Goal: Task Accomplishment & Management: Use online tool/utility

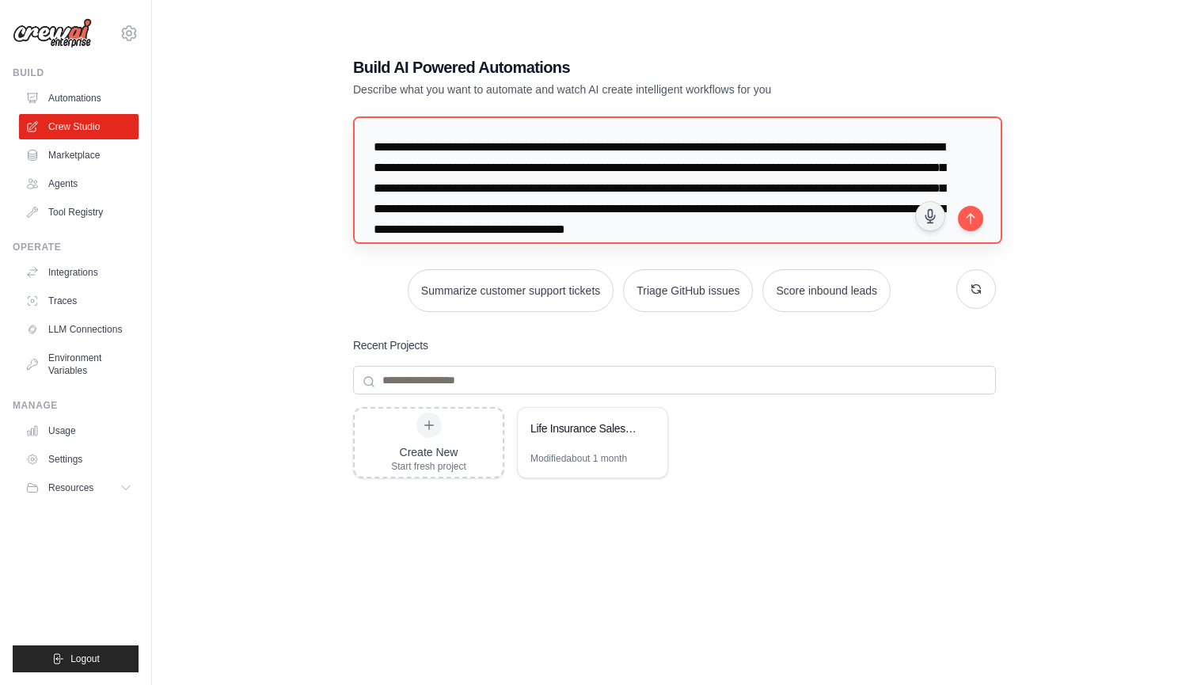
scroll to position [16, 0]
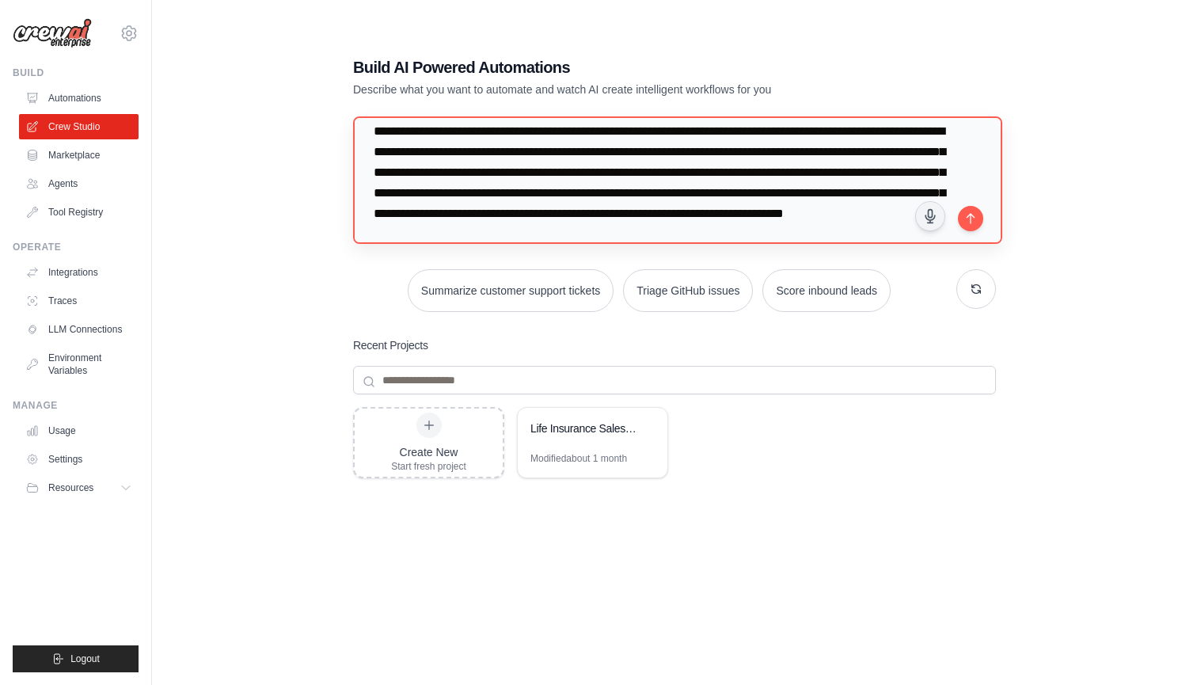
type textarea "**********"
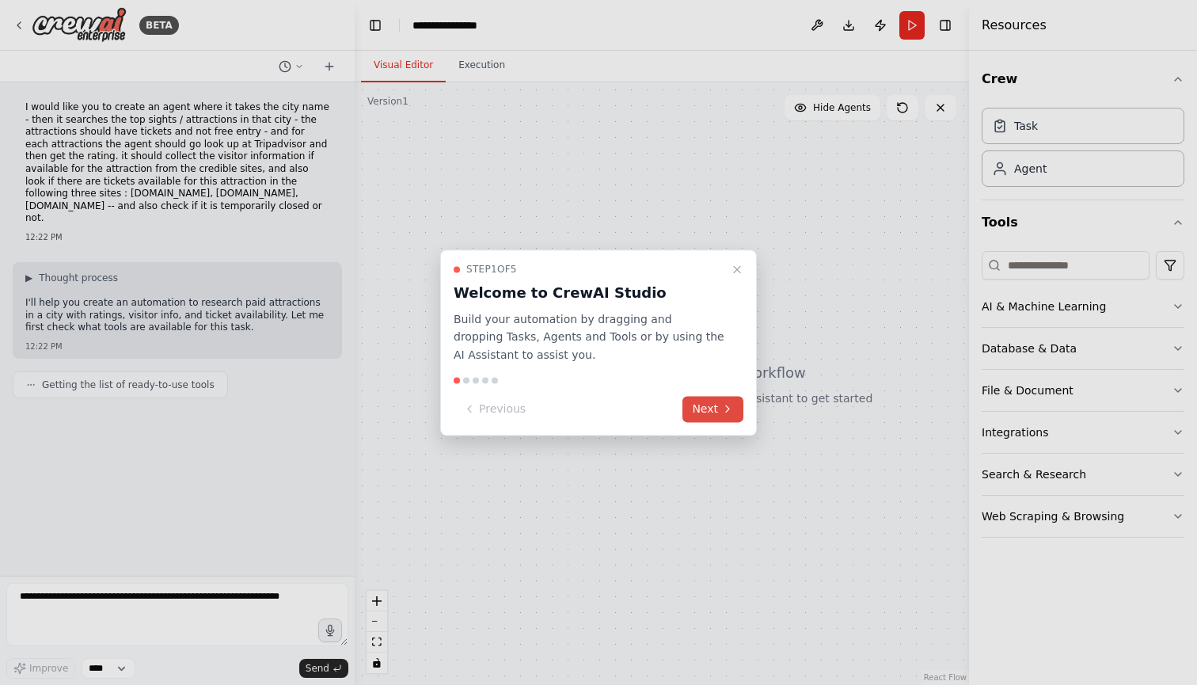
click at [714, 406] on button "Next" at bounding box center [713, 409] width 61 height 26
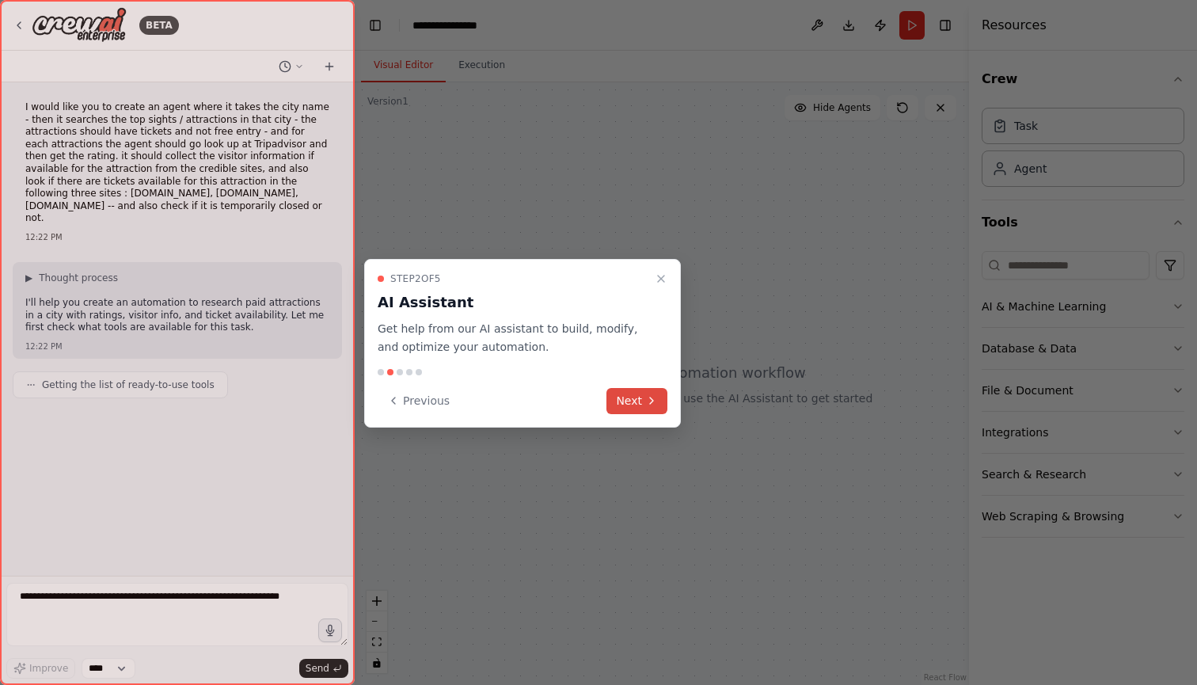
click at [645, 406] on button "Next" at bounding box center [637, 401] width 61 height 26
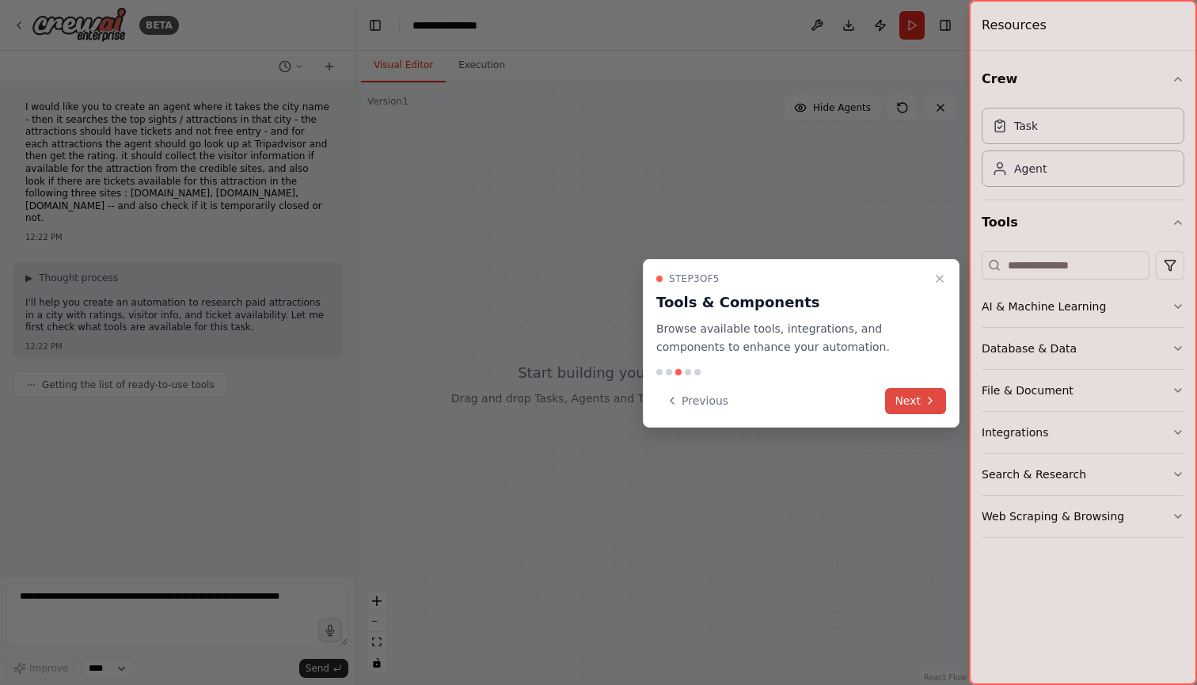
click at [911, 400] on button "Next" at bounding box center [915, 401] width 61 height 26
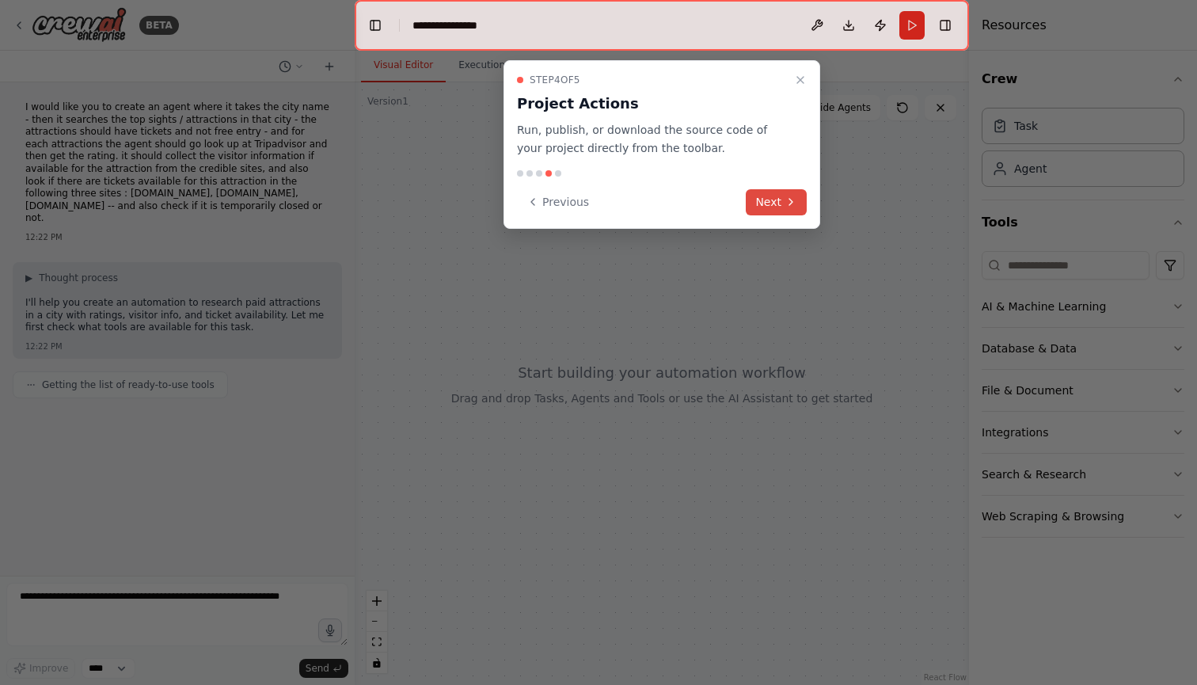
click at [782, 196] on button "Next" at bounding box center [776, 202] width 61 height 26
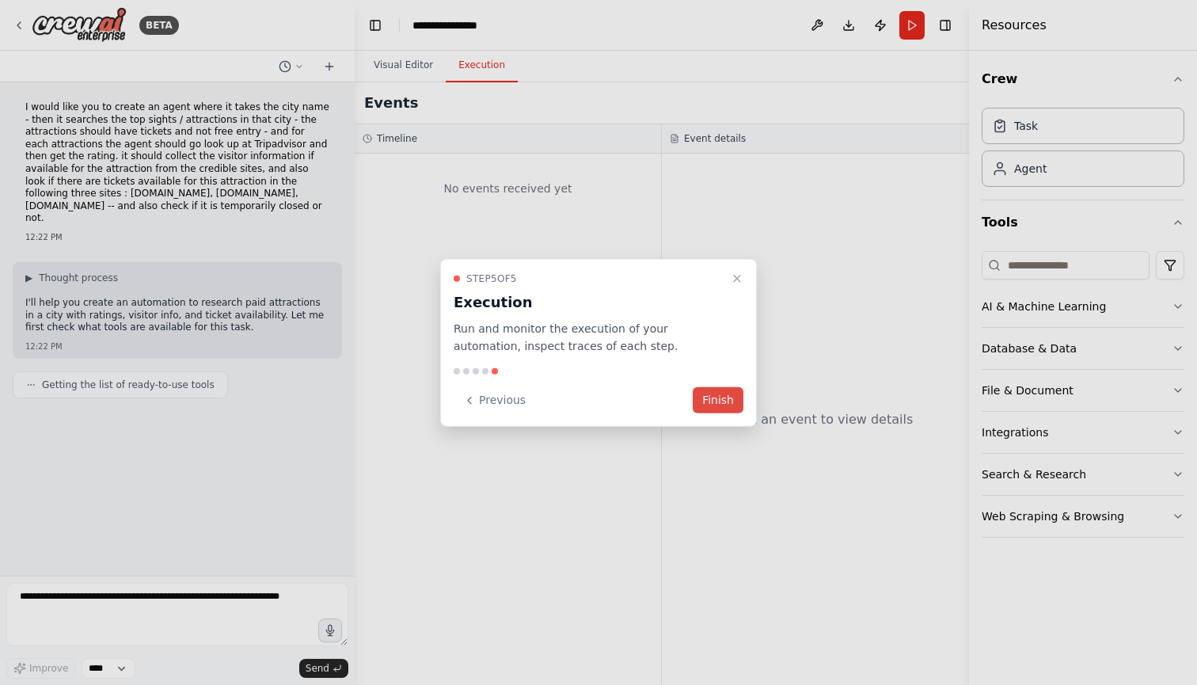
click at [732, 402] on button "Finish" at bounding box center [718, 400] width 51 height 26
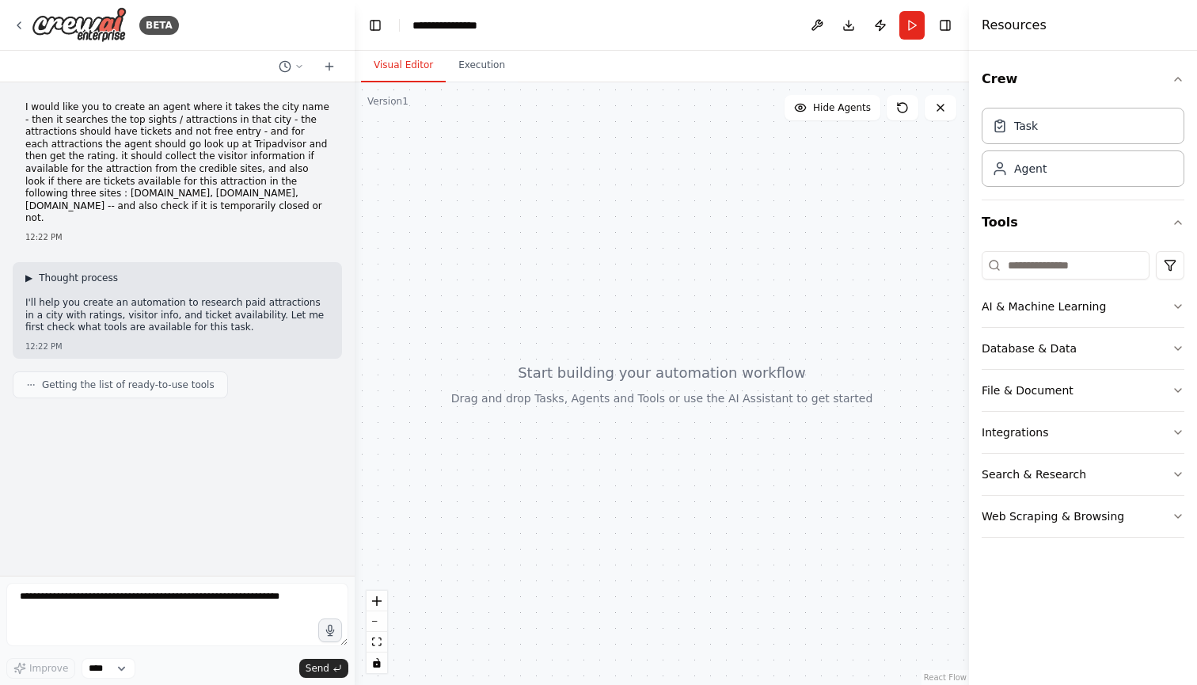
click at [40, 272] on span "Thought process" at bounding box center [78, 278] width 79 height 13
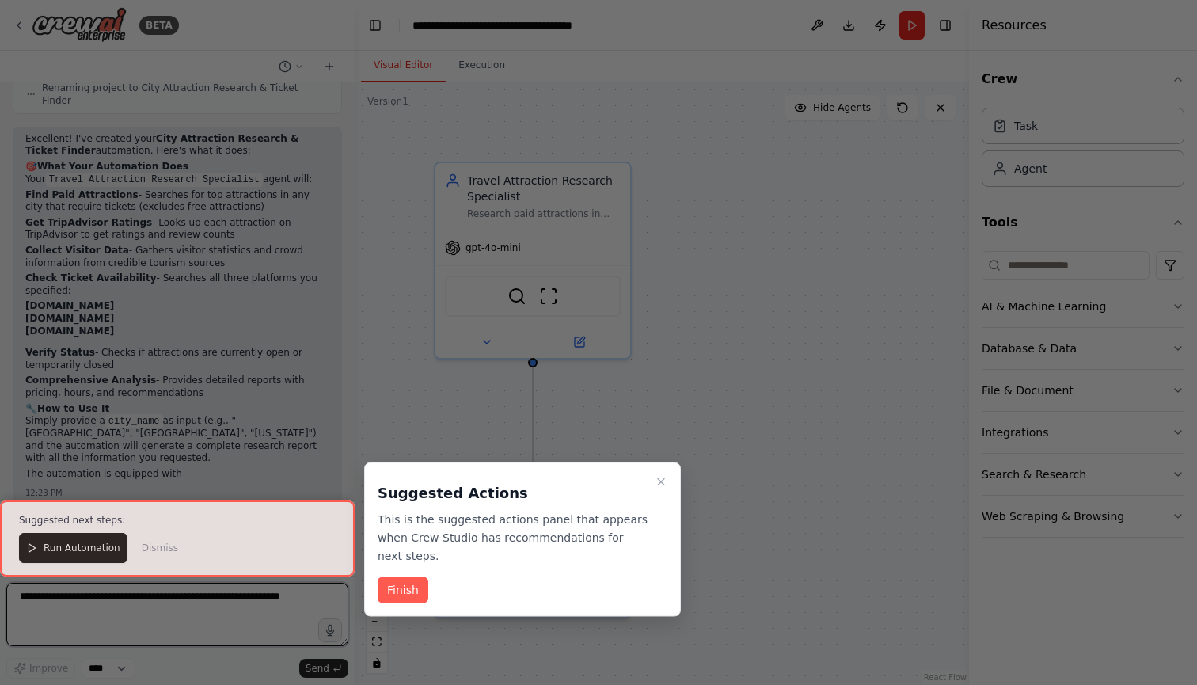
scroll to position [1295, 0]
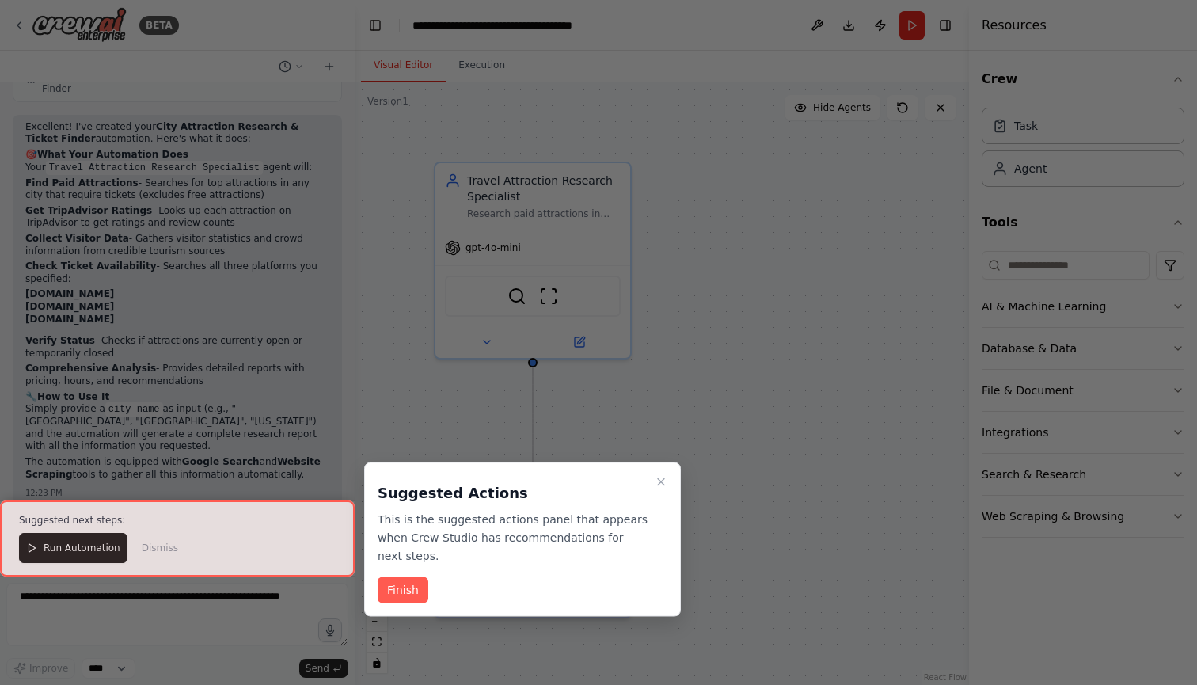
click at [85, 549] on div at bounding box center [177, 538] width 355 height 76
click at [396, 588] on button "Finish" at bounding box center [403, 590] width 51 height 26
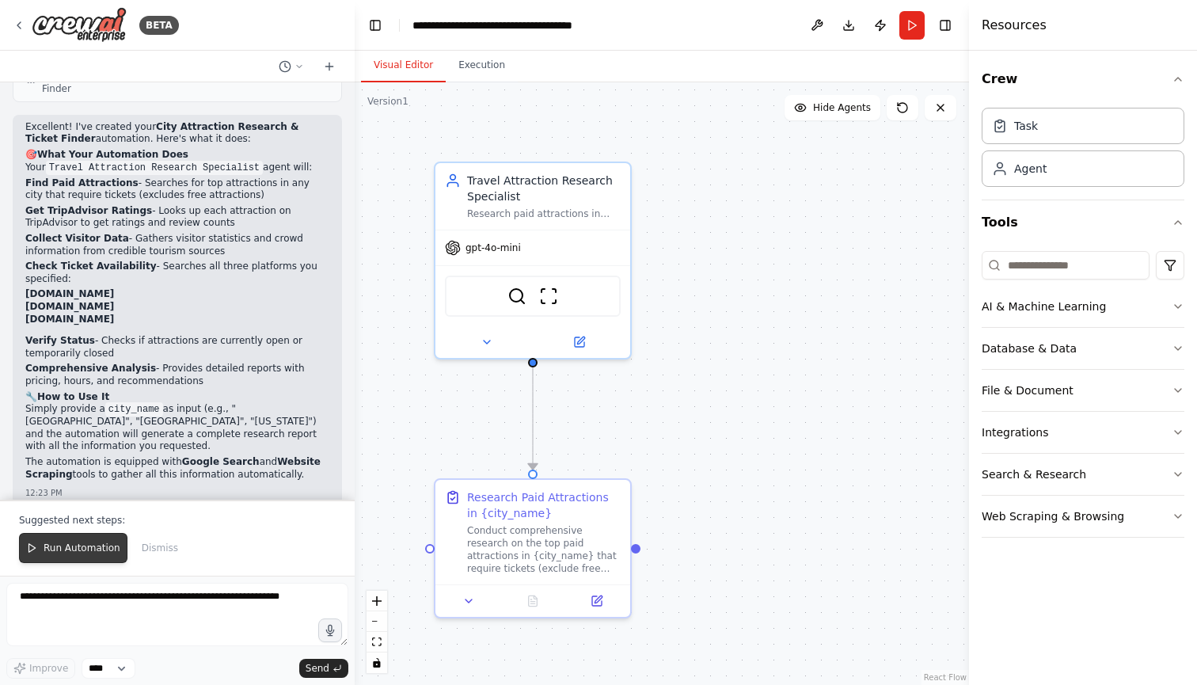
click at [86, 546] on span "Run Automation" at bounding box center [82, 548] width 77 height 13
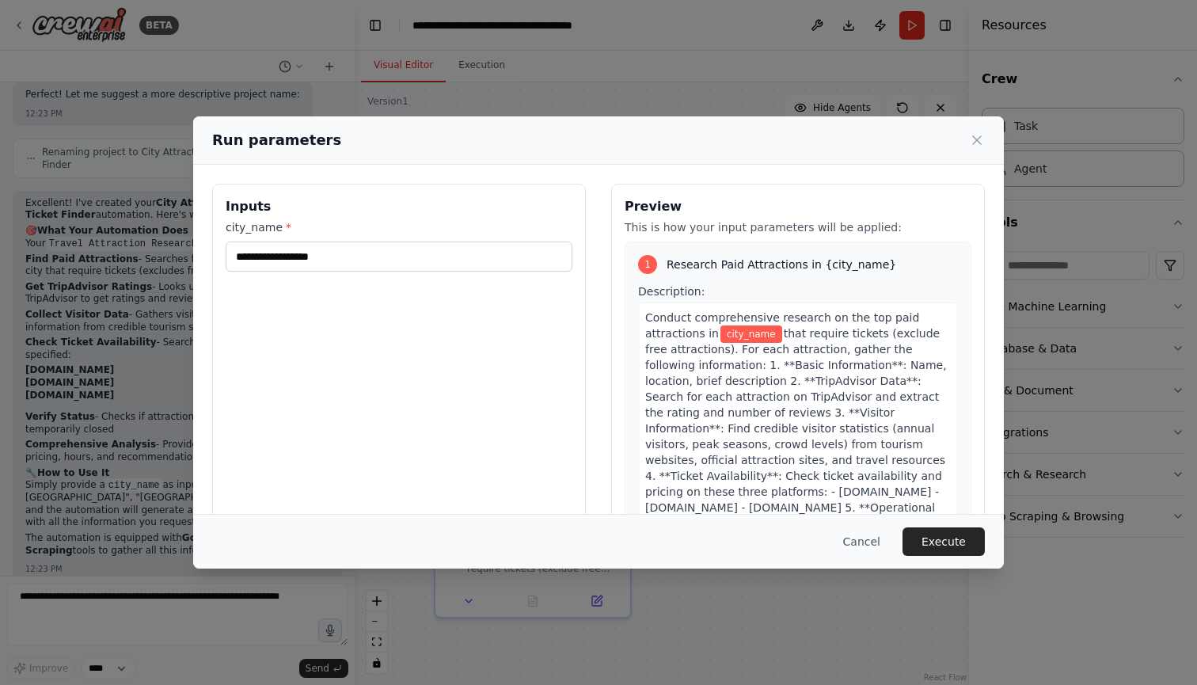
scroll to position [0, 0]
click at [338, 253] on input "city_name *" at bounding box center [399, 257] width 347 height 30
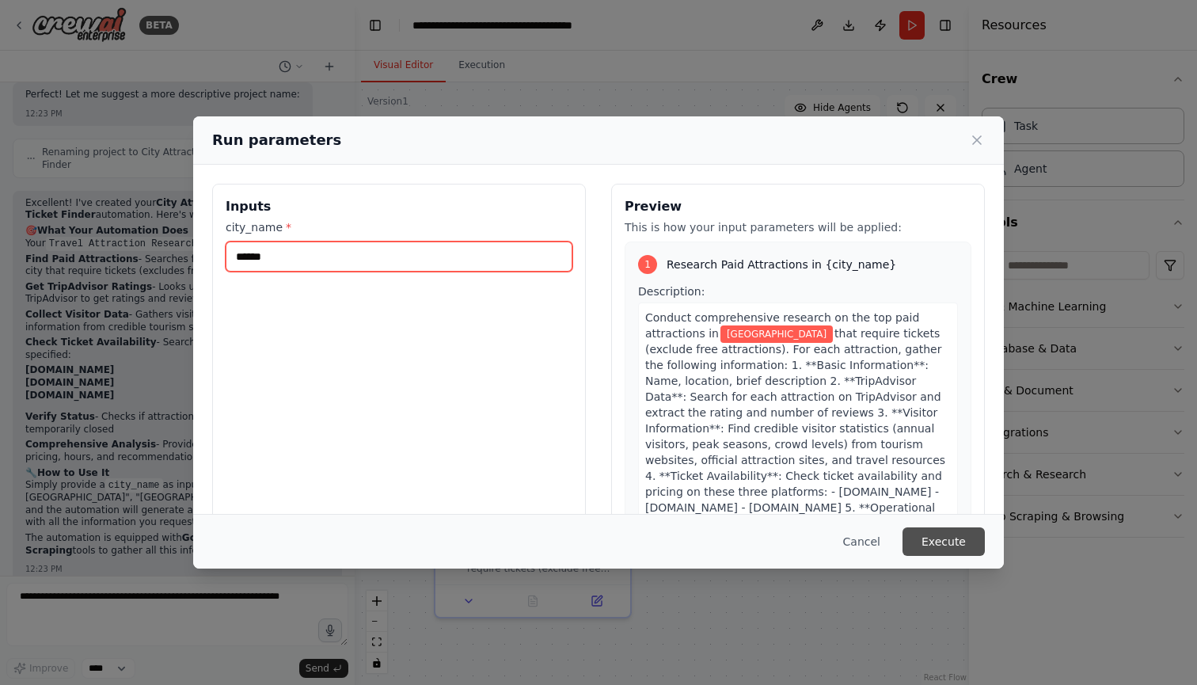
type input "******"
click at [945, 536] on button "Execute" at bounding box center [944, 541] width 82 height 29
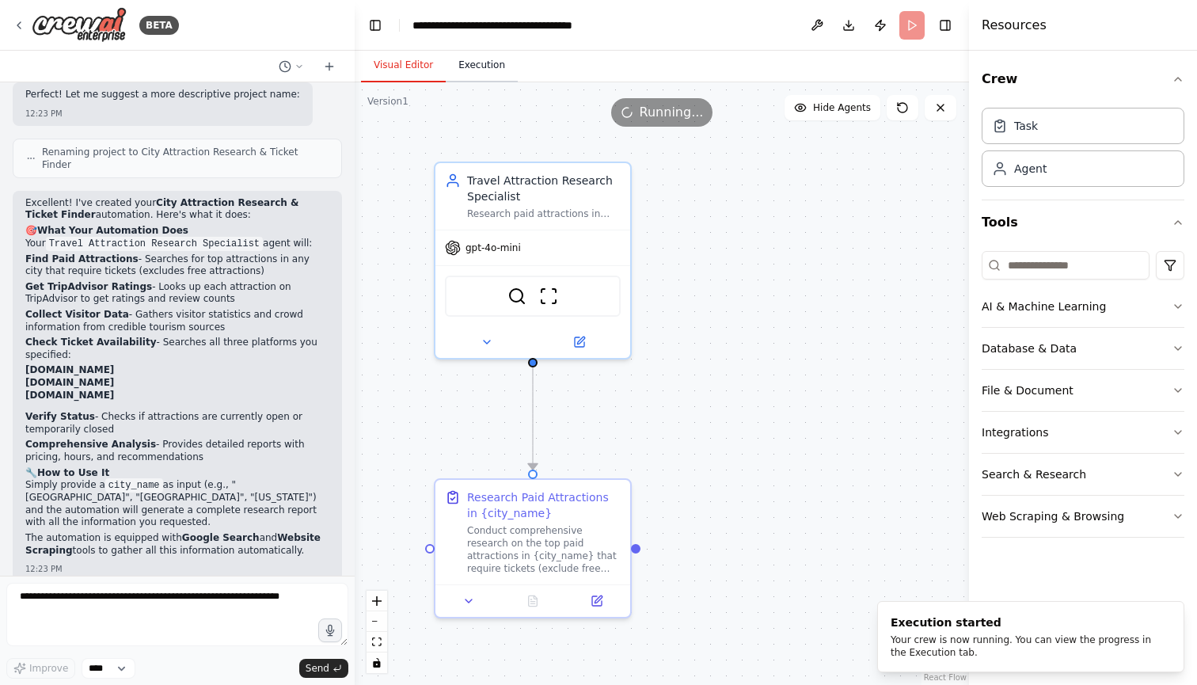
click at [480, 63] on button "Execution" at bounding box center [482, 65] width 72 height 33
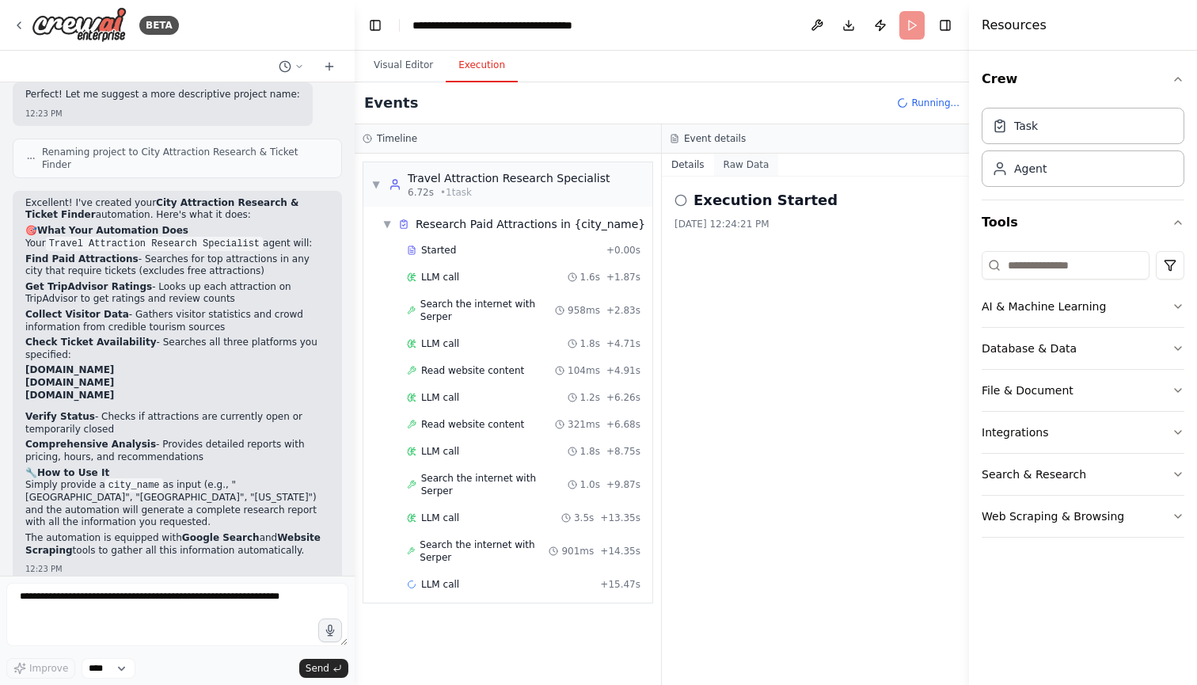
click at [738, 165] on button "Raw Data" at bounding box center [746, 165] width 65 height 22
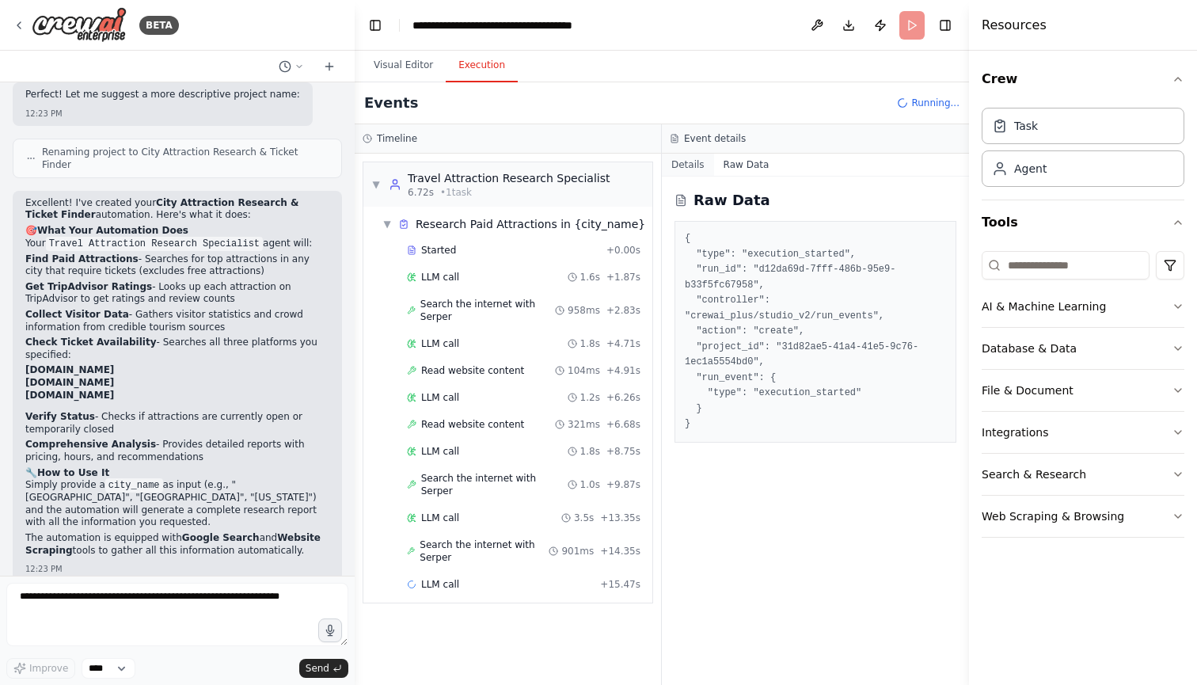
click at [698, 164] on button "Details" at bounding box center [688, 165] width 52 height 22
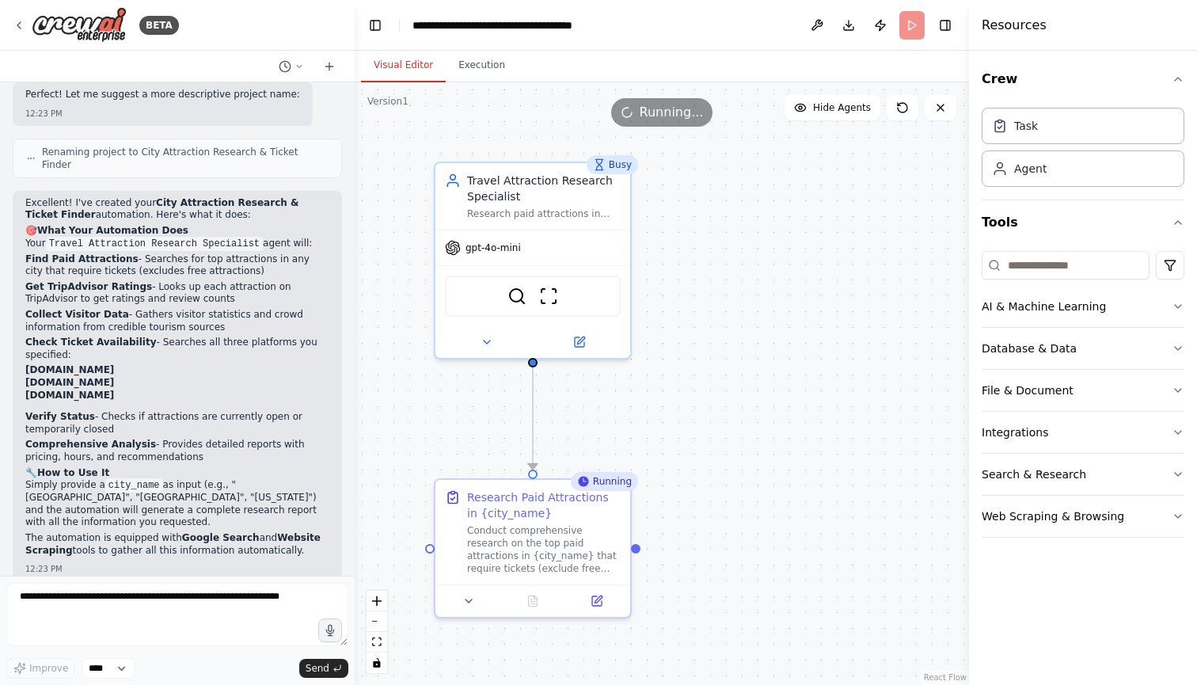
click at [421, 64] on button "Visual Editor" at bounding box center [403, 65] width 85 height 33
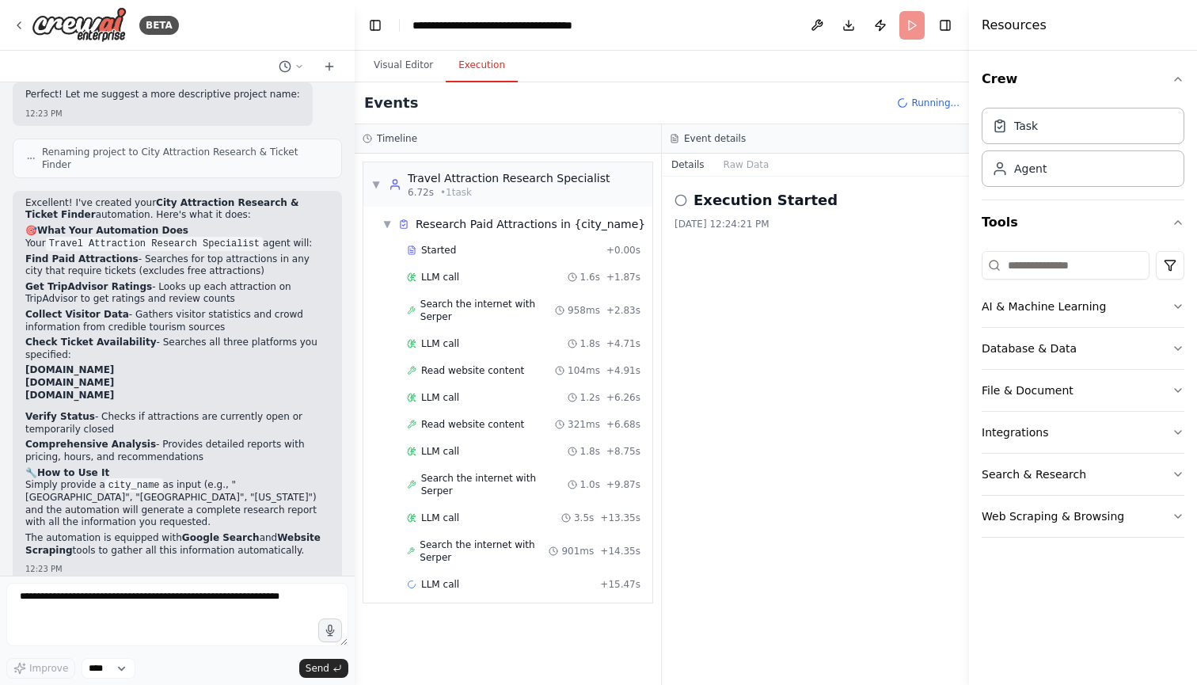
click at [494, 67] on button "Execution" at bounding box center [482, 65] width 72 height 33
click at [390, 70] on button "Visual Editor" at bounding box center [403, 65] width 85 height 33
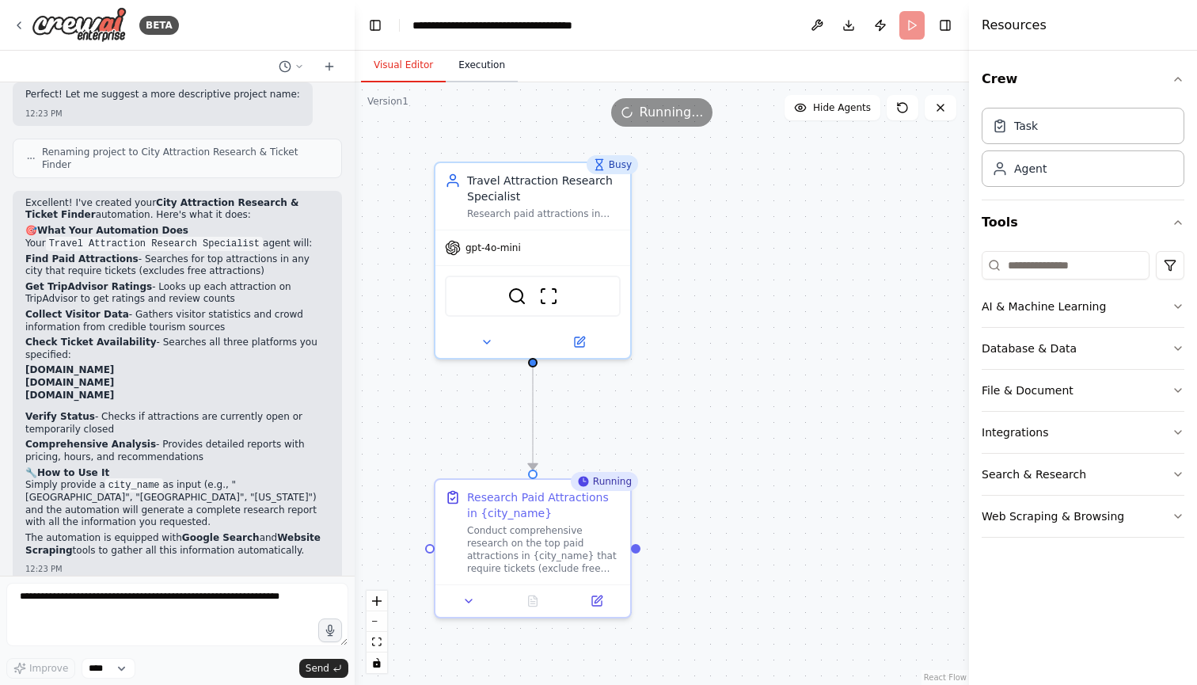
click at [476, 69] on button "Execution" at bounding box center [482, 65] width 72 height 33
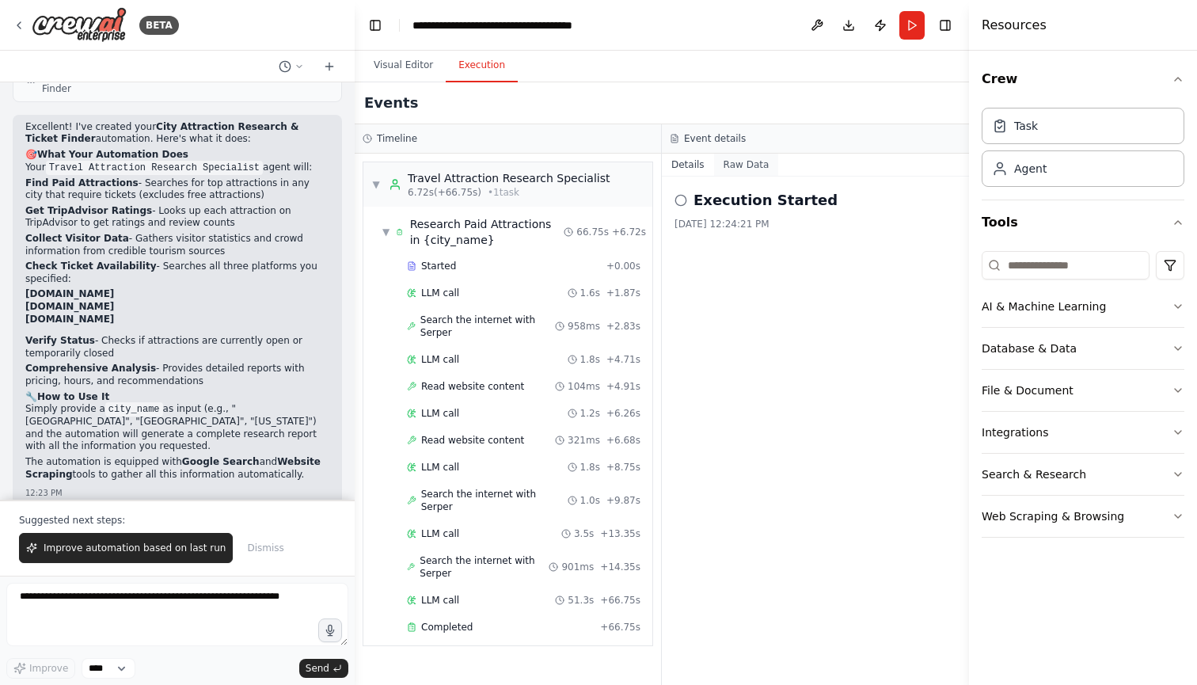
click at [742, 163] on button "Raw Data" at bounding box center [746, 165] width 65 height 22
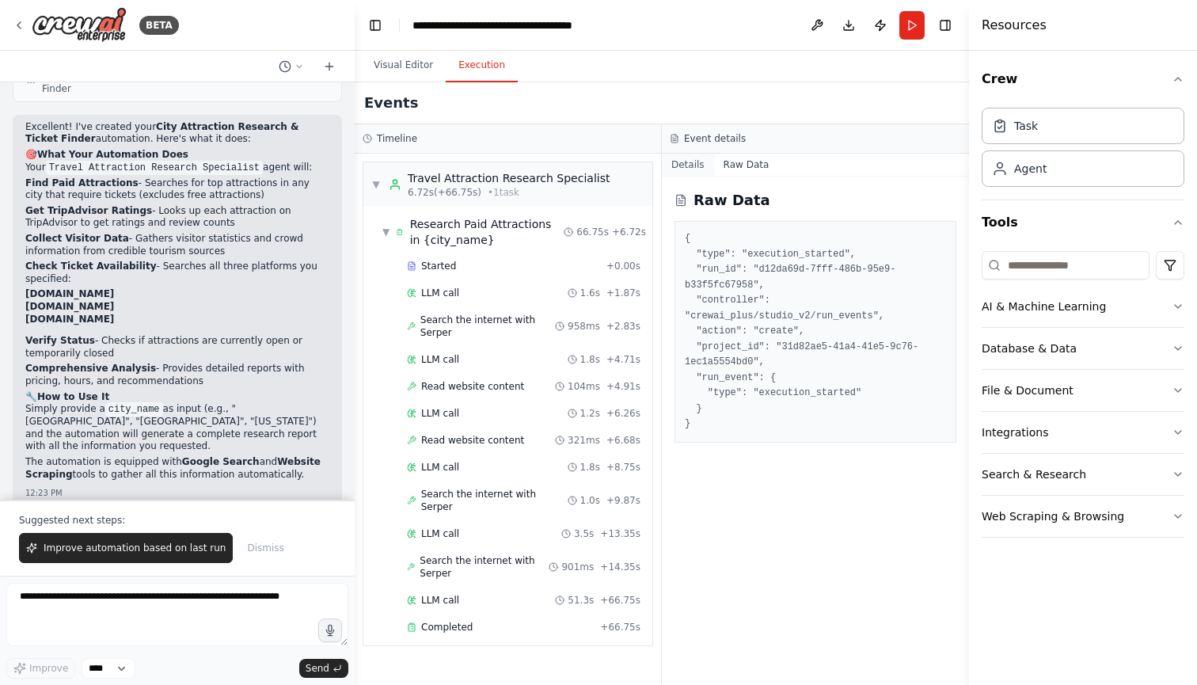
click at [694, 166] on button "Details" at bounding box center [688, 165] width 52 height 22
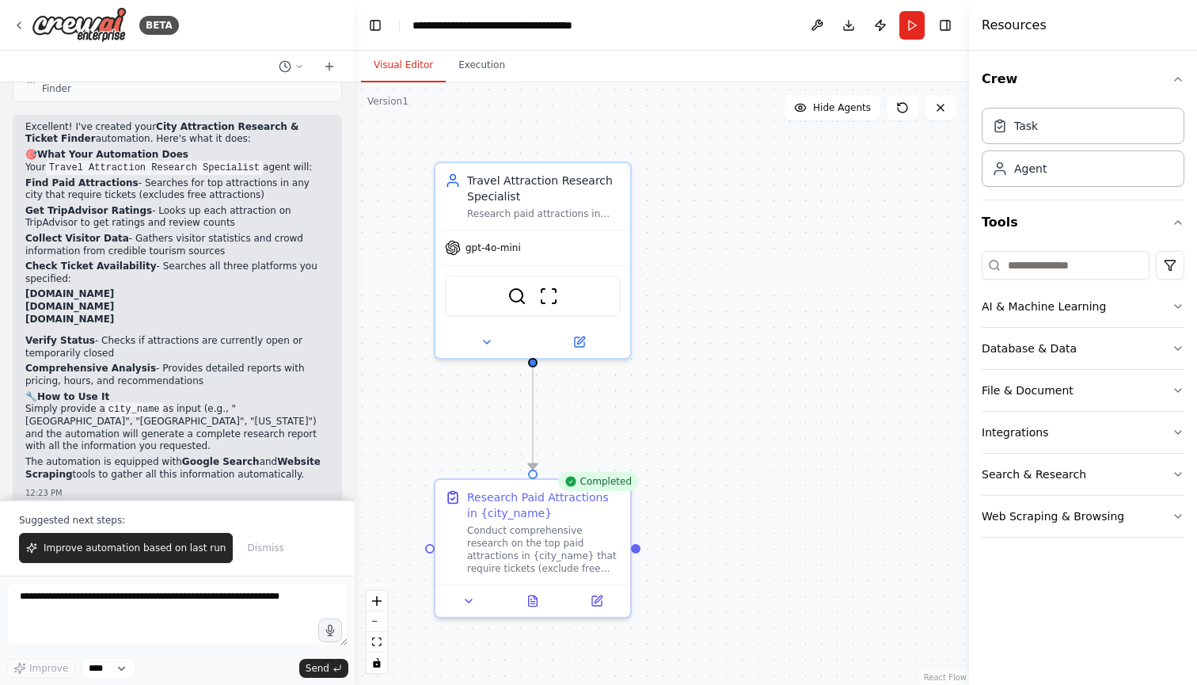
click at [379, 59] on button "Visual Editor" at bounding box center [403, 65] width 85 height 33
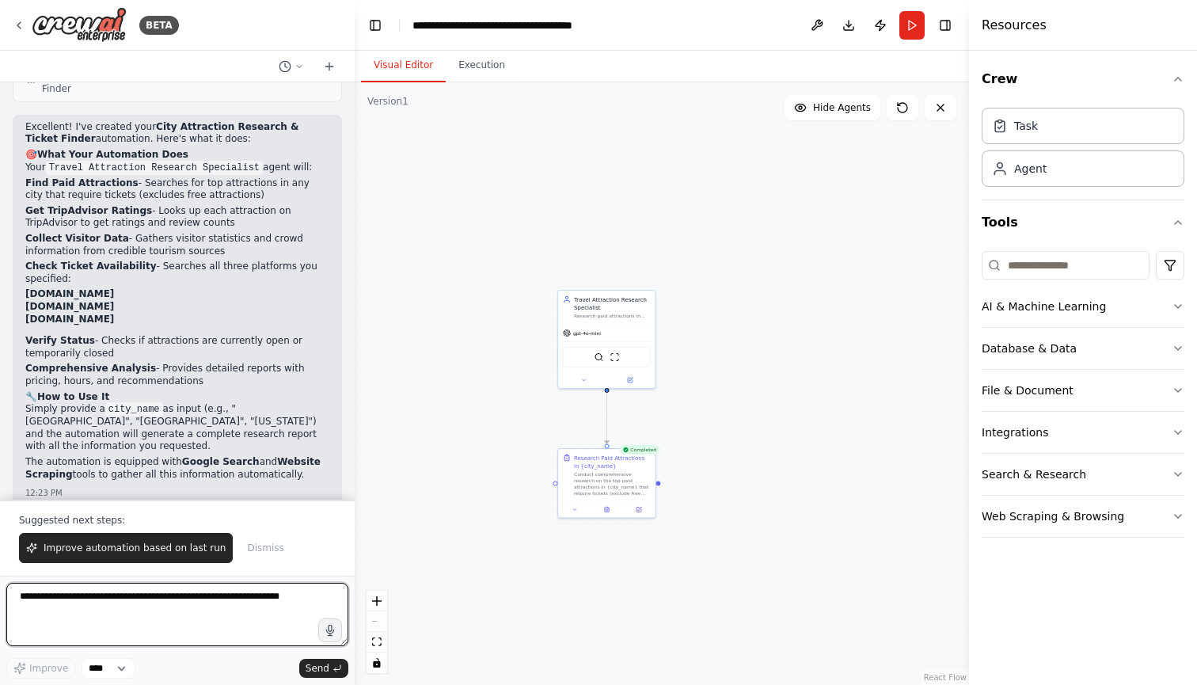
click at [227, 601] on textarea at bounding box center [177, 614] width 342 height 63
type textarea "**********"
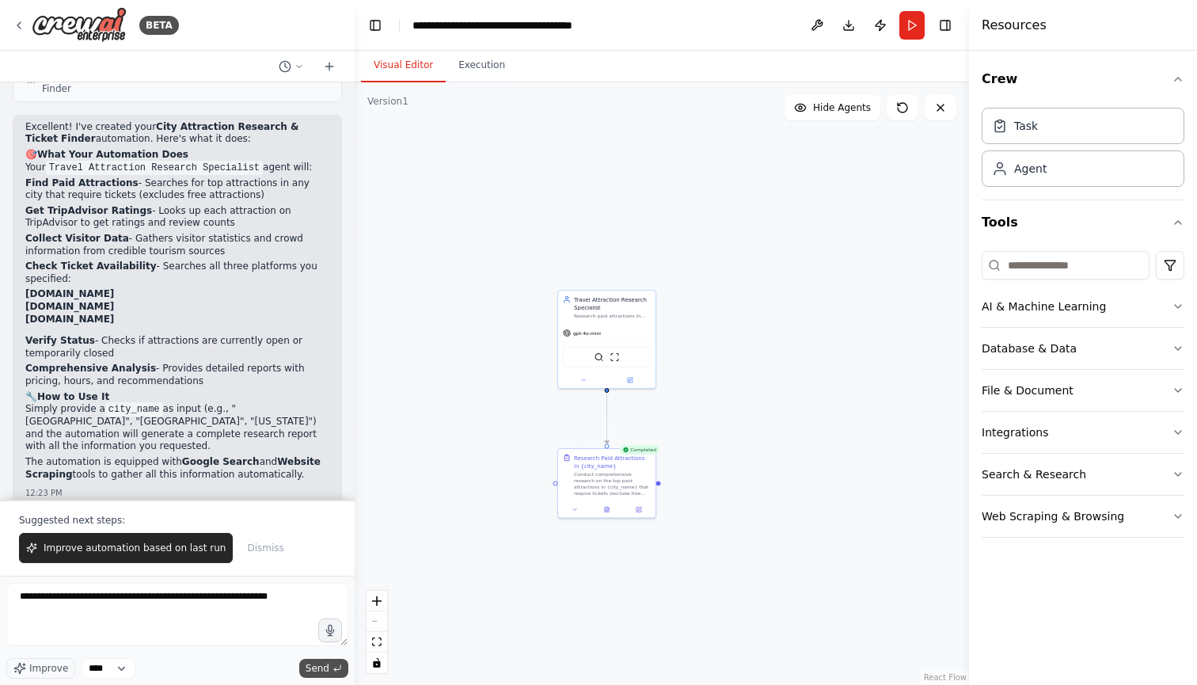
click at [312, 670] on span "Send" at bounding box center [318, 668] width 24 height 13
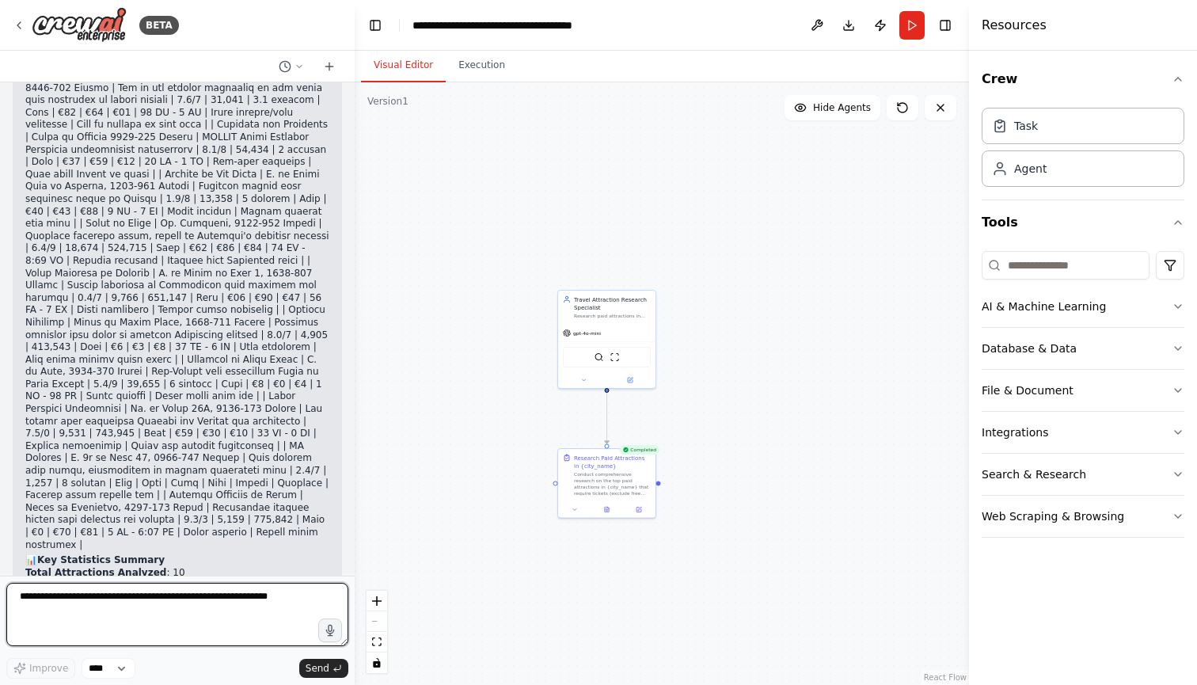
scroll to position [2003, 0]
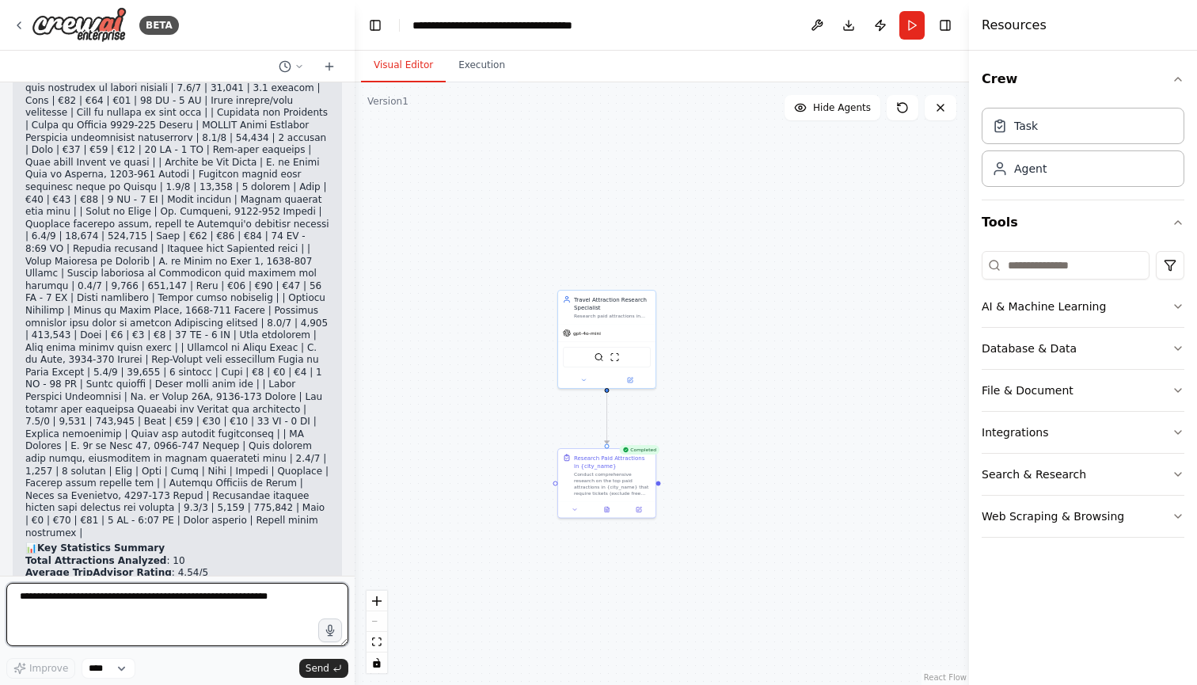
click at [142, 622] on textarea "**********" at bounding box center [177, 614] width 342 height 63
type textarea "**********"
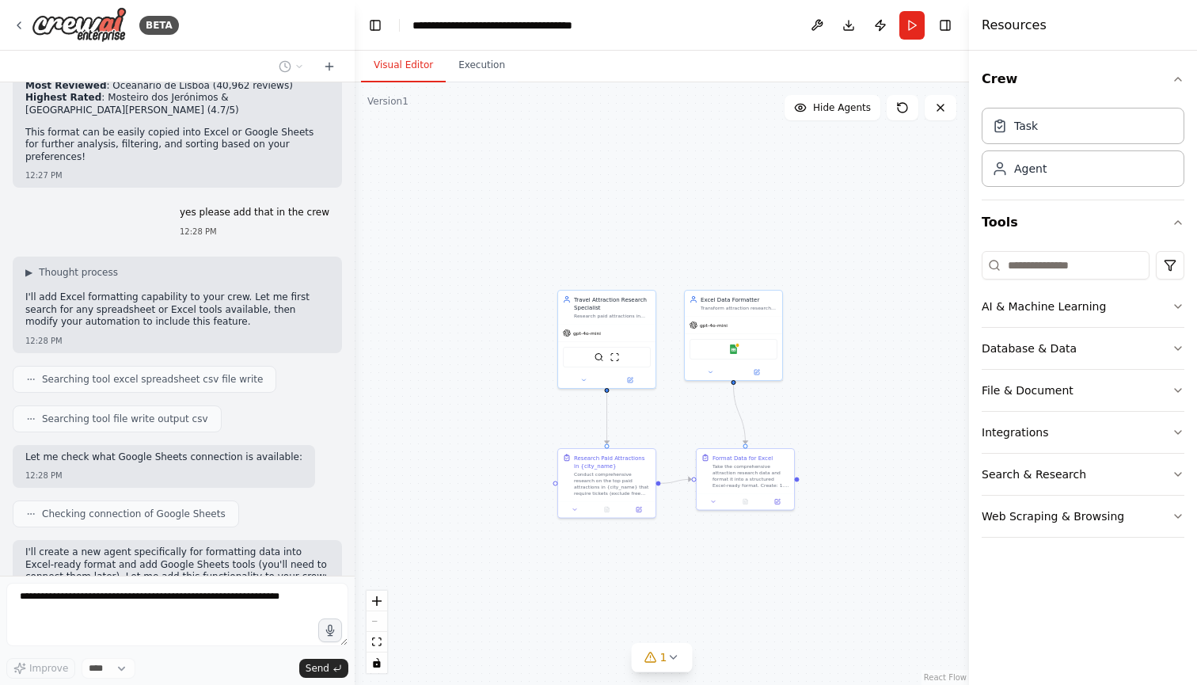
scroll to position [2580, 0]
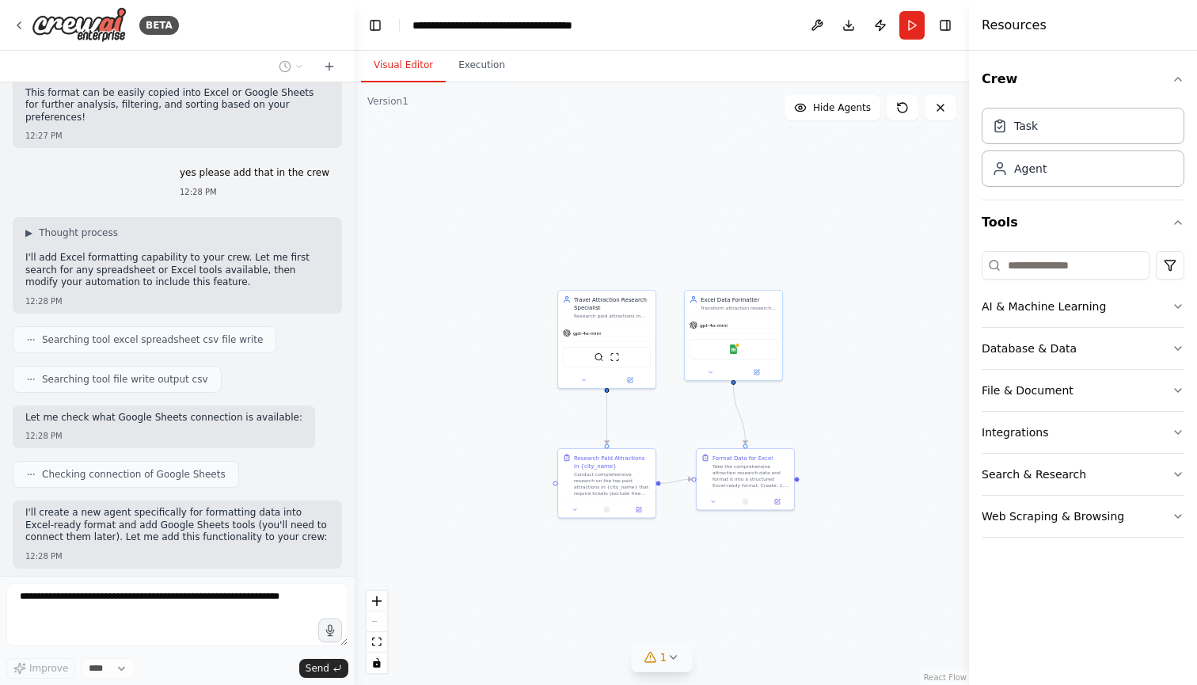
click at [678, 656] on icon at bounding box center [673, 657] width 13 height 13
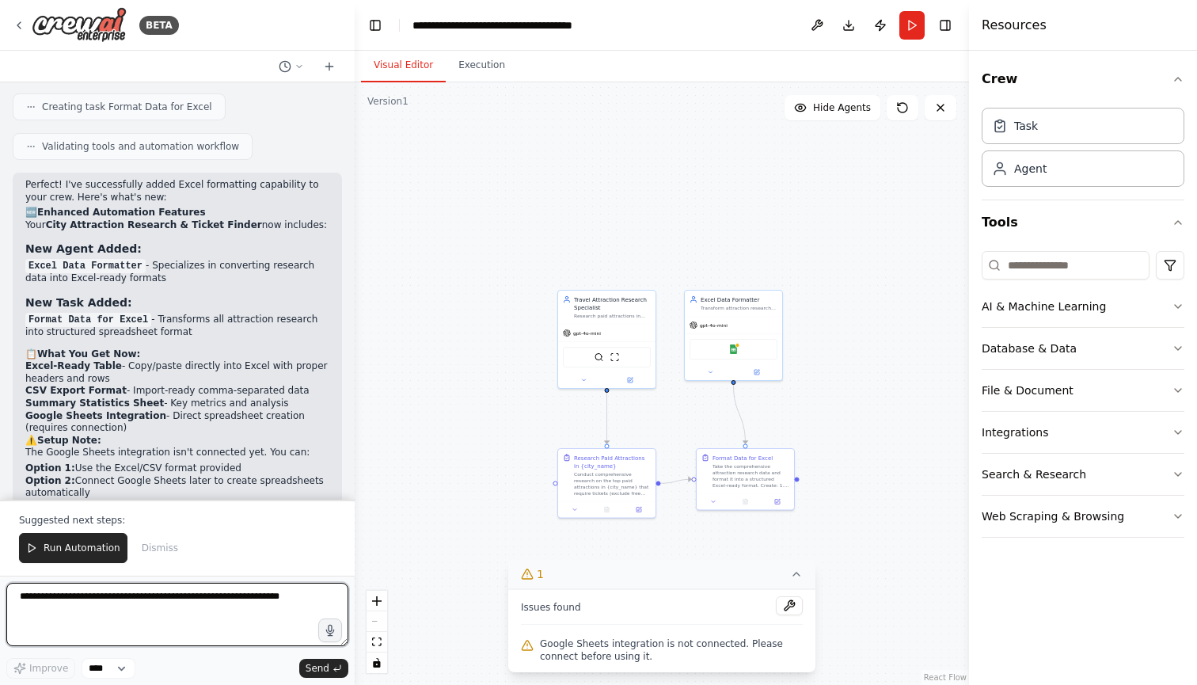
scroll to position [3132, 0]
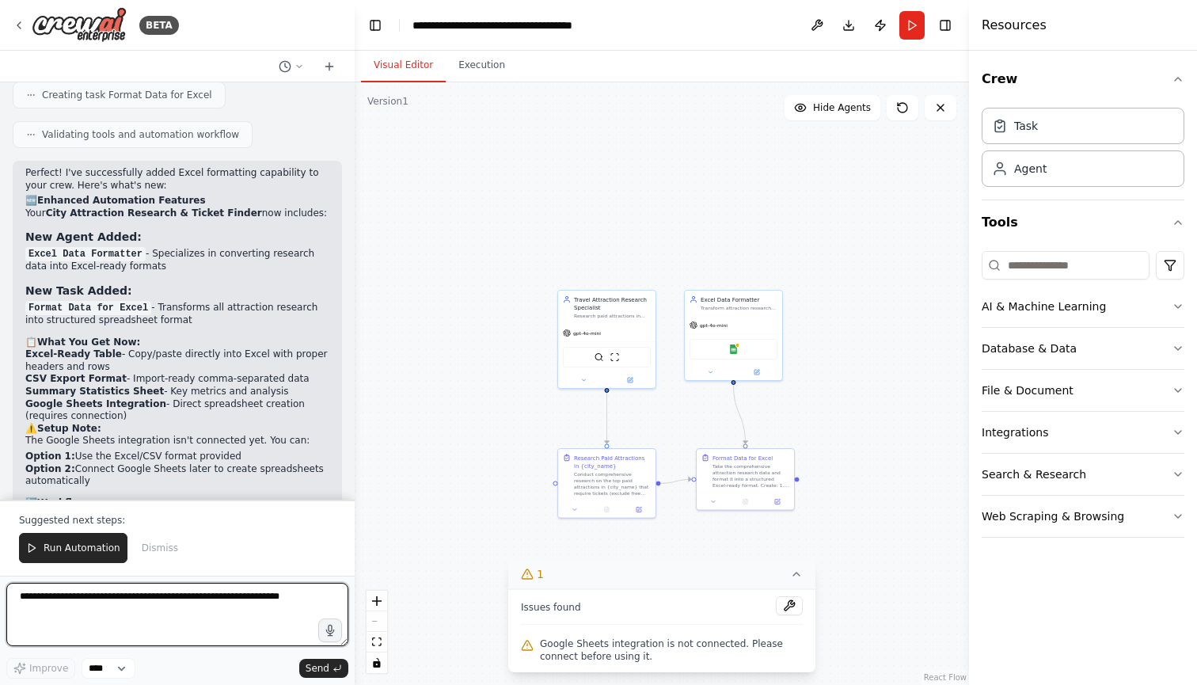
click at [177, 620] on textarea at bounding box center [177, 614] width 342 height 63
type textarea "**********"
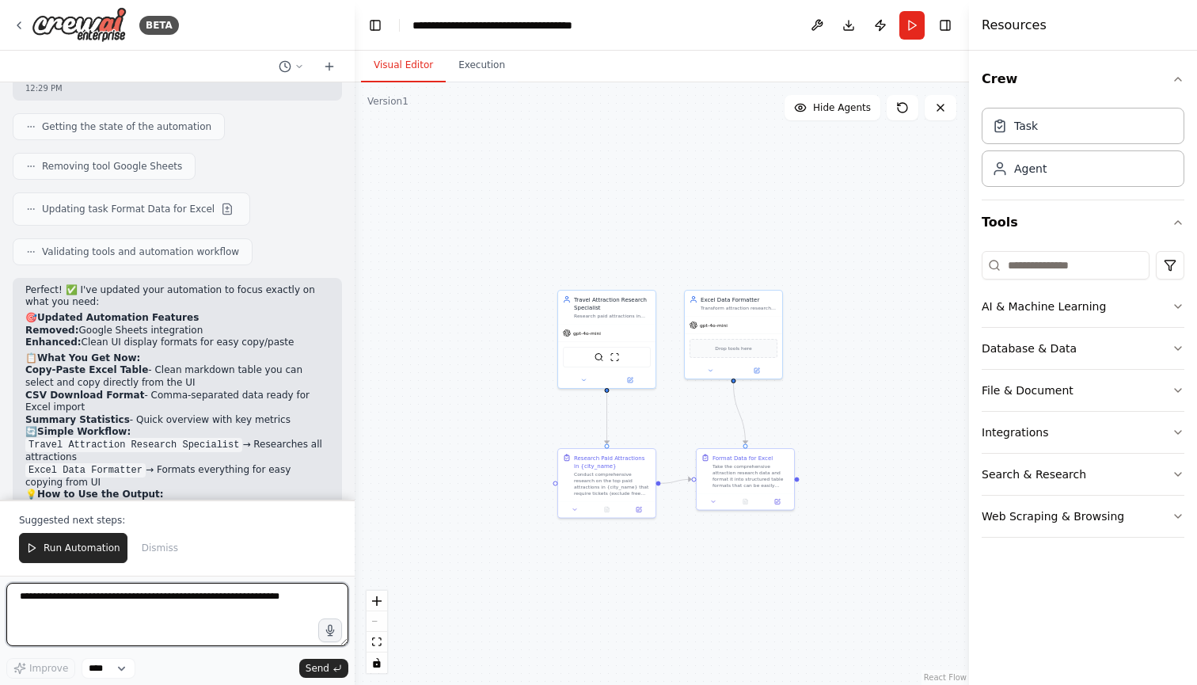
scroll to position [0, 0]
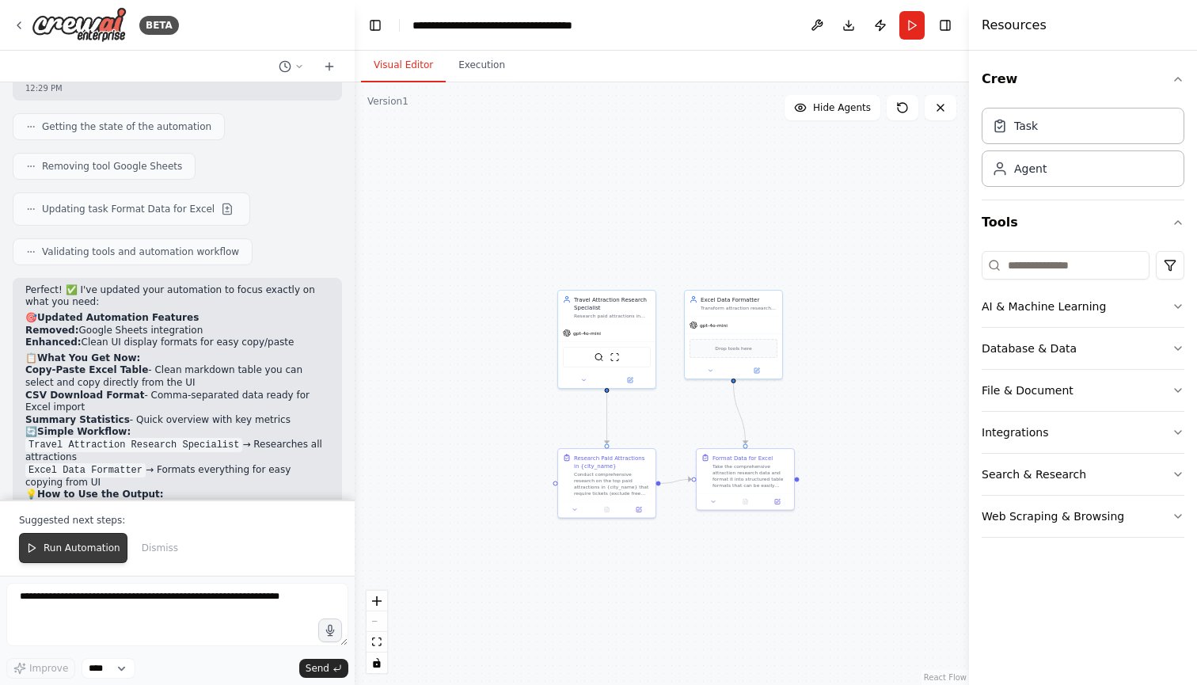
click at [79, 544] on span "Run Automation" at bounding box center [82, 548] width 77 height 13
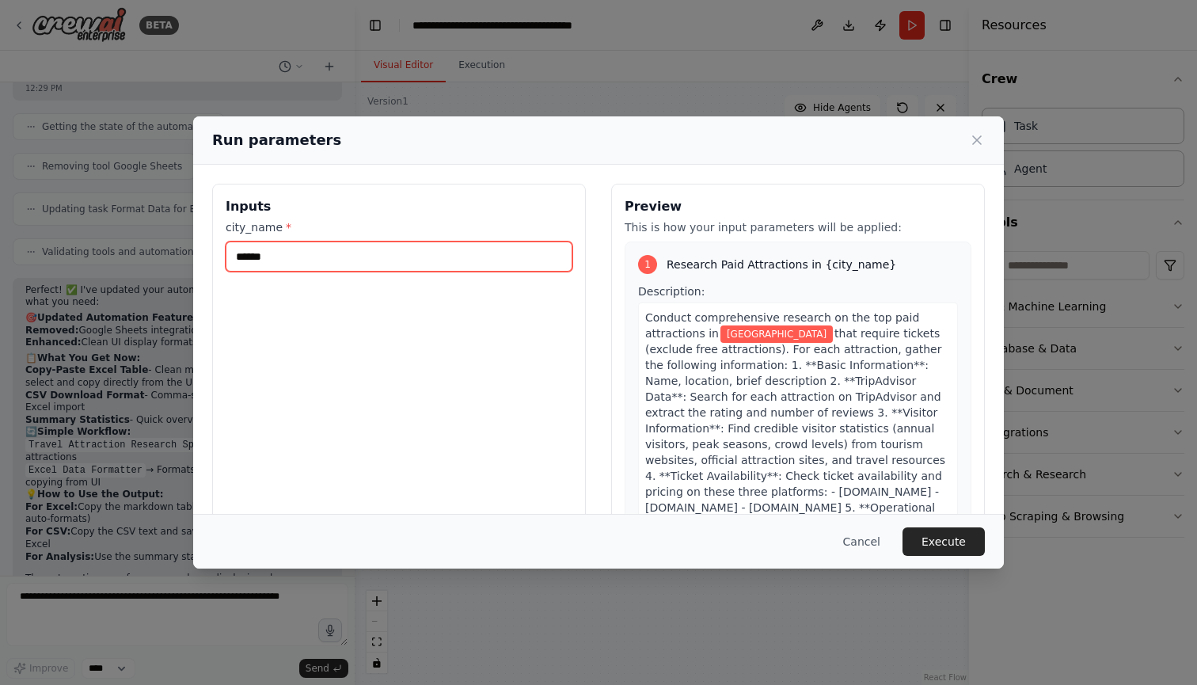
click at [442, 257] on input "******" at bounding box center [399, 257] width 347 height 30
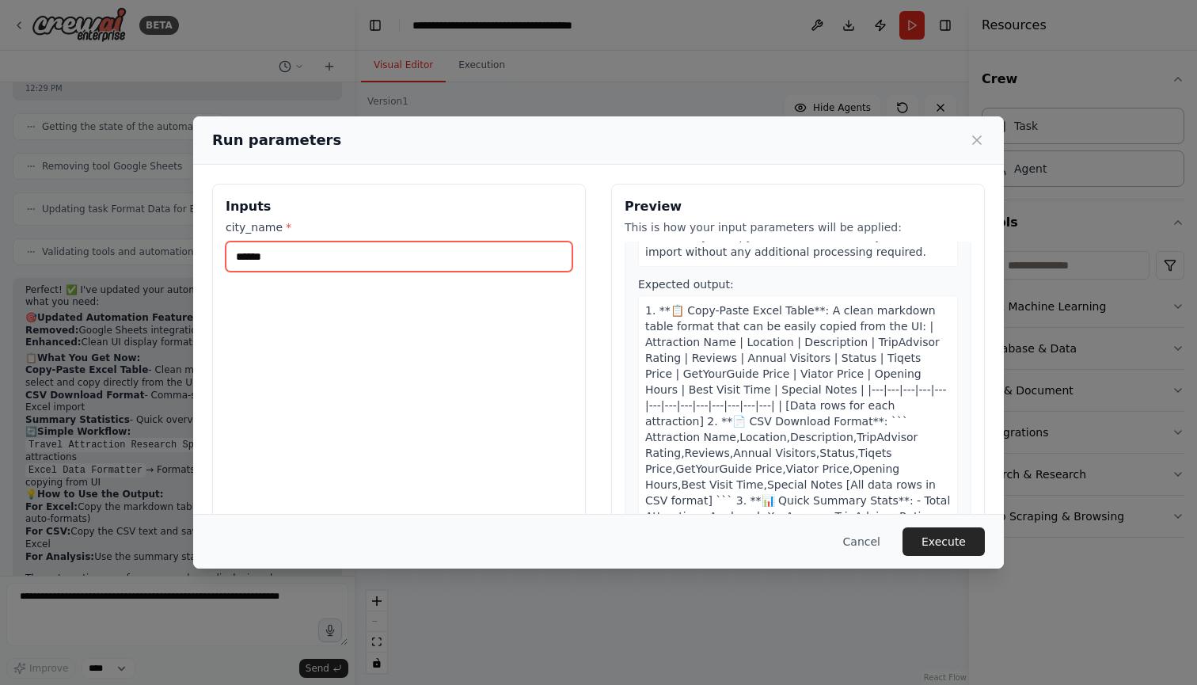
scroll to position [1017, 0]
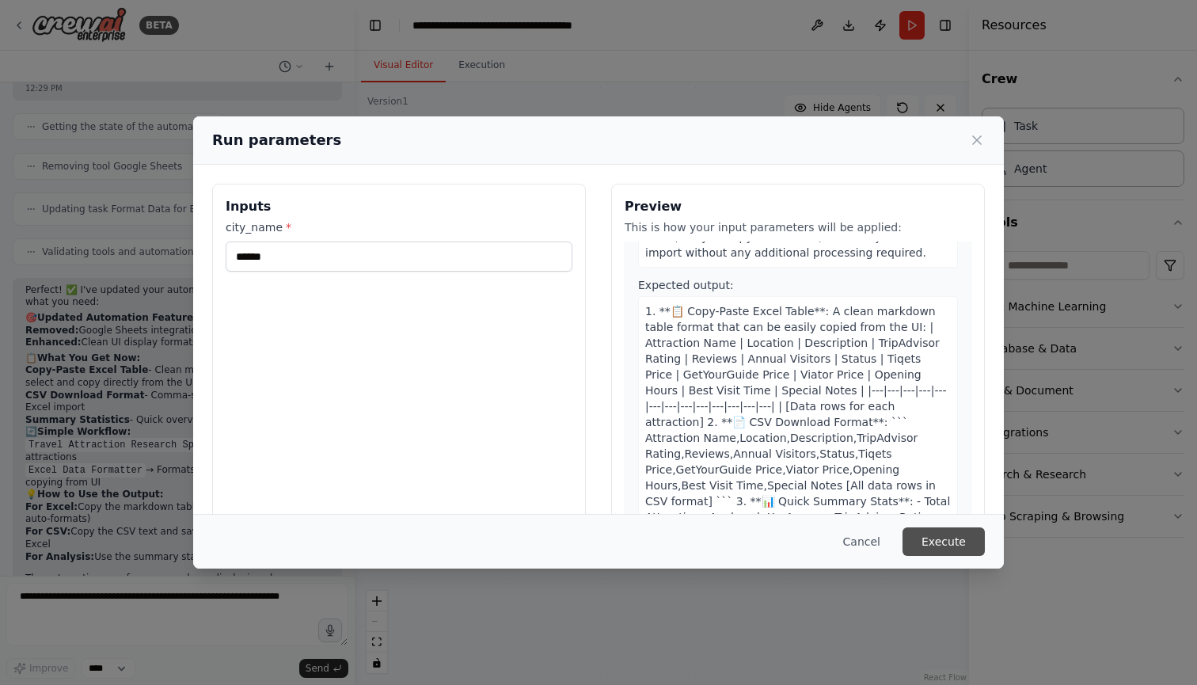
click at [945, 533] on button "Execute" at bounding box center [944, 541] width 82 height 29
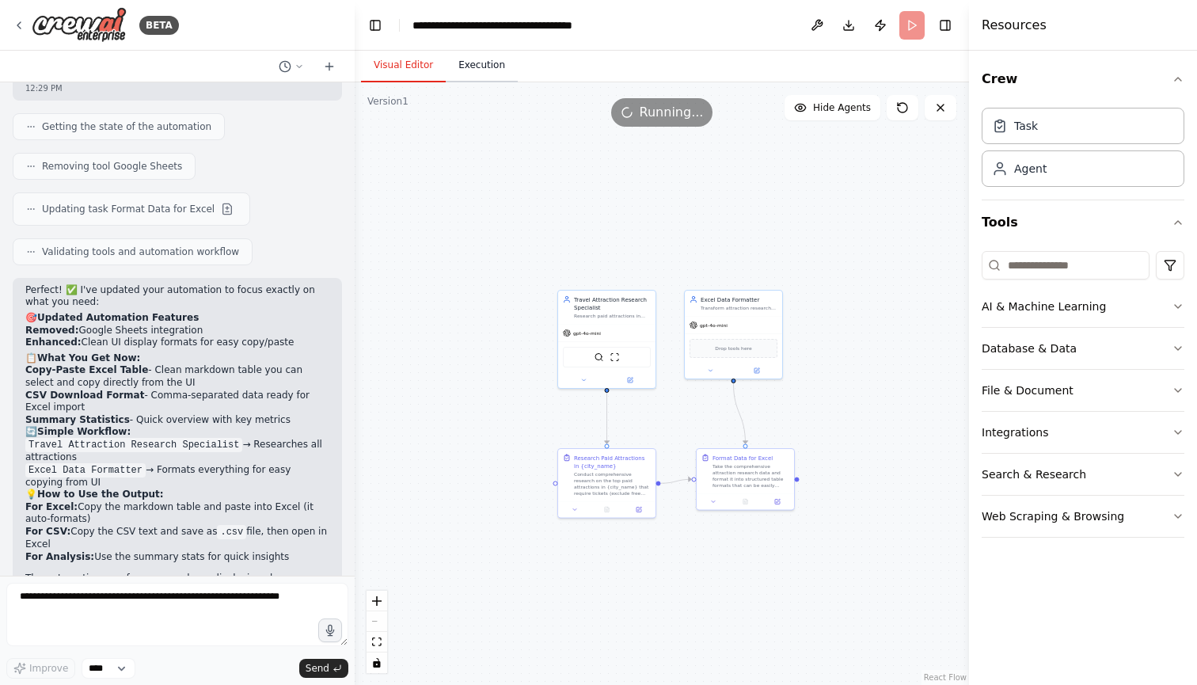
click at [474, 74] on button "Execution" at bounding box center [482, 65] width 72 height 33
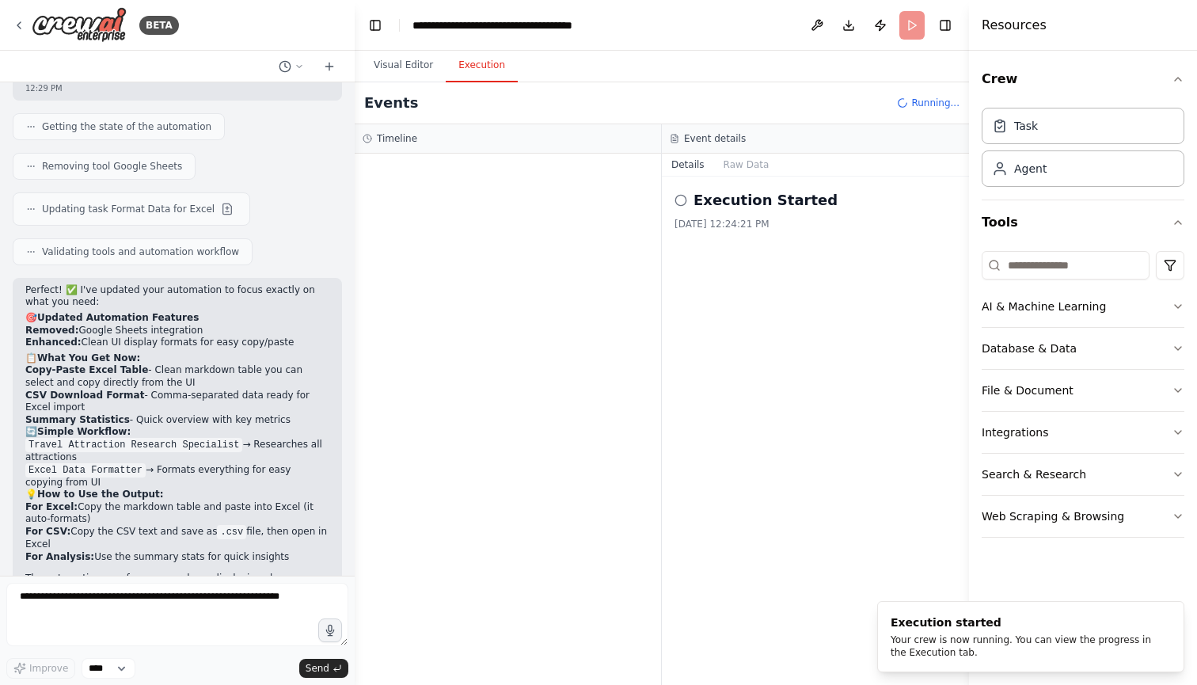
scroll to position [0, 0]
click at [944, 660] on li "Execution started Your crew is now running. You can view the progress in the Ex…" at bounding box center [1030, 636] width 307 height 71
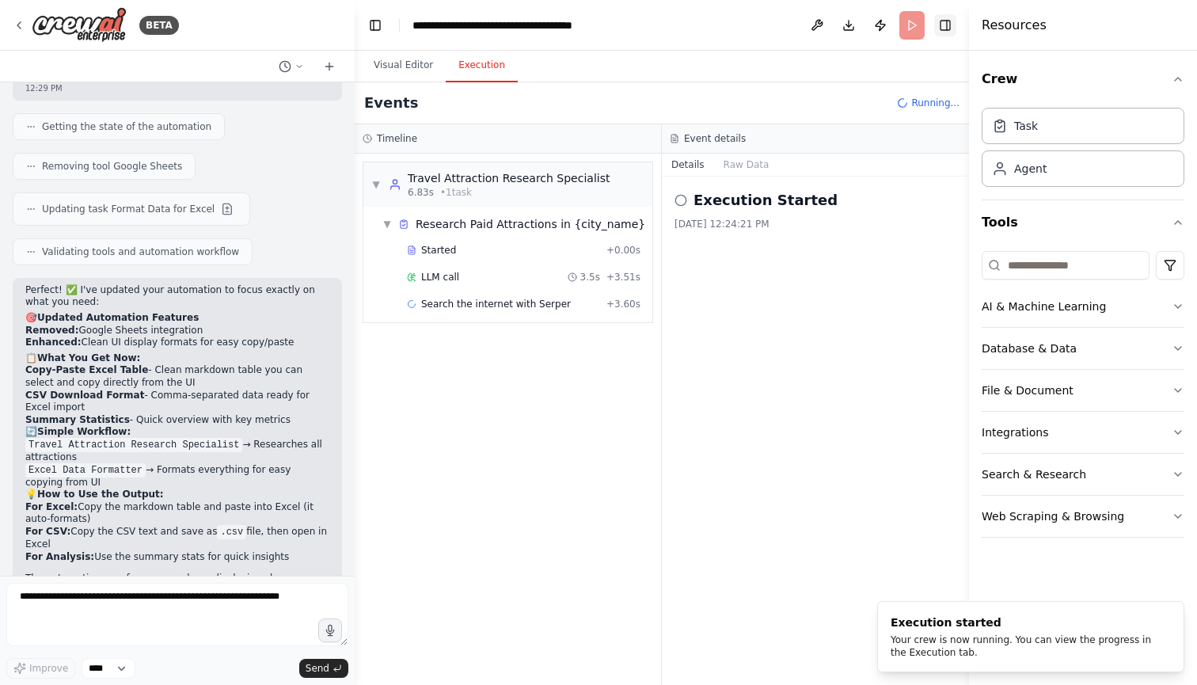
click at [950, 25] on button "Toggle Right Sidebar" at bounding box center [945, 25] width 22 height 22
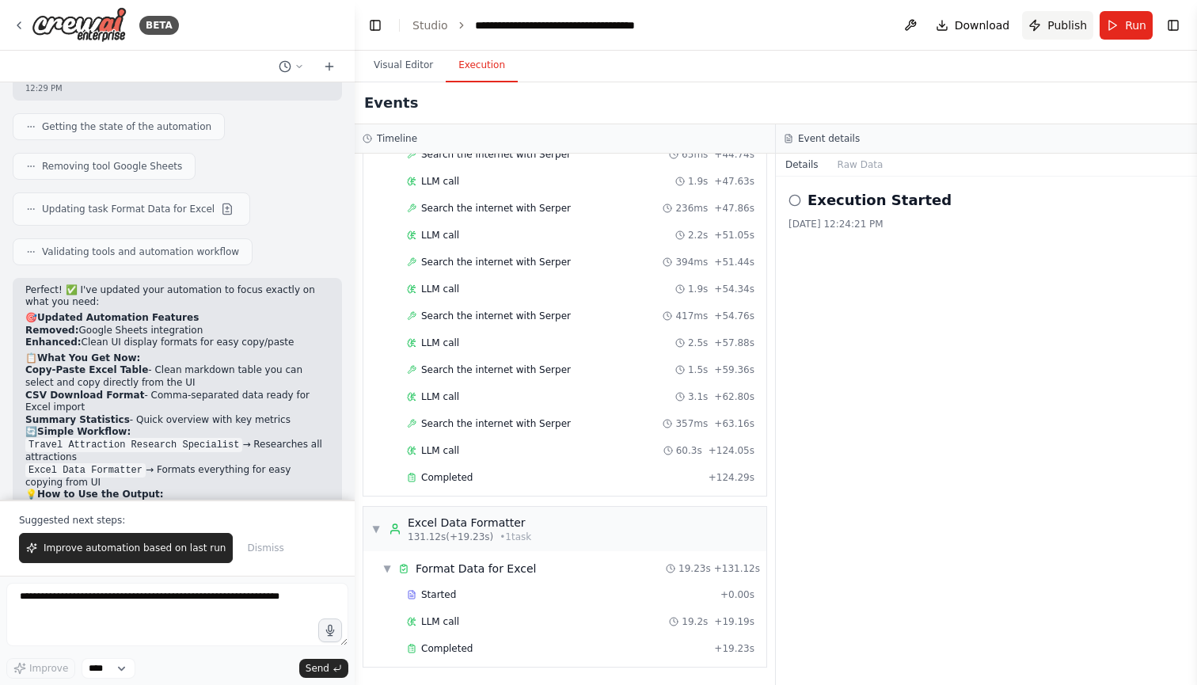
click at [1066, 17] on span "Publish" at bounding box center [1068, 25] width 40 height 16
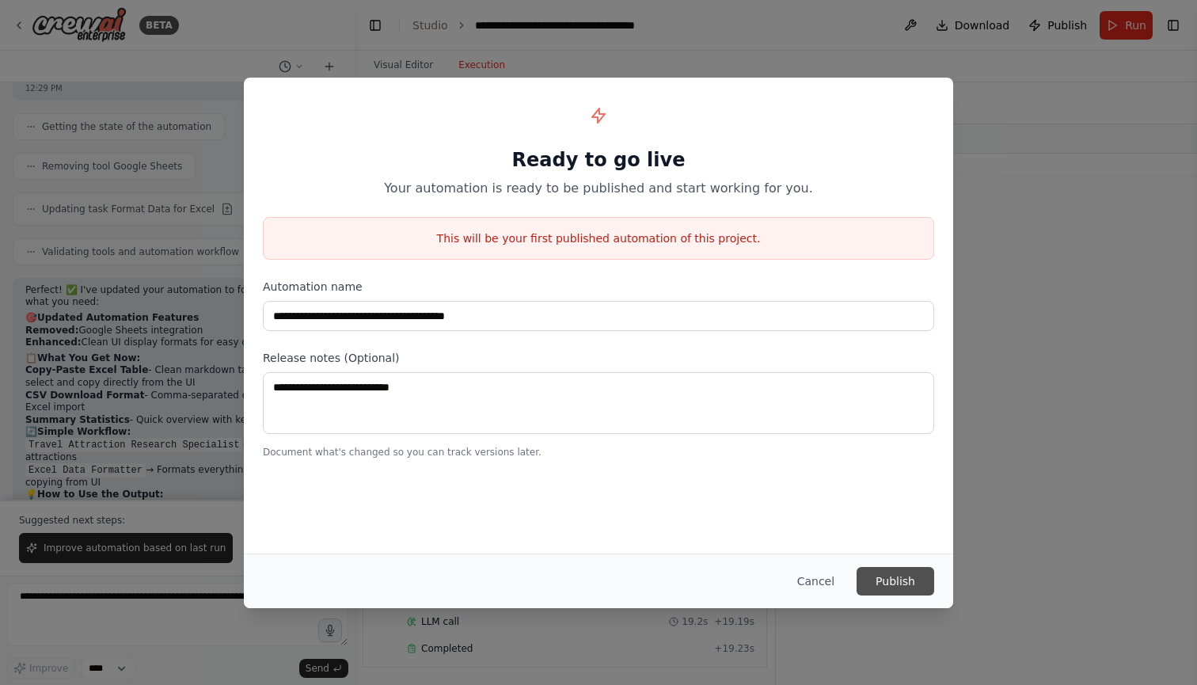
click at [900, 586] on button "Publish" at bounding box center [896, 581] width 78 height 29
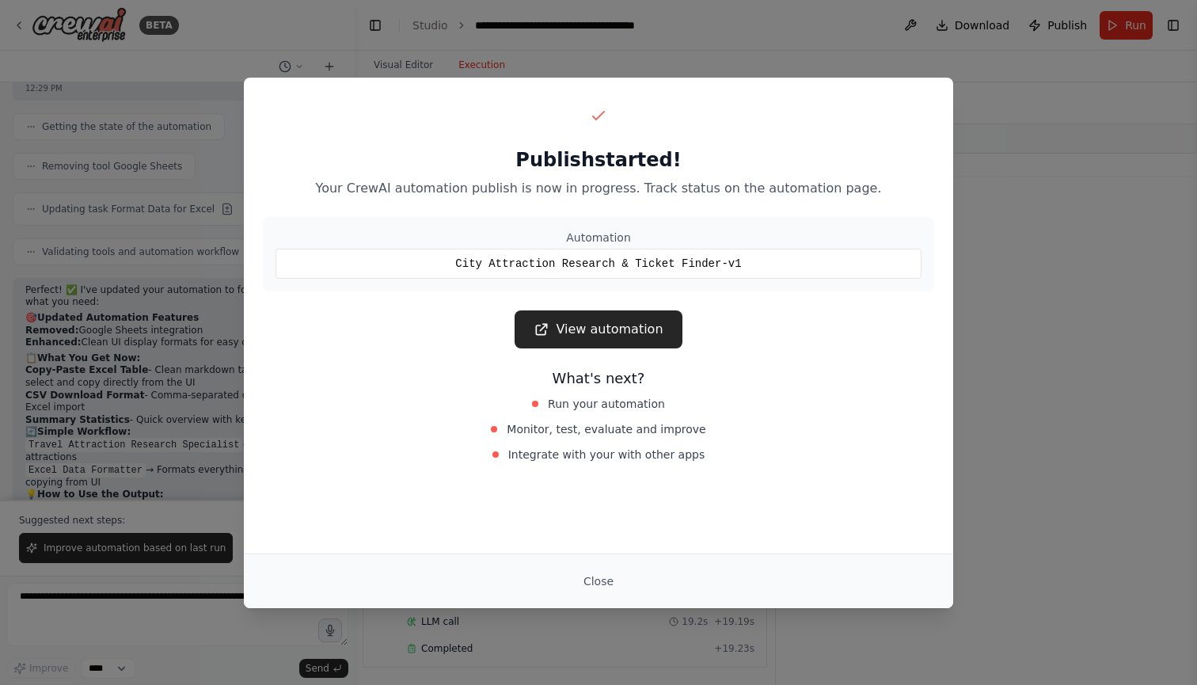
click at [640, 326] on link "View automation" at bounding box center [598, 329] width 167 height 38
click at [616, 328] on link "View automation" at bounding box center [598, 329] width 167 height 38
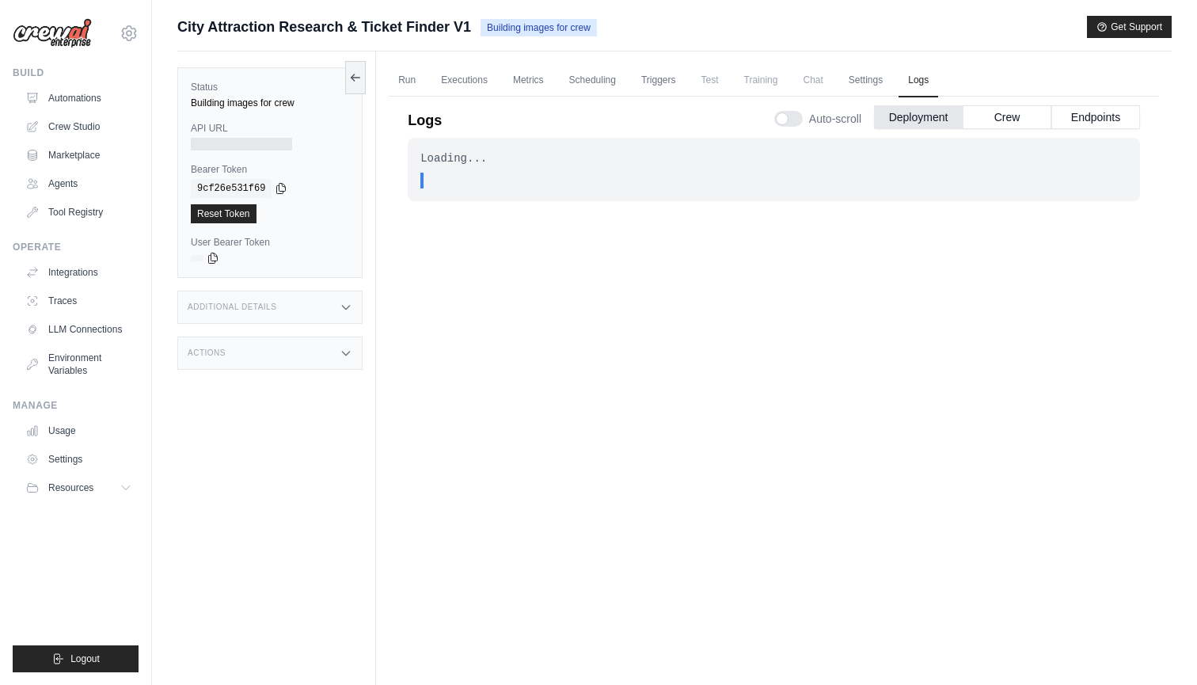
scroll to position [67, 0]
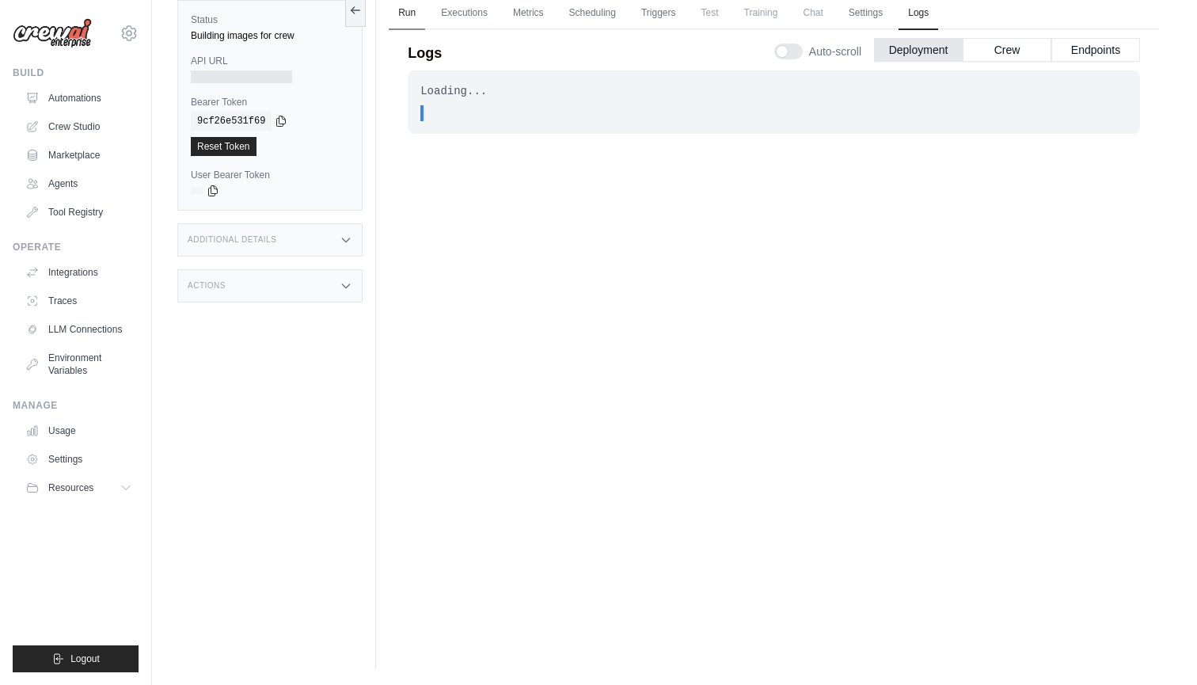
click at [398, 9] on link "Run" at bounding box center [407, 13] width 36 height 33
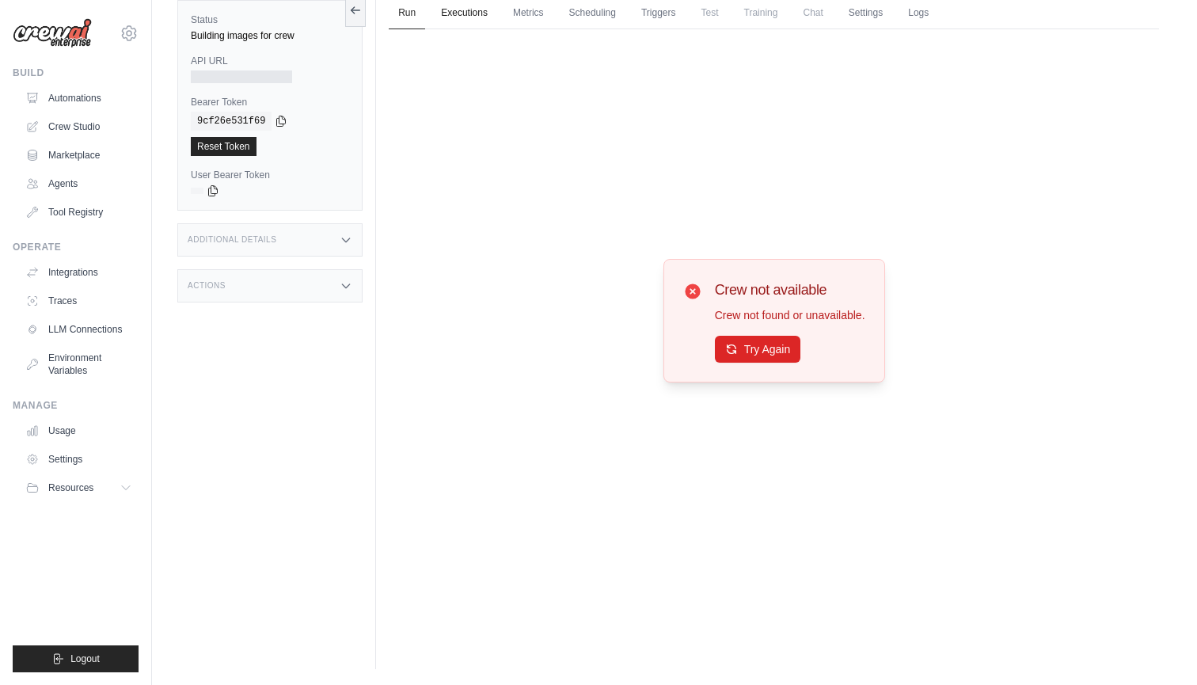
click at [439, 13] on link "Executions" at bounding box center [465, 13] width 66 height 33
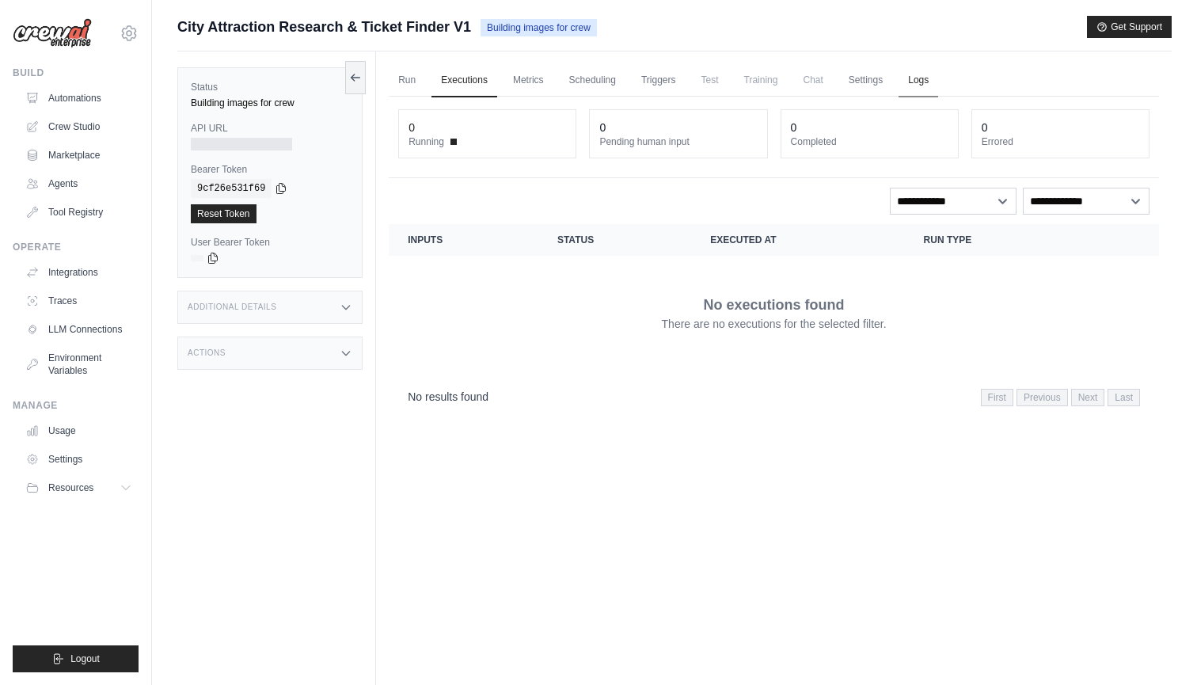
click at [927, 83] on link "Logs" at bounding box center [919, 80] width 40 height 33
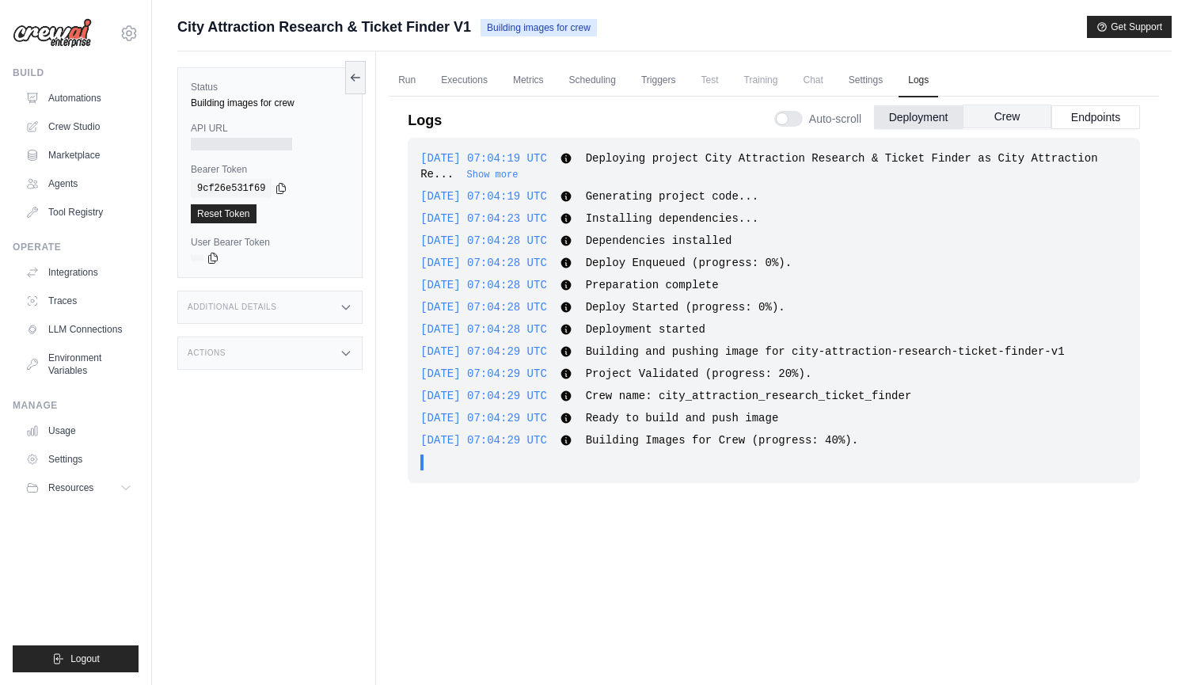
click at [1000, 112] on button "Crew" at bounding box center [1007, 117] width 89 height 24
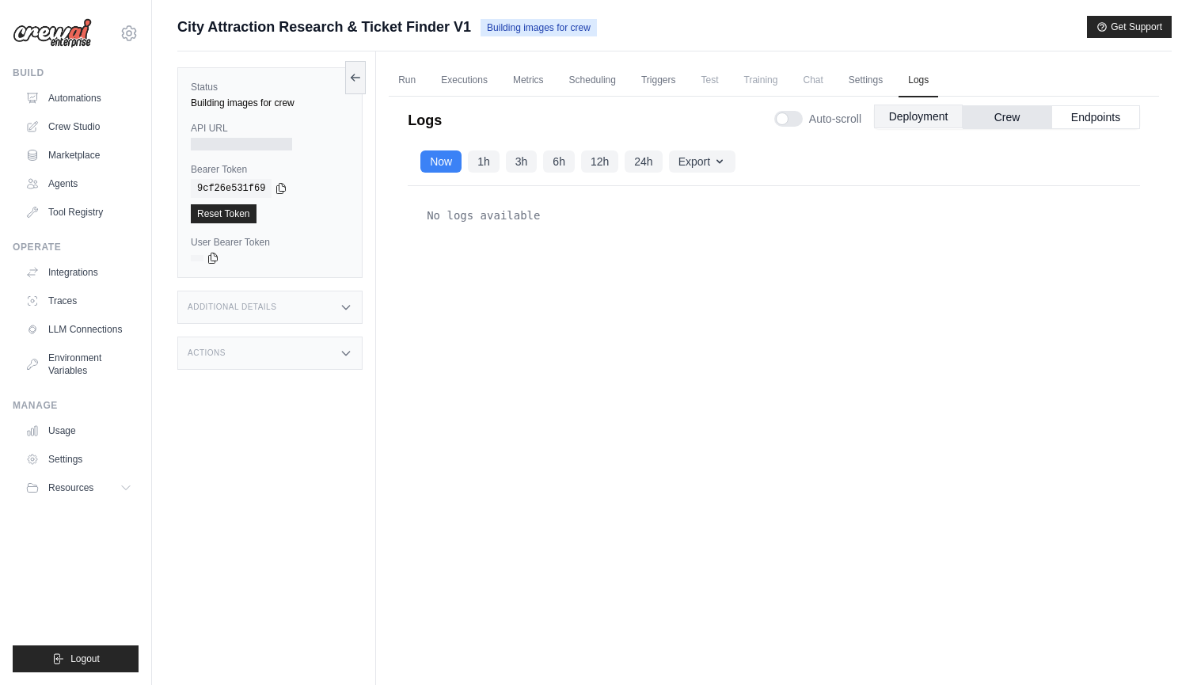
click at [915, 118] on button "Deployment" at bounding box center [918, 117] width 89 height 24
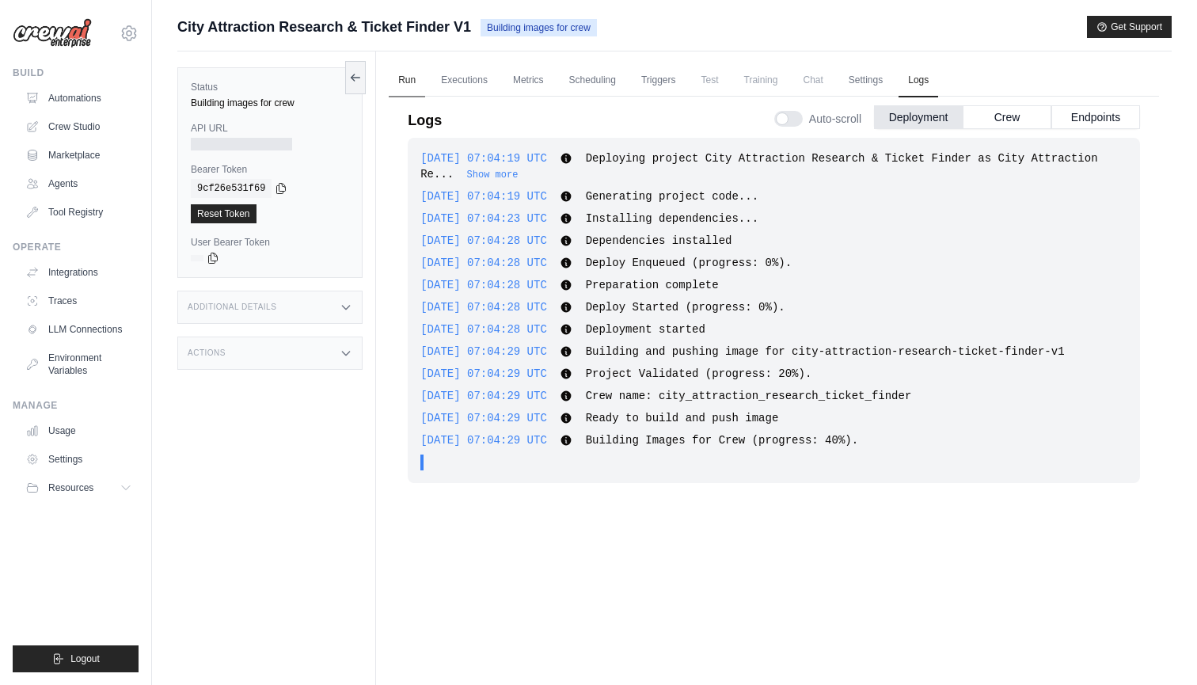
click at [410, 83] on link "Run" at bounding box center [407, 80] width 36 height 33
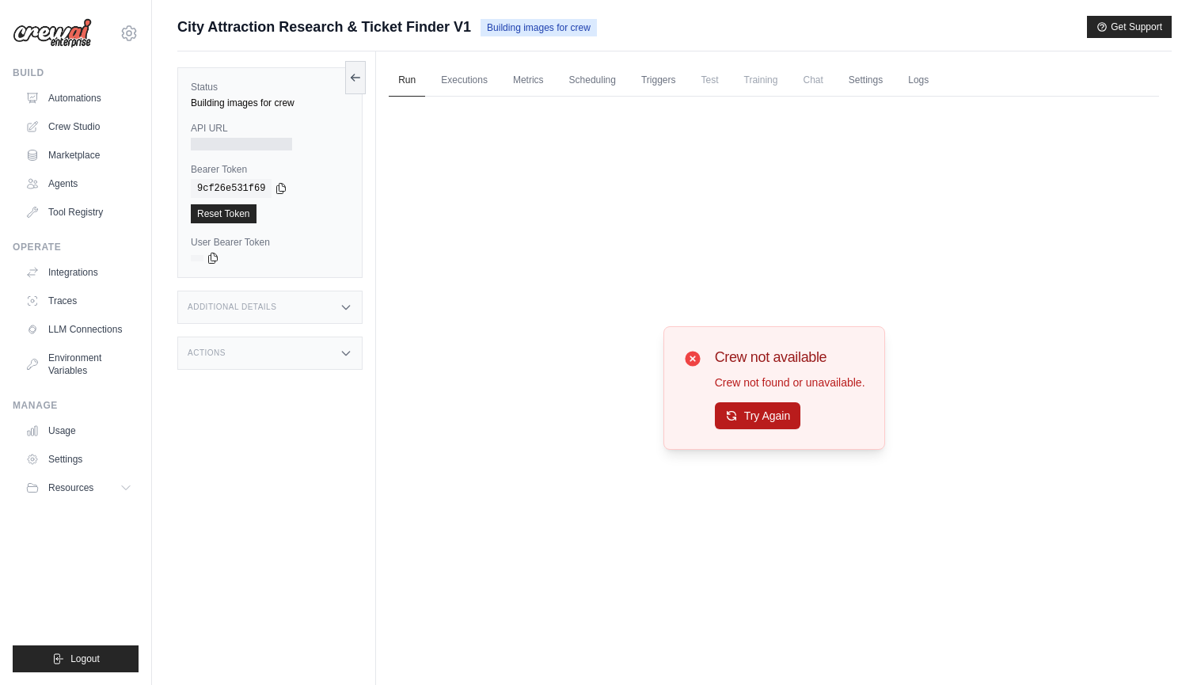
click at [770, 416] on button "Try Again" at bounding box center [758, 415] width 86 height 27
click at [104, 101] on link "Automations" at bounding box center [81, 98] width 120 height 25
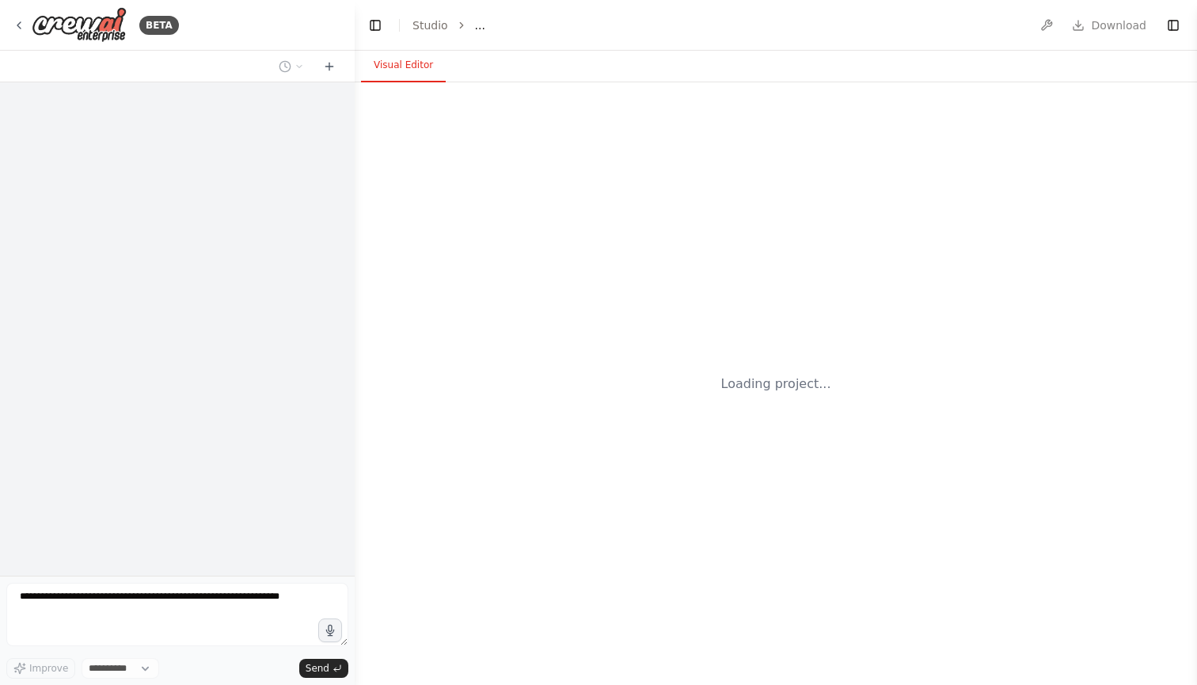
select select "****"
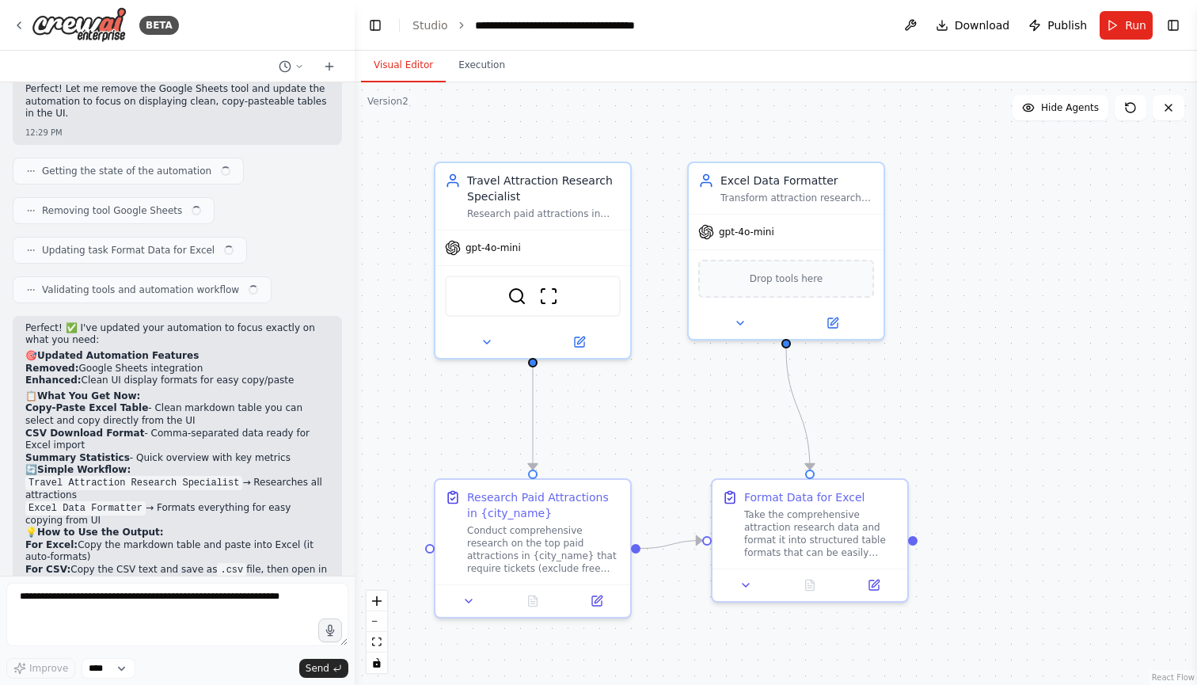
scroll to position [3509, 0]
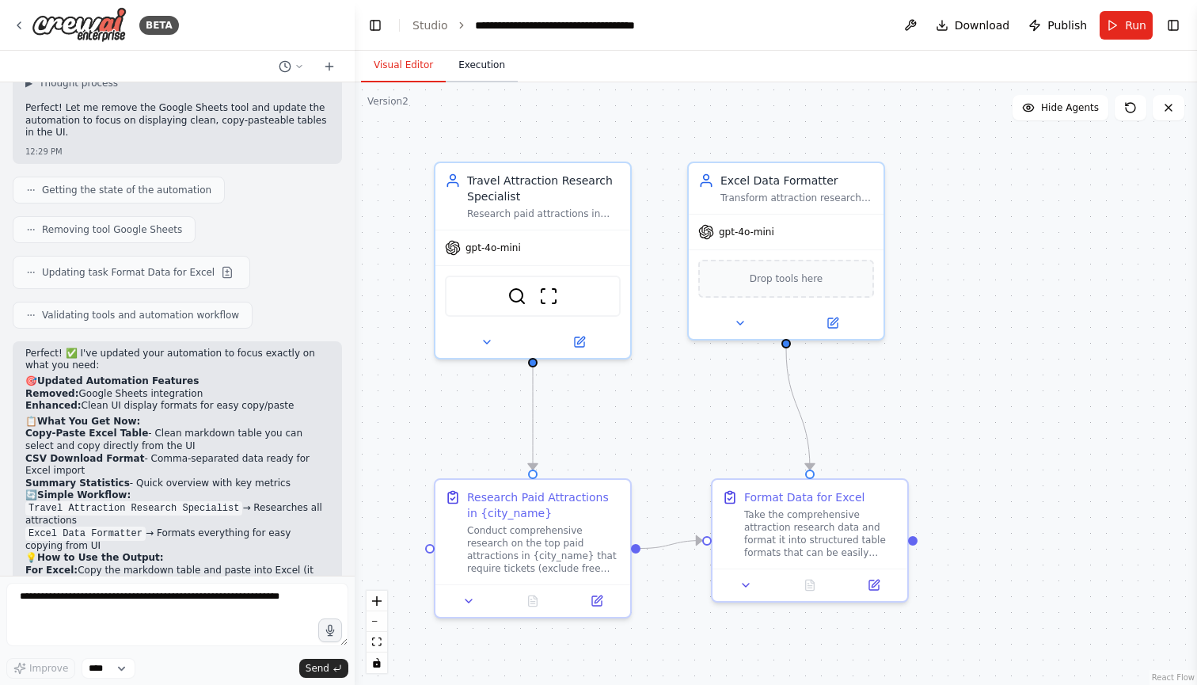
click at [480, 65] on button "Execution" at bounding box center [482, 65] width 72 height 33
click at [405, 65] on button "Visual Editor" at bounding box center [403, 65] width 85 height 33
click at [439, 23] on link "Studio" at bounding box center [431, 25] width 36 height 13
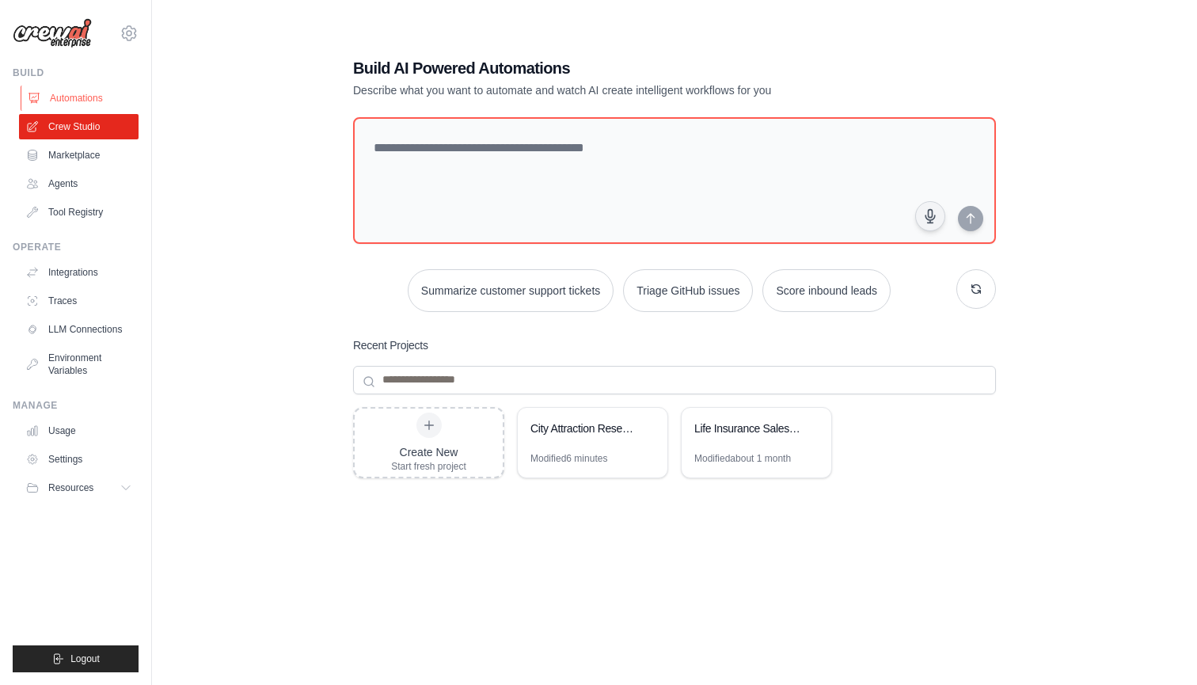
click at [62, 98] on link "Automations" at bounding box center [81, 98] width 120 height 25
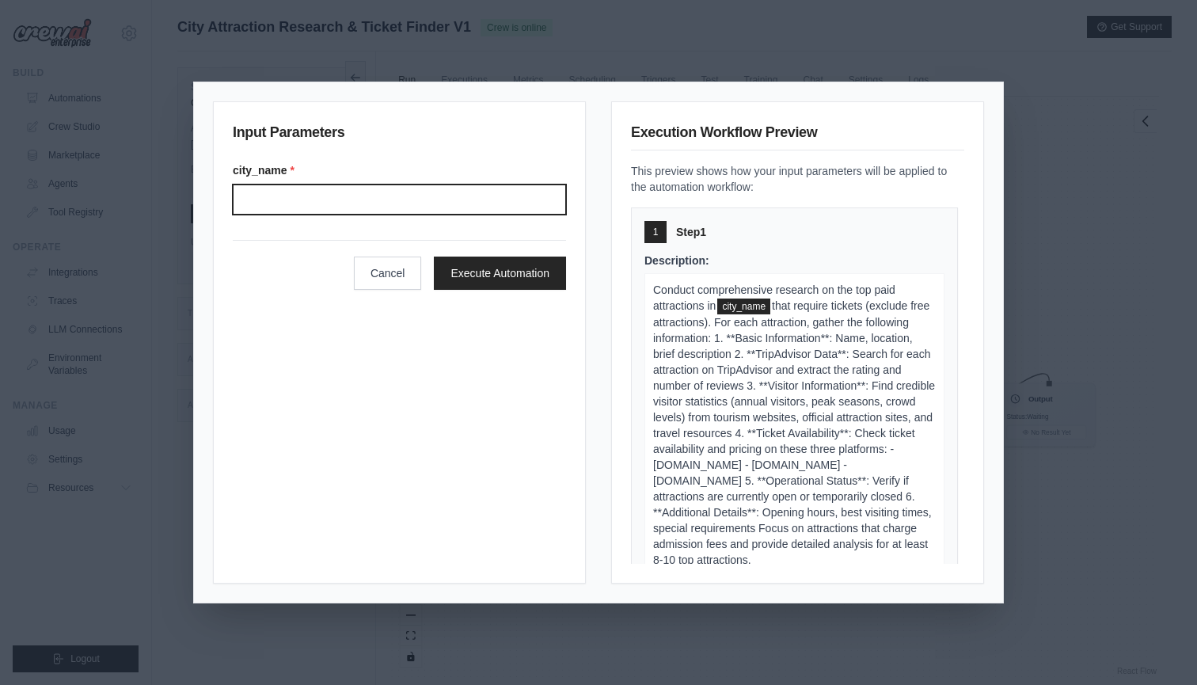
click at [432, 204] on input "City name" at bounding box center [399, 199] width 333 height 30
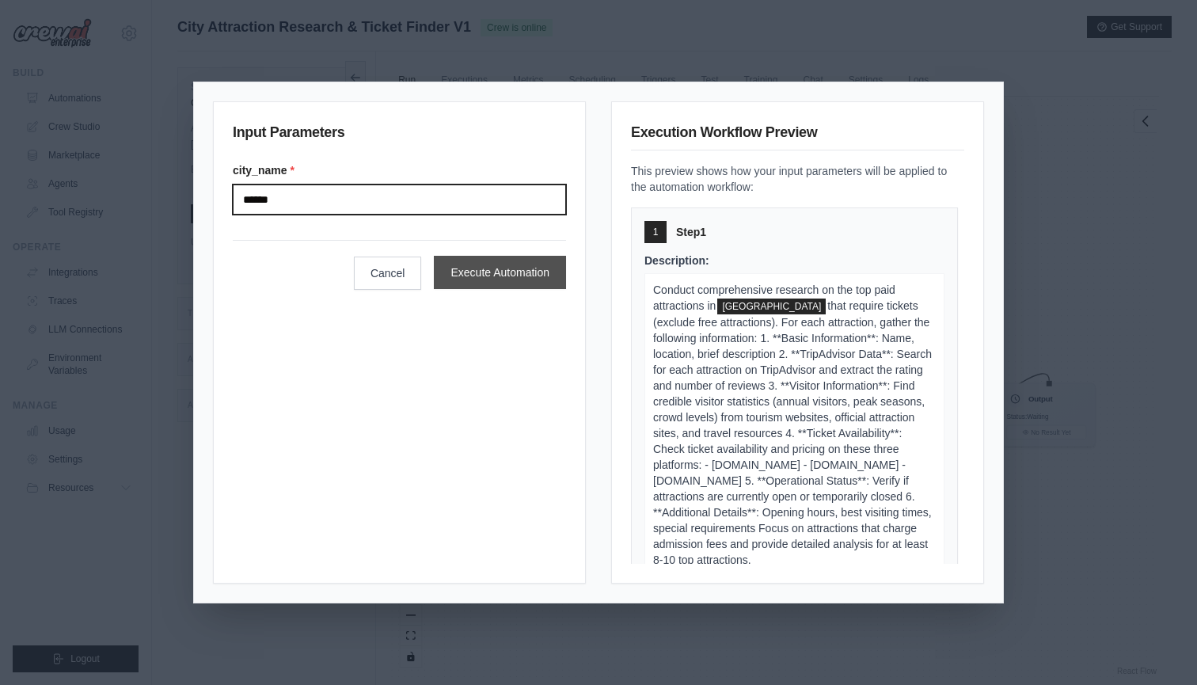
type input "******"
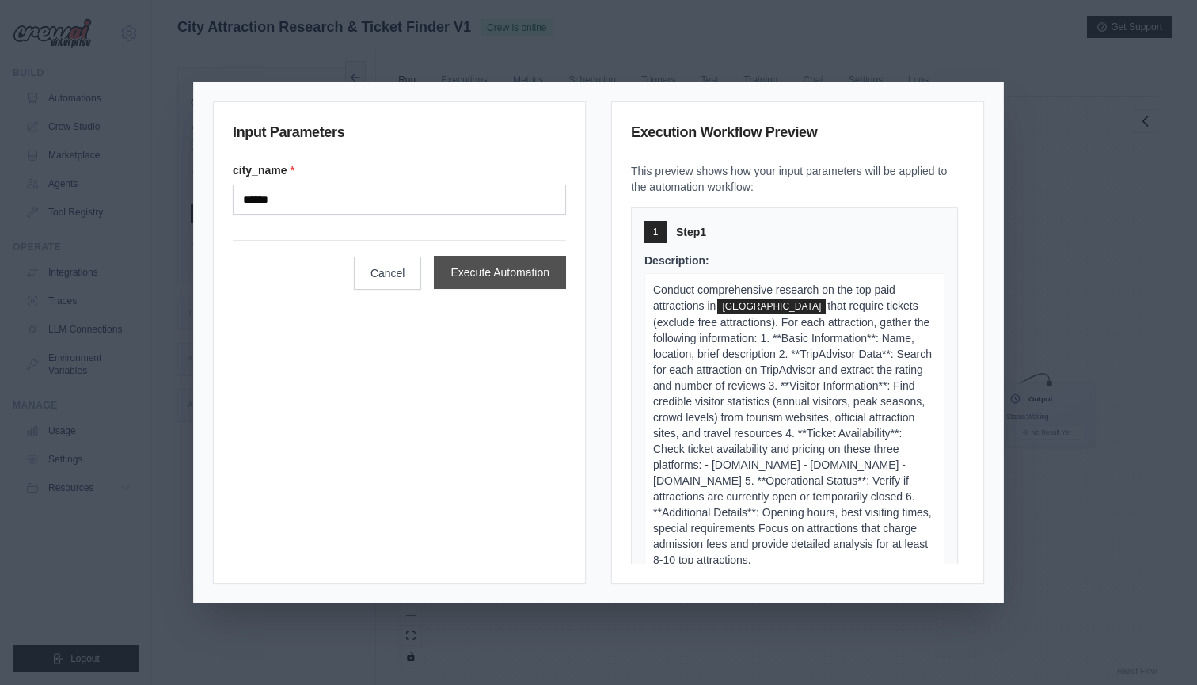
click at [488, 263] on button "Execute Automation" at bounding box center [500, 272] width 132 height 33
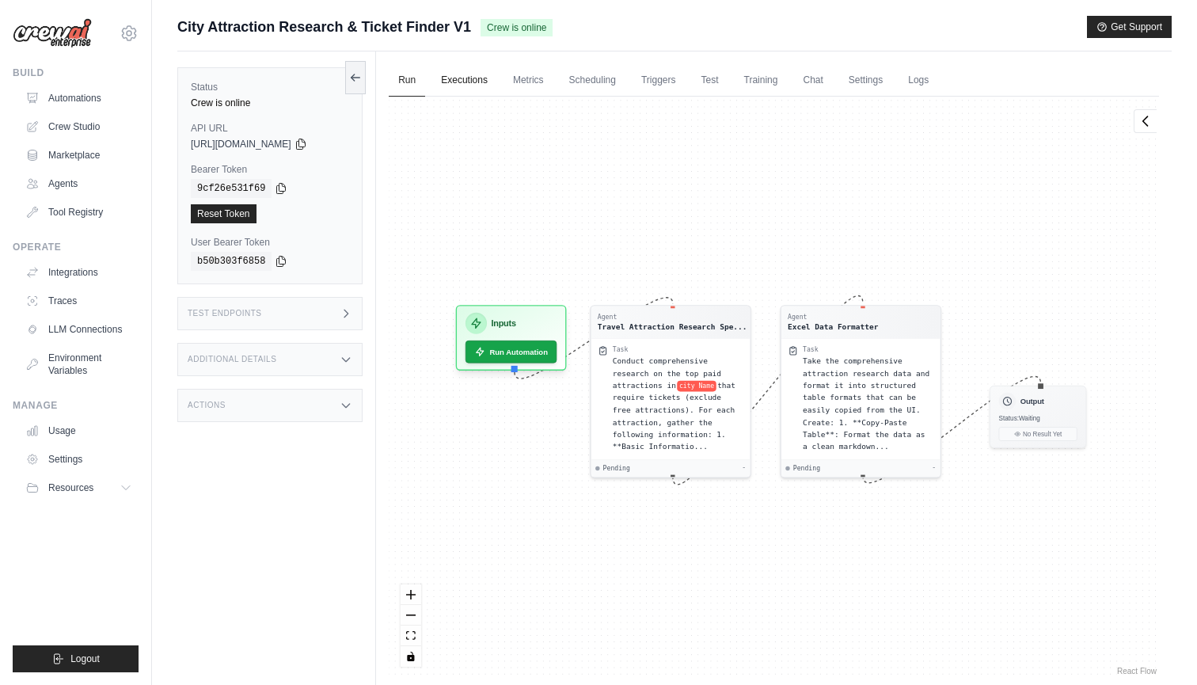
click at [474, 81] on link "Executions" at bounding box center [465, 80] width 66 height 33
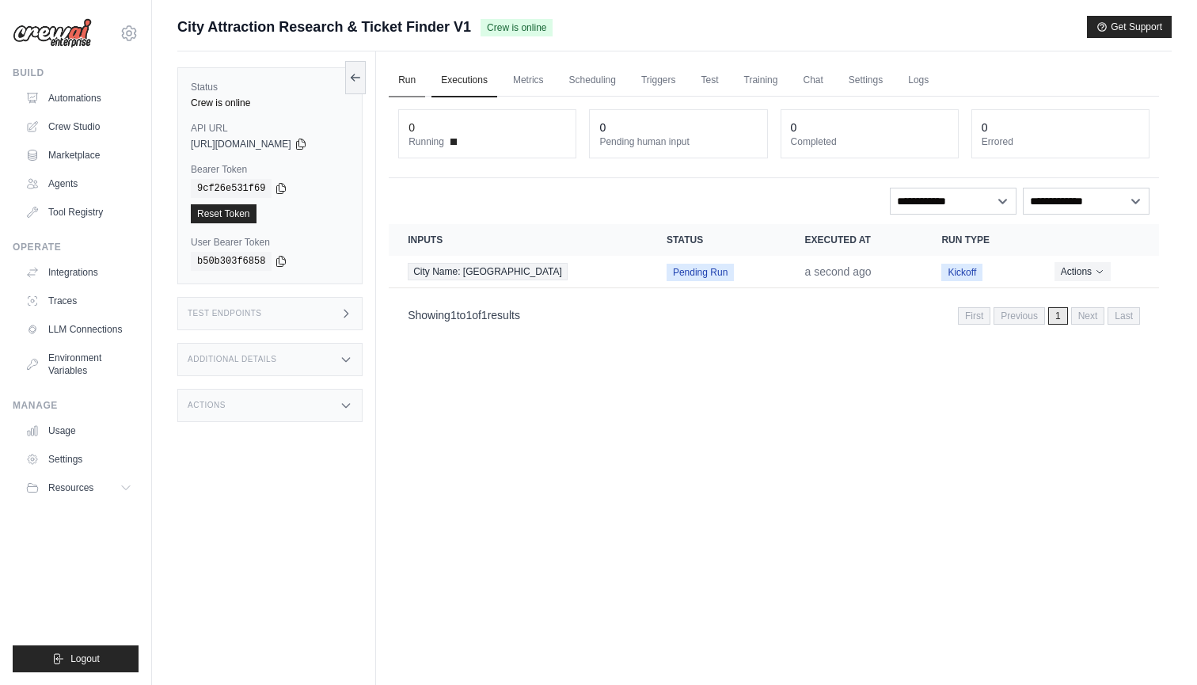
click at [414, 78] on link "Run" at bounding box center [407, 80] width 36 height 33
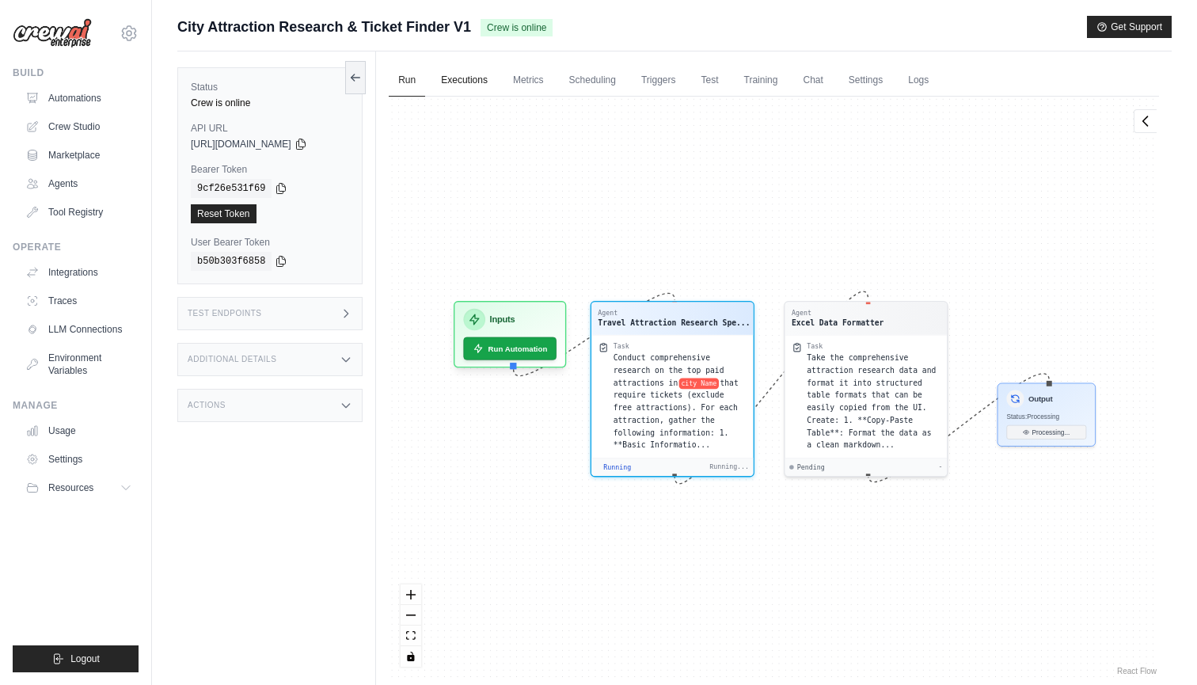
click at [465, 76] on link "Executions" at bounding box center [465, 80] width 66 height 33
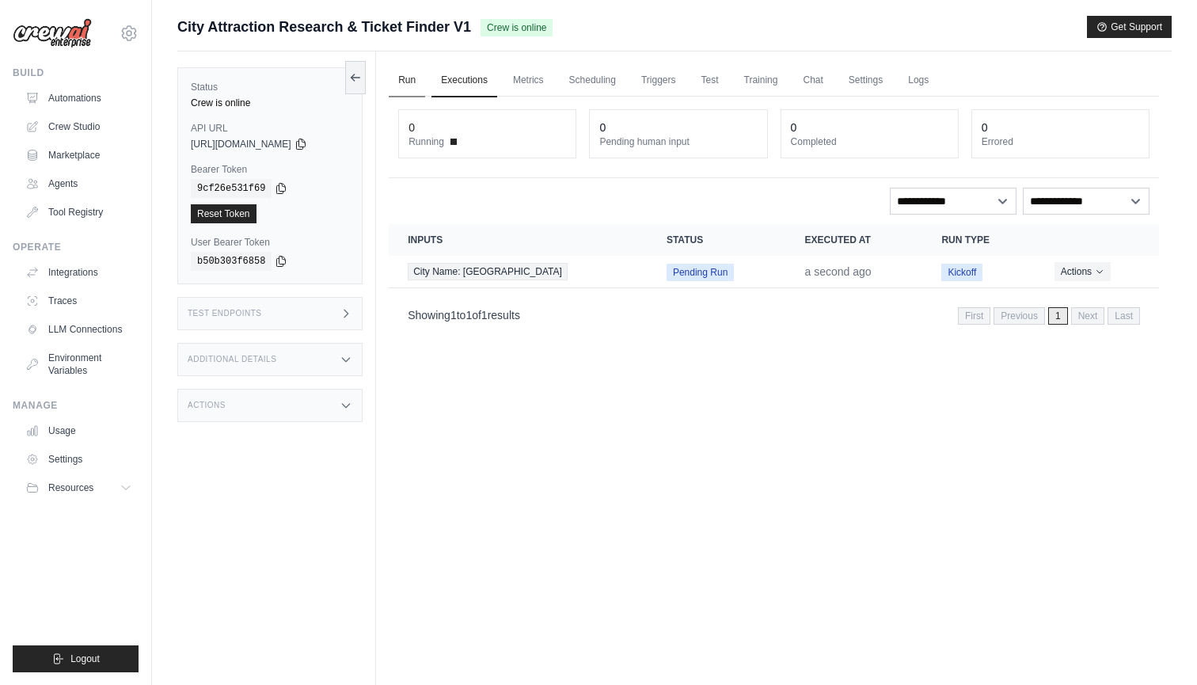
click at [409, 80] on link "Run" at bounding box center [407, 80] width 36 height 33
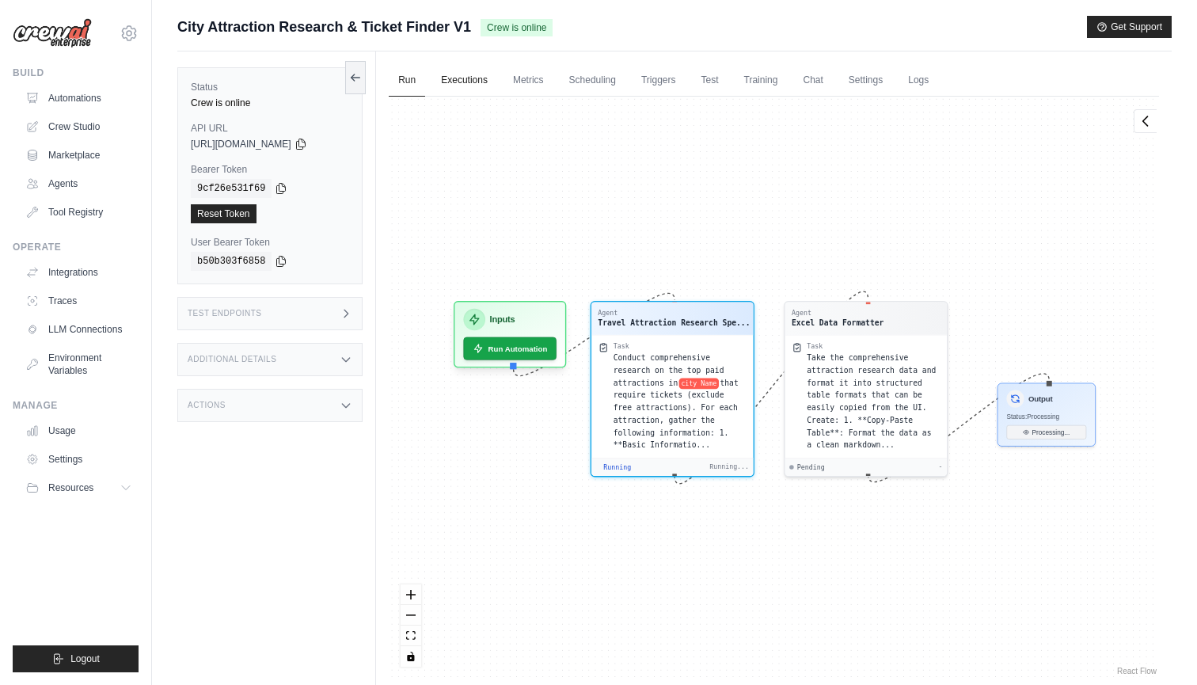
click at [462, 81] on link "Executions" at bounding box center [465, 80] width 66 height 33
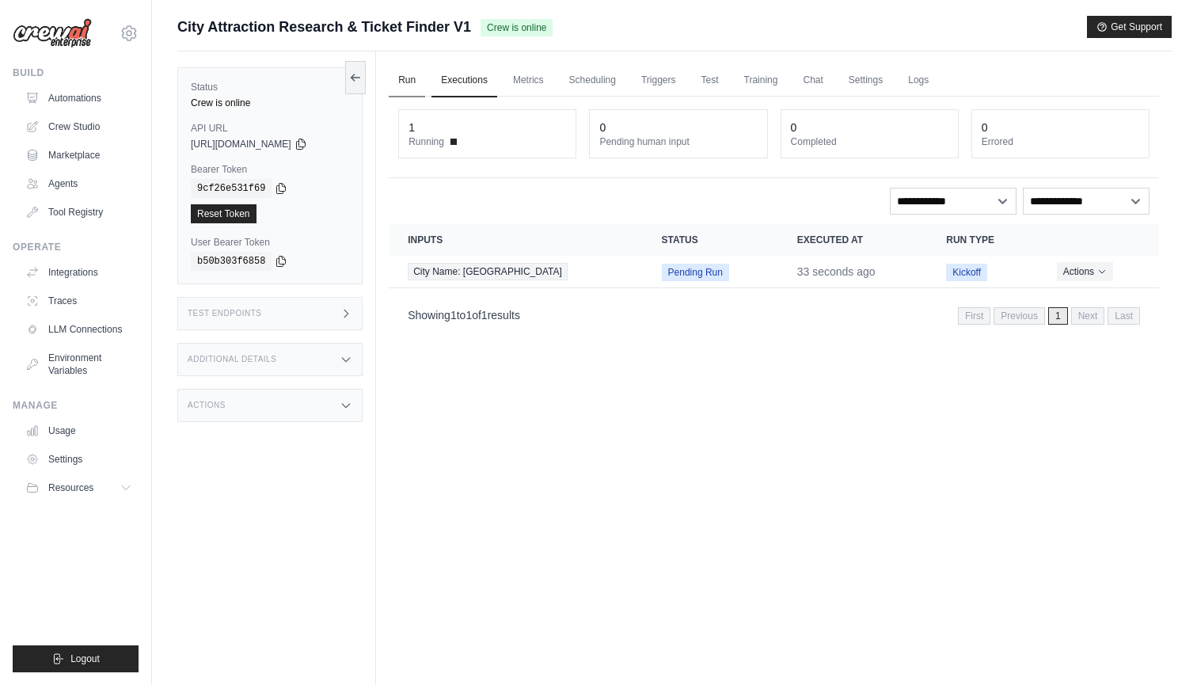
click at [414, 80] on link "Run" at bounding box center [407, 80] width 36 height 33
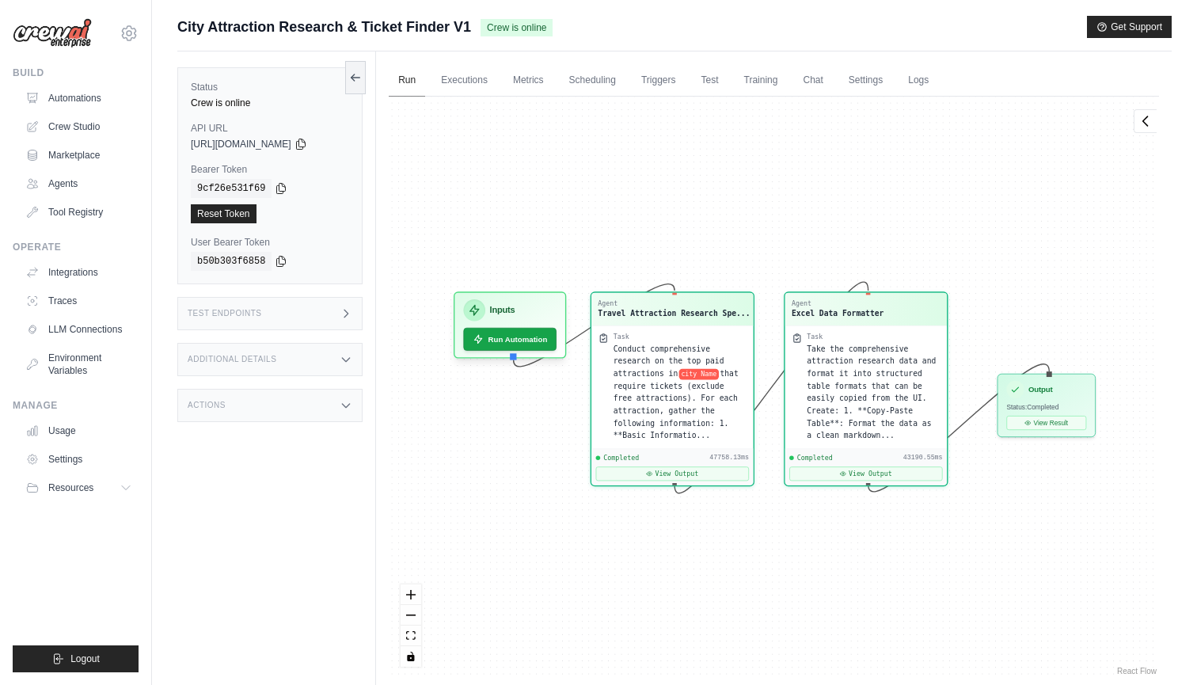
scroll to position [22266, 0]
click at [1057, 417] on button "View Result" at bounding box center [1047, 420] width 80 height 14
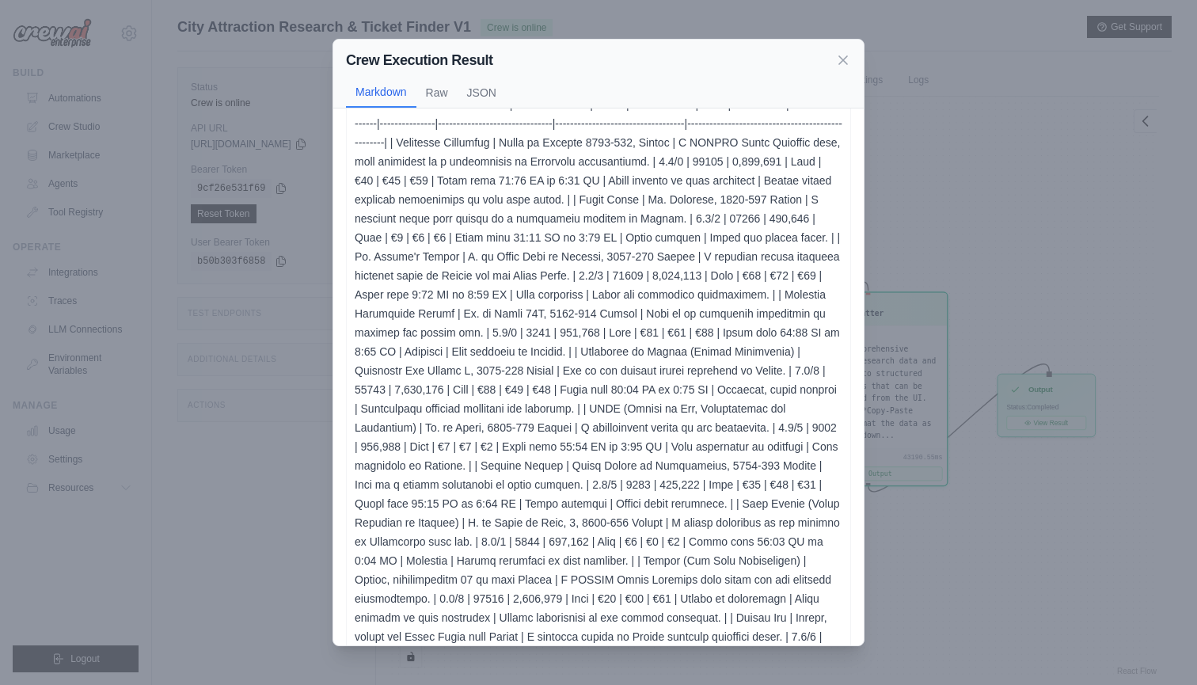
scroll to position [82, 0]
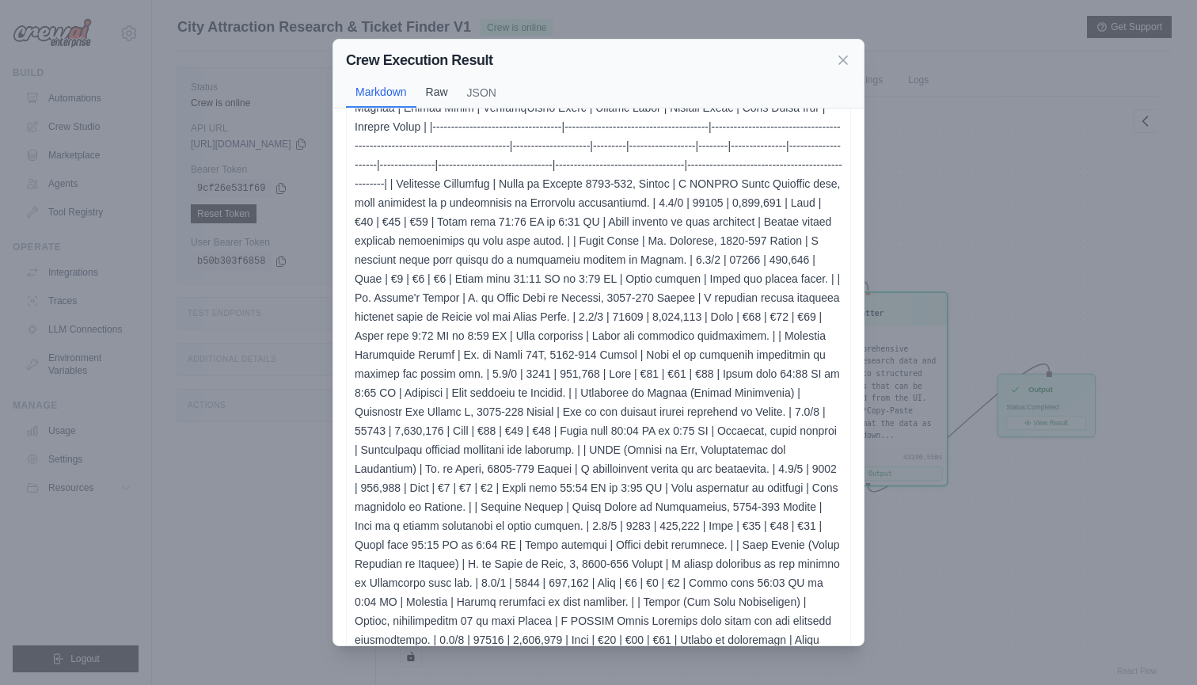
click at [436, 92] on button "Raw" at bounding box center [437, 92] width 41 height 30
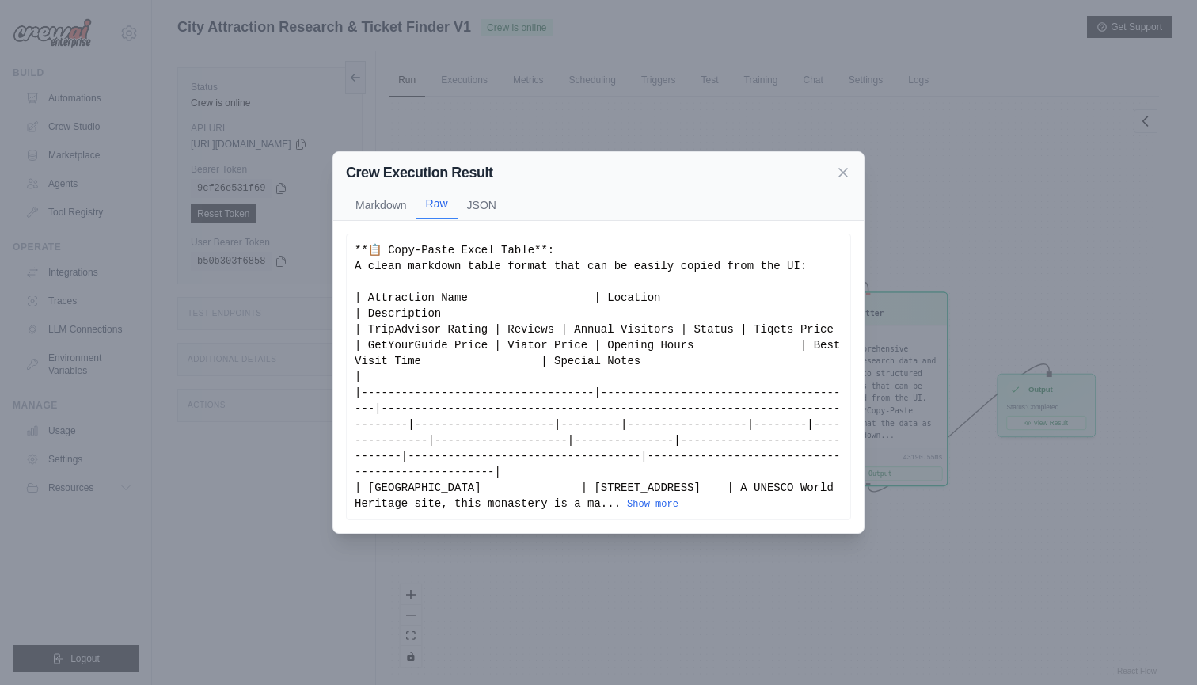
scroll to position [0, 0]
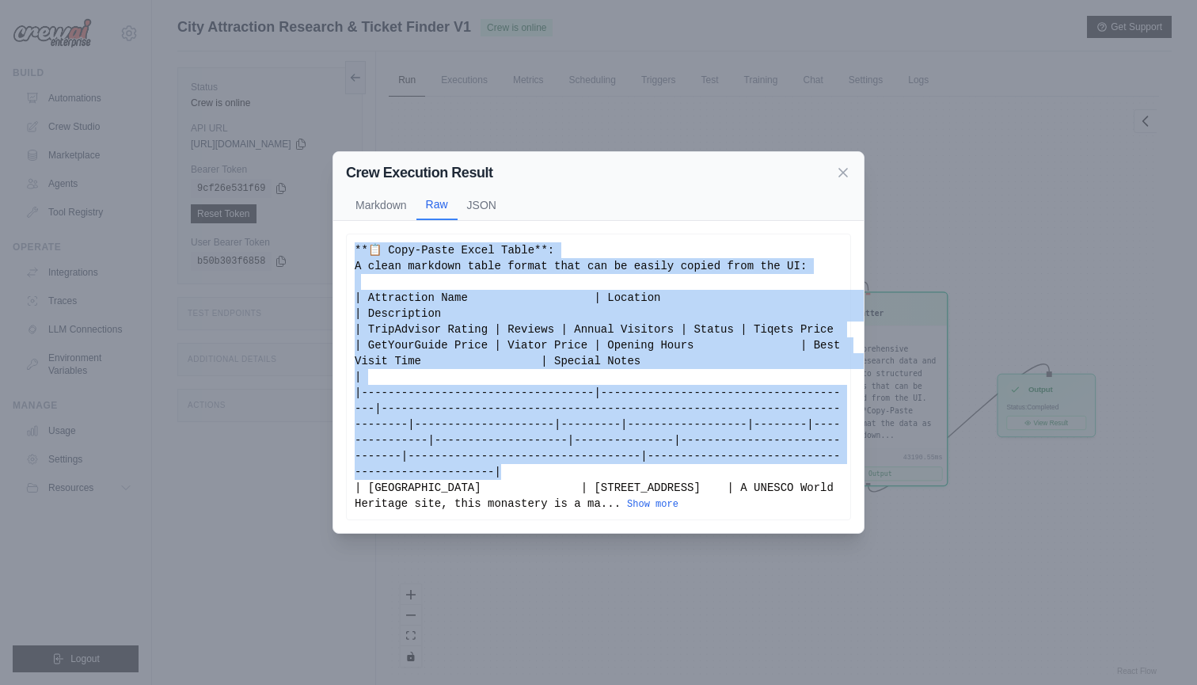
drag, startPoint x: 358, startPoint y: 249, endPoint x: 712, endPoint y: 476, distance: 420.6
click at [712, 476] on div "**📋 Copy-Paste Excel Table**: A clean markdown table format that can be easily …" at bounding box center [599, 376] width 488 height 269
click at [679, 502] on button "Show more" at bounding box center [652, 503] width 51 height 13
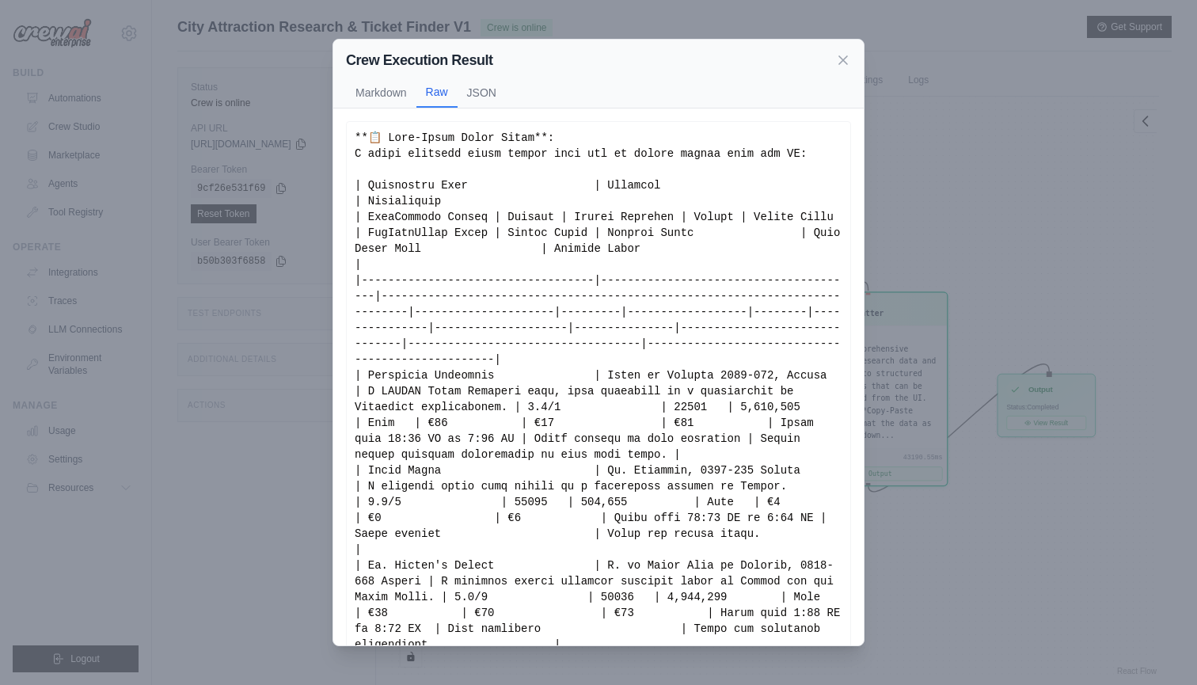
click at [486, 104] on button "JSON" at bounding box center [482, 92] width 48 height 30
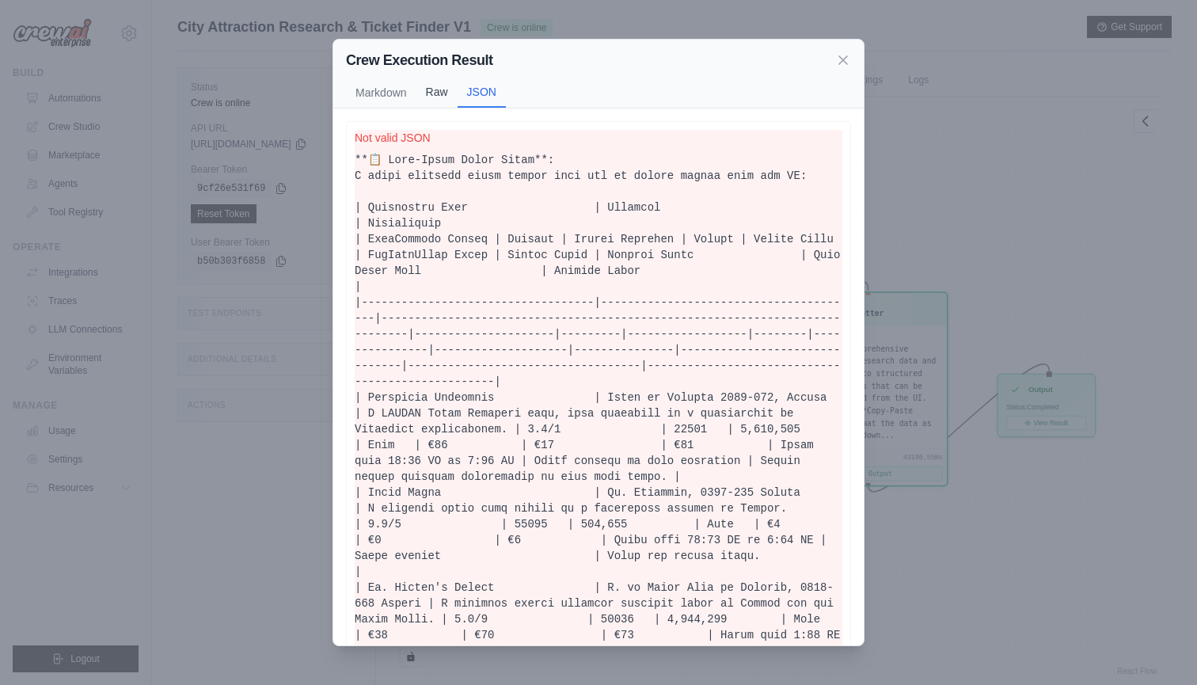
click at [432, 89] on button "Raw" at bounding box center [437, 92] width 41 height 30
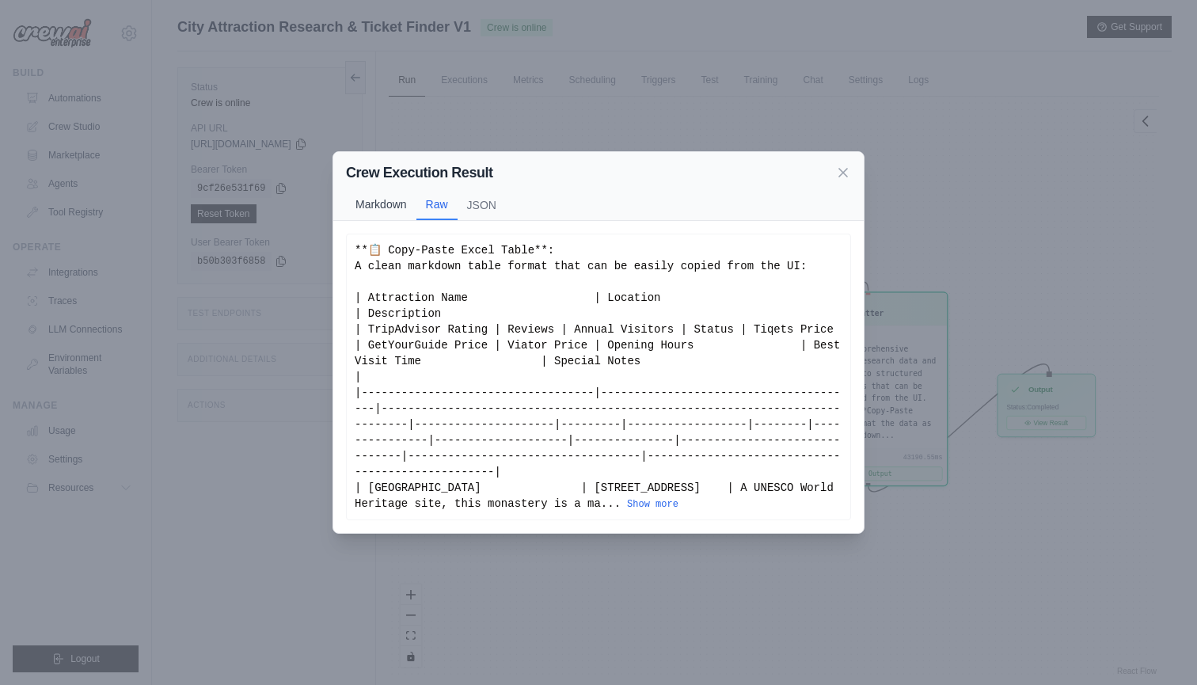
click at [379, 201] on button "Markdown" at bounding box center [381, 204] width 70 height 30
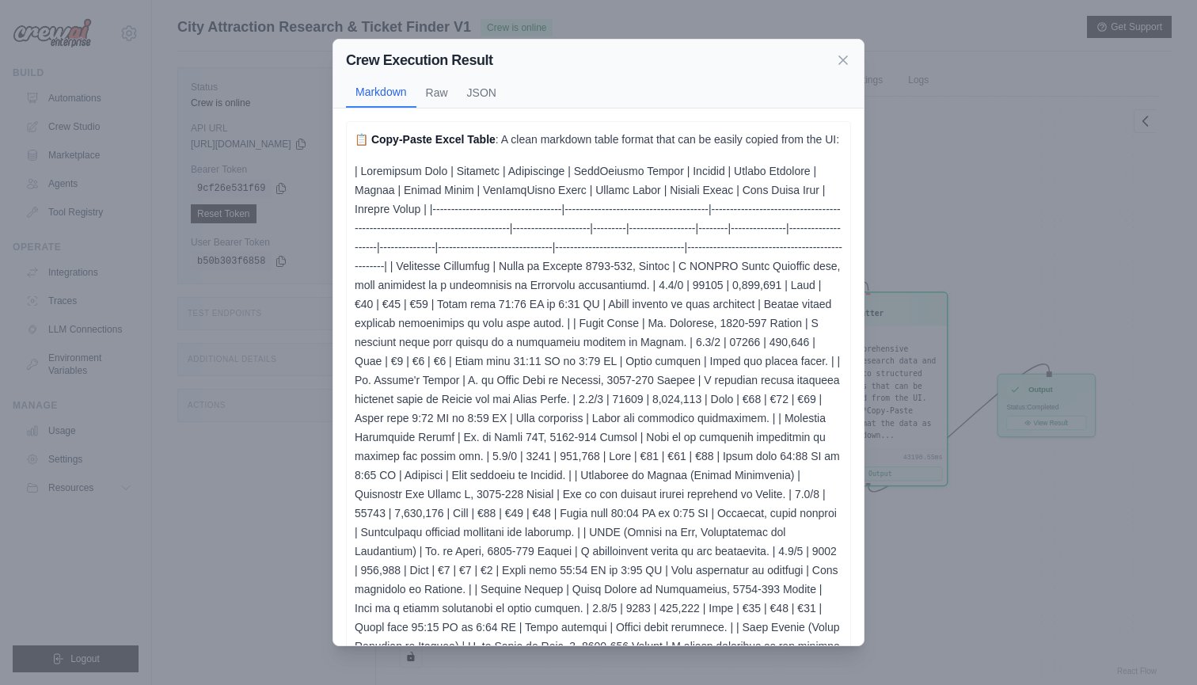
click at [401, 219] on p at bounding box center [599, 485] width 488 height 646
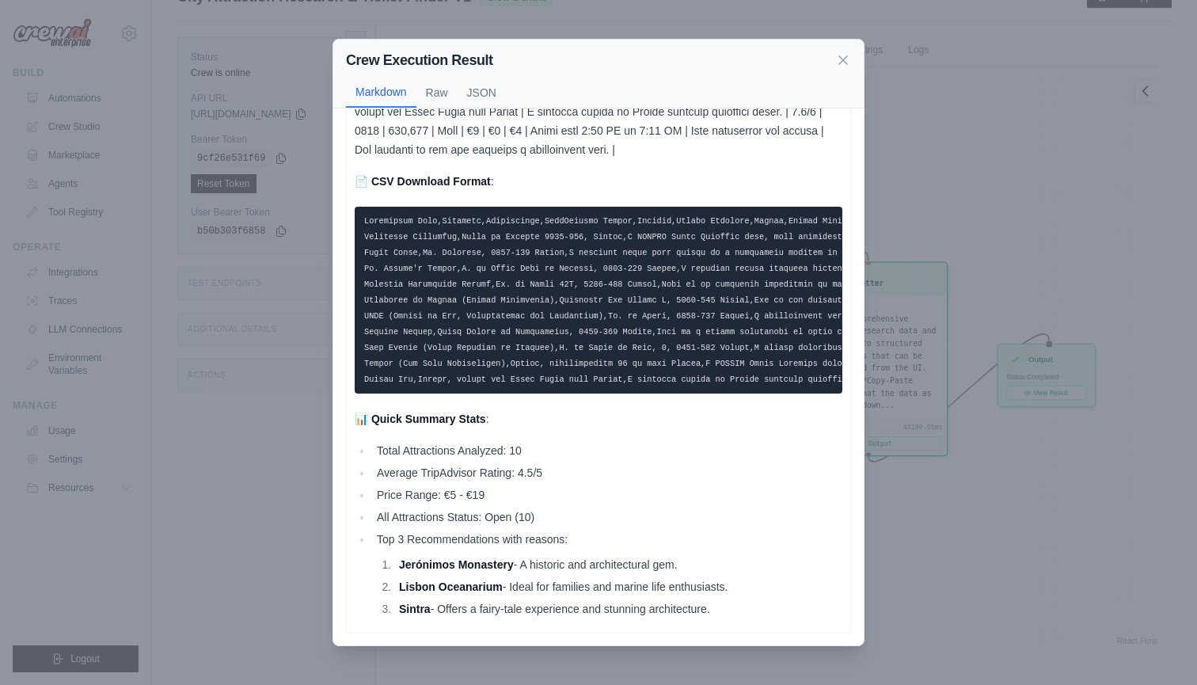
scroll to position [52, 0]
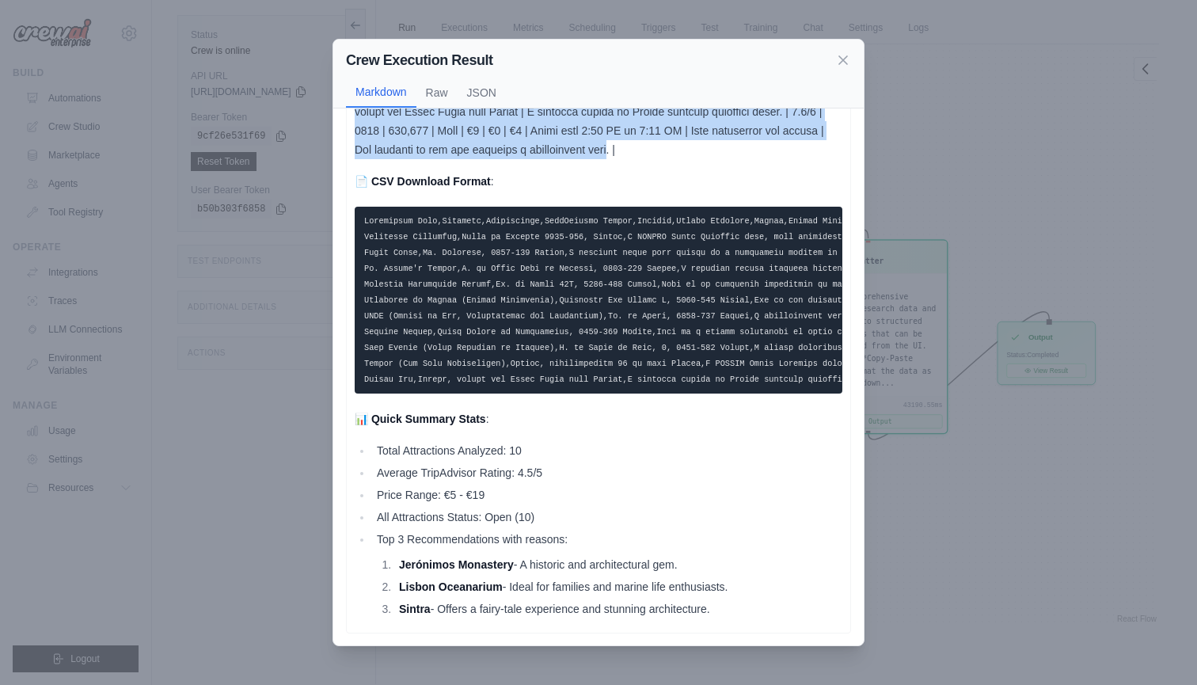
drag, startPoint x: 356, startPoint y: 170, endPoint x: 652, endPoint y: 144, distance: 297.3
copy p "| Attraction Name | Location | Description | TripAdvisor Rating | Reviews | Ann…"
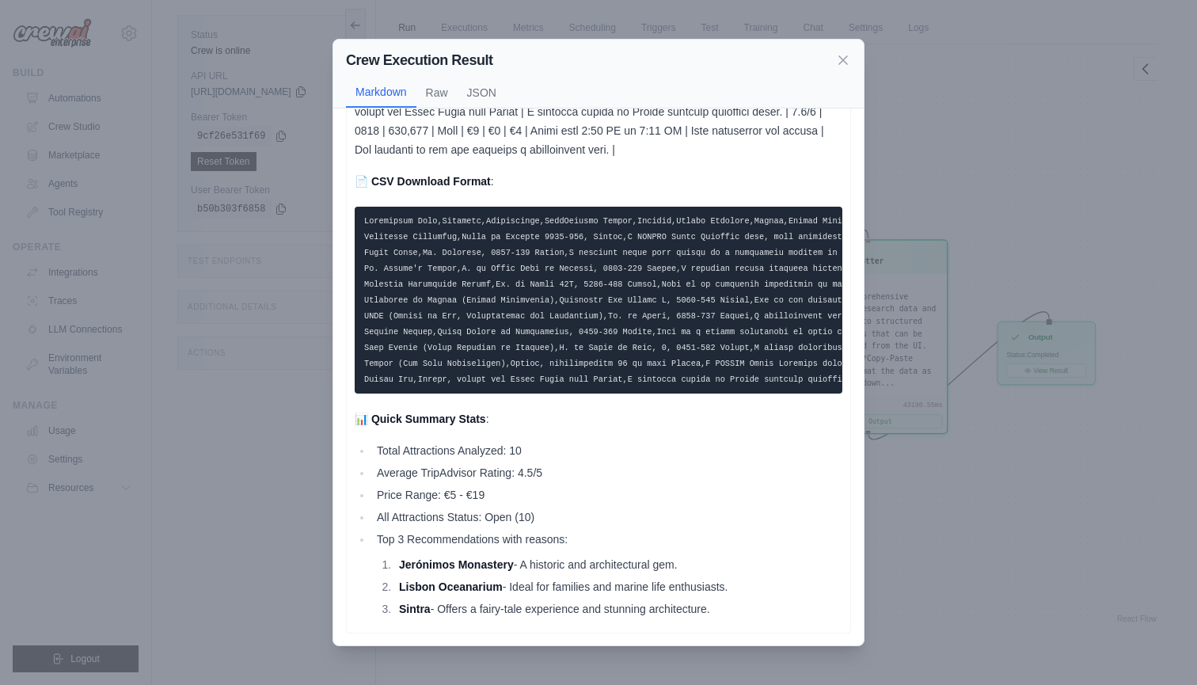
click at [559, 302] on code at bounding box center [1093, 300] width 1459 height 168
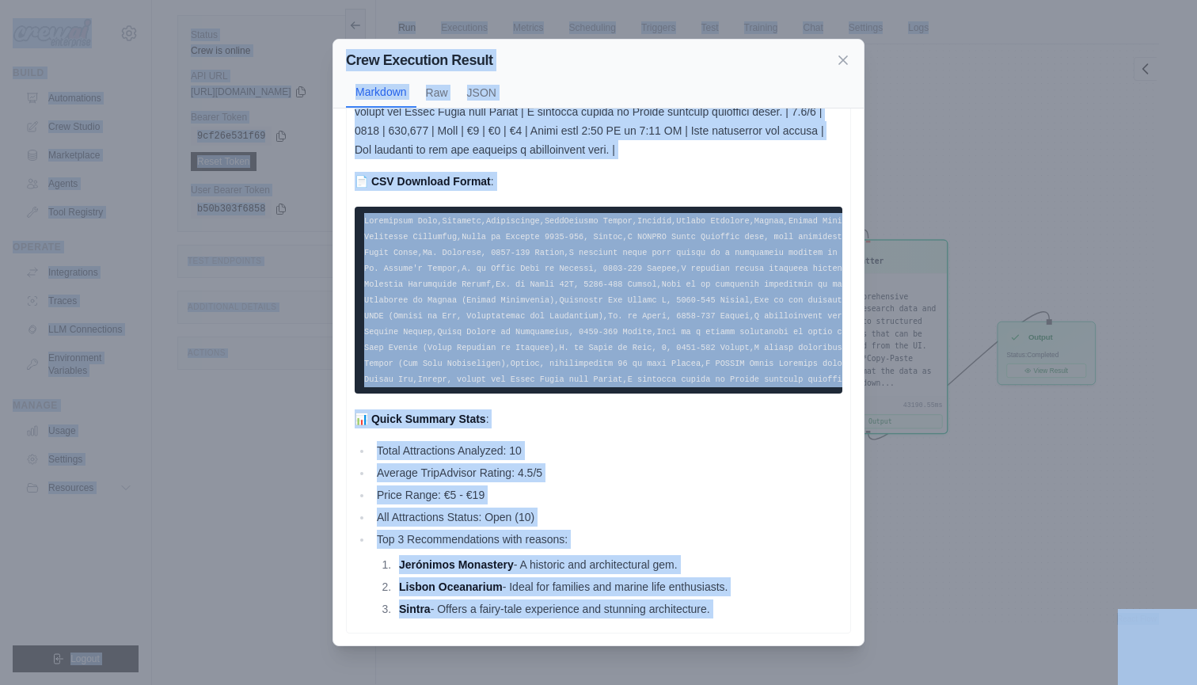
click at [559, 302] on code at bounding box center [1093, 300] width 1459 height 168
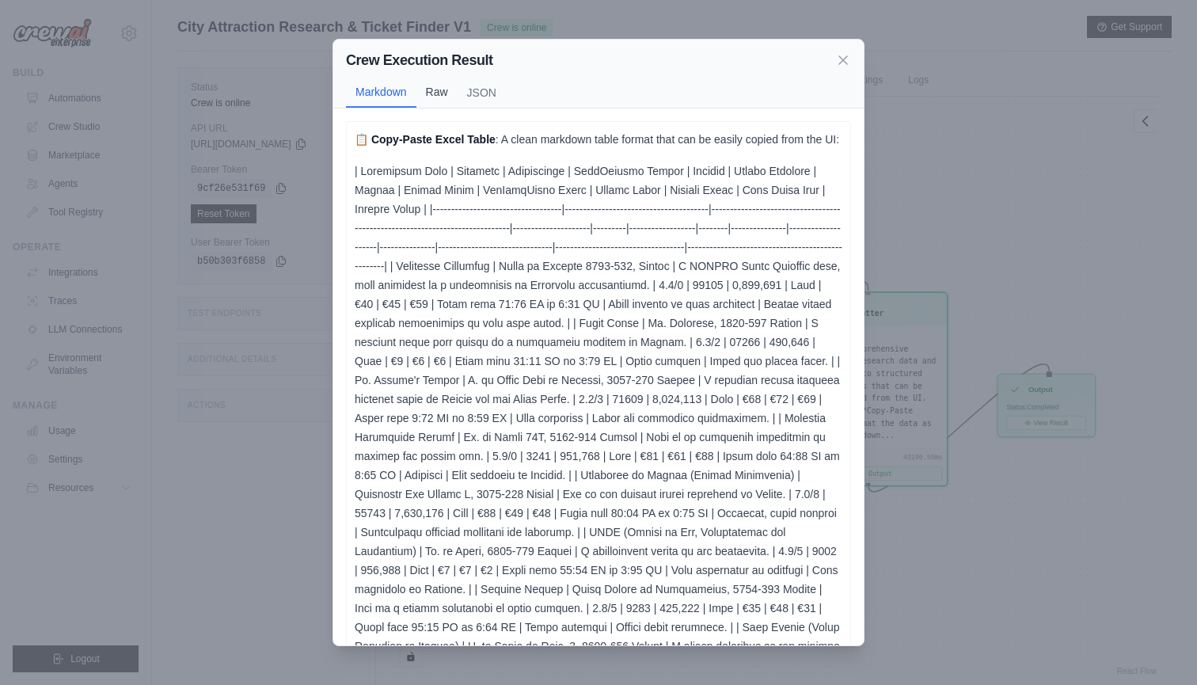
scroll to position [0, 0]
click at [439, 89] on button "Raw" at bounding box center [437, 92] width 41 height 30
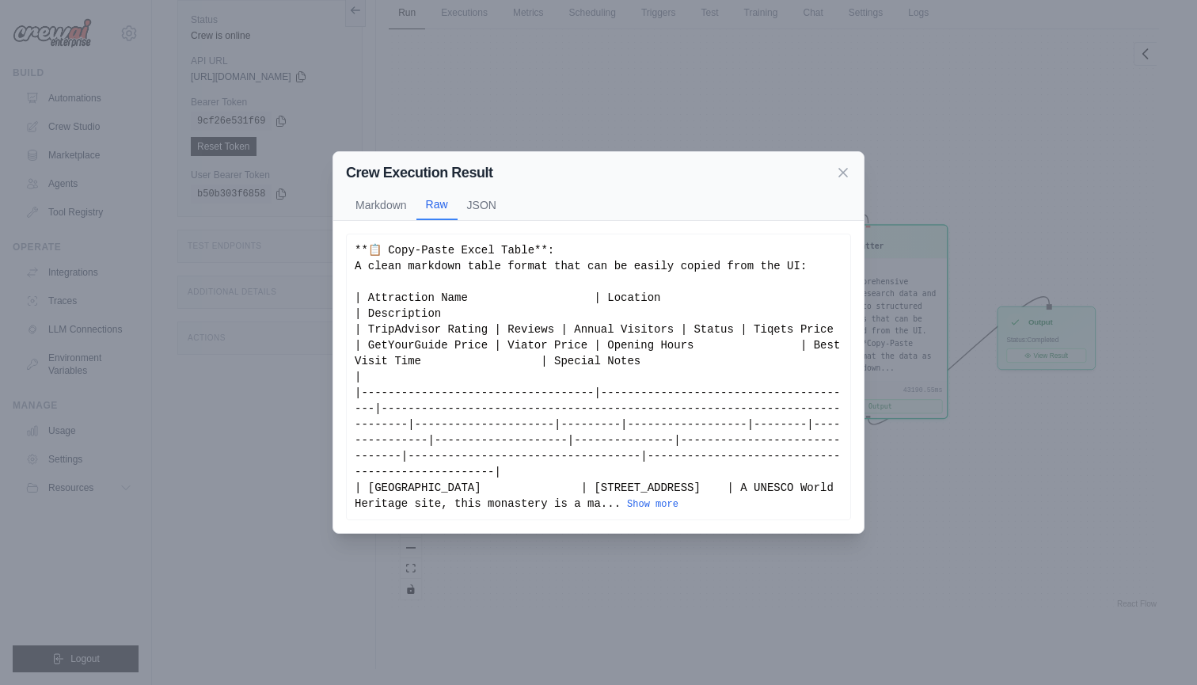
scroll to position [67, 0]
click at [679, 505] on button "Show more" at bounding box center [652, 503] width 51 height 13
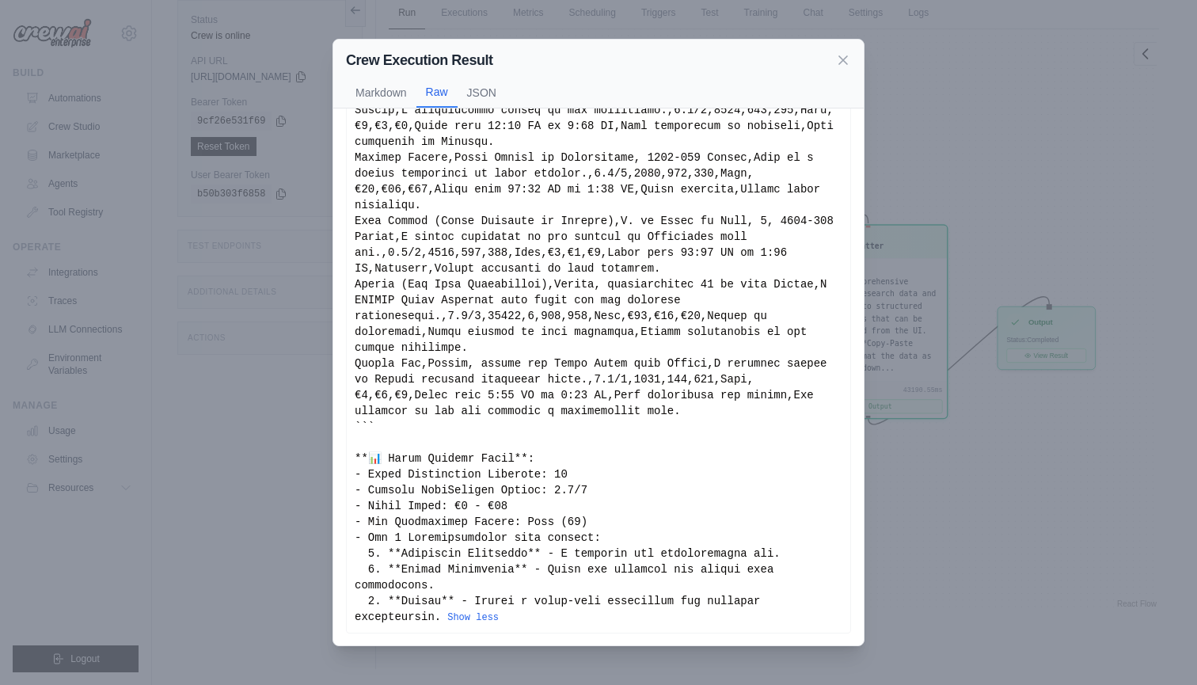
scroll to position [1676, 0]
click at [843, 55] on icon at bounding box center [843, 59] width 16 height 16
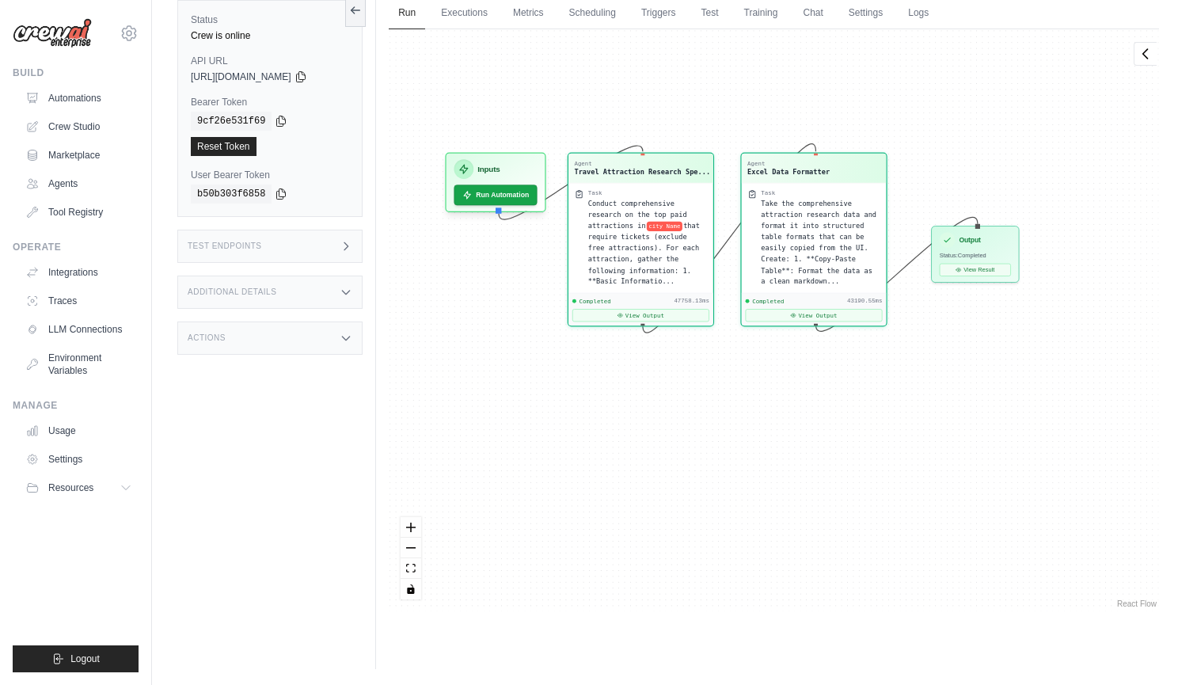
click at [227, 426] on div "Status Crew is online API URL copied https://city-attraction-research-ticket-fi…" at bounding box center [276, 326] width 199 height 685
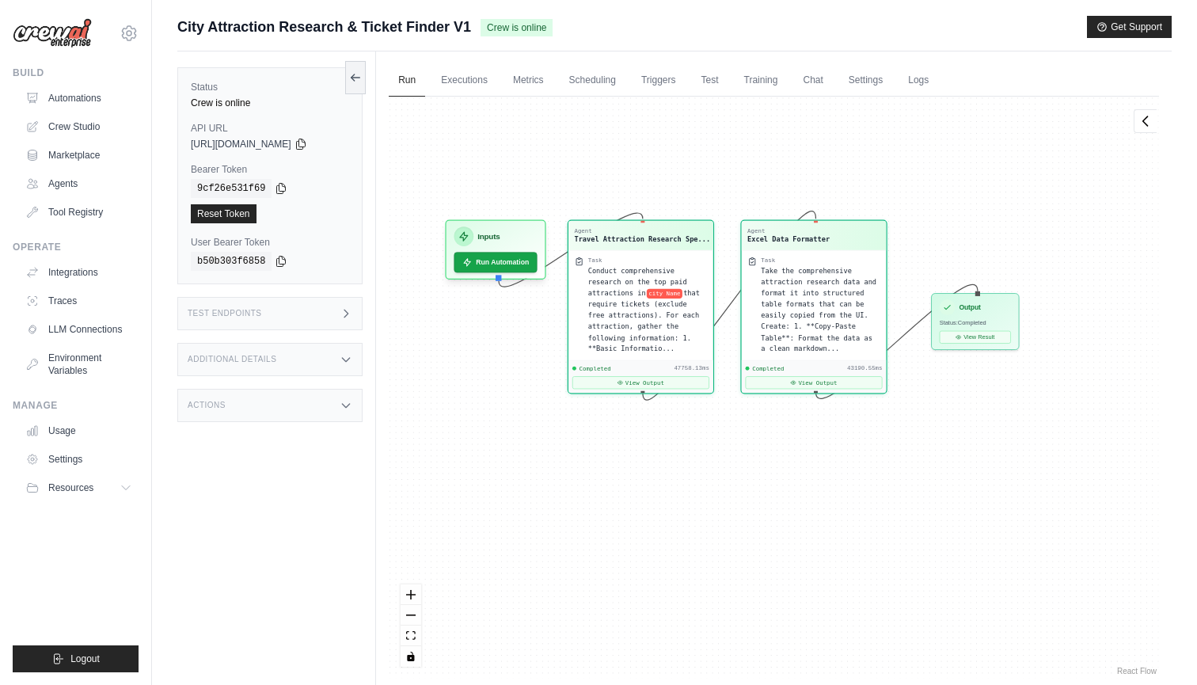
scroll to position [0, 0]
click at [598, 78] on link "Scheduling" at bounding box center [593, 80] width 66 height 33
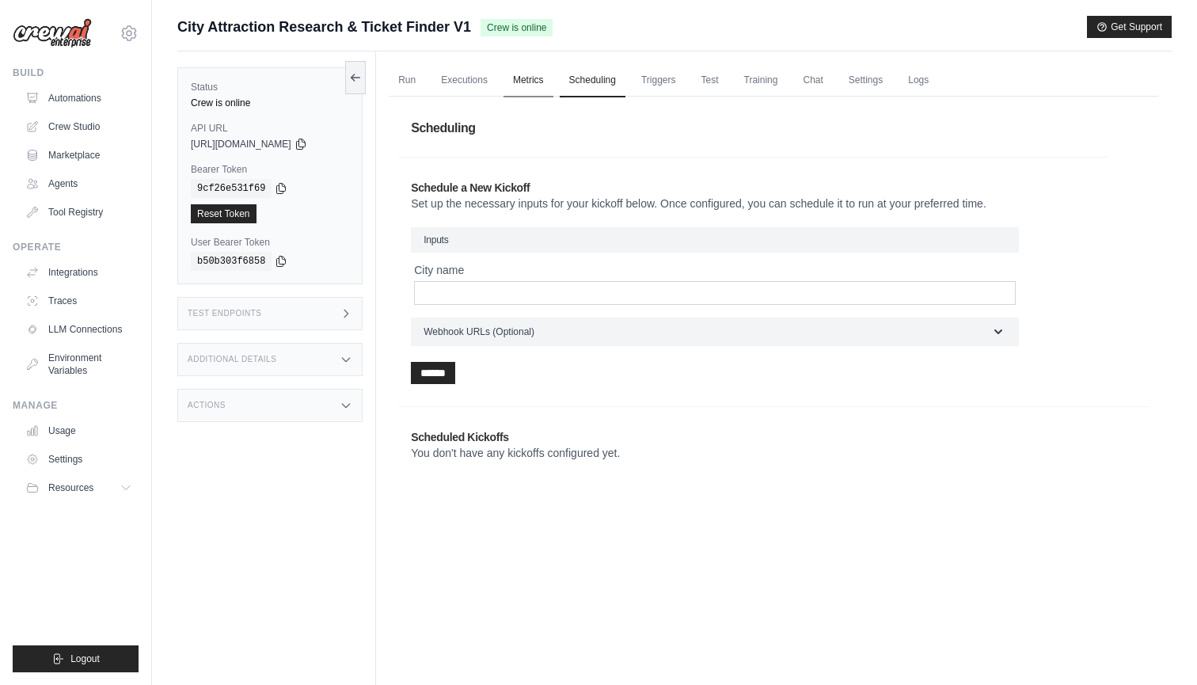
click at [547, 86] on link "Metrics" at bounding box center [529, 80] width 50 height 33
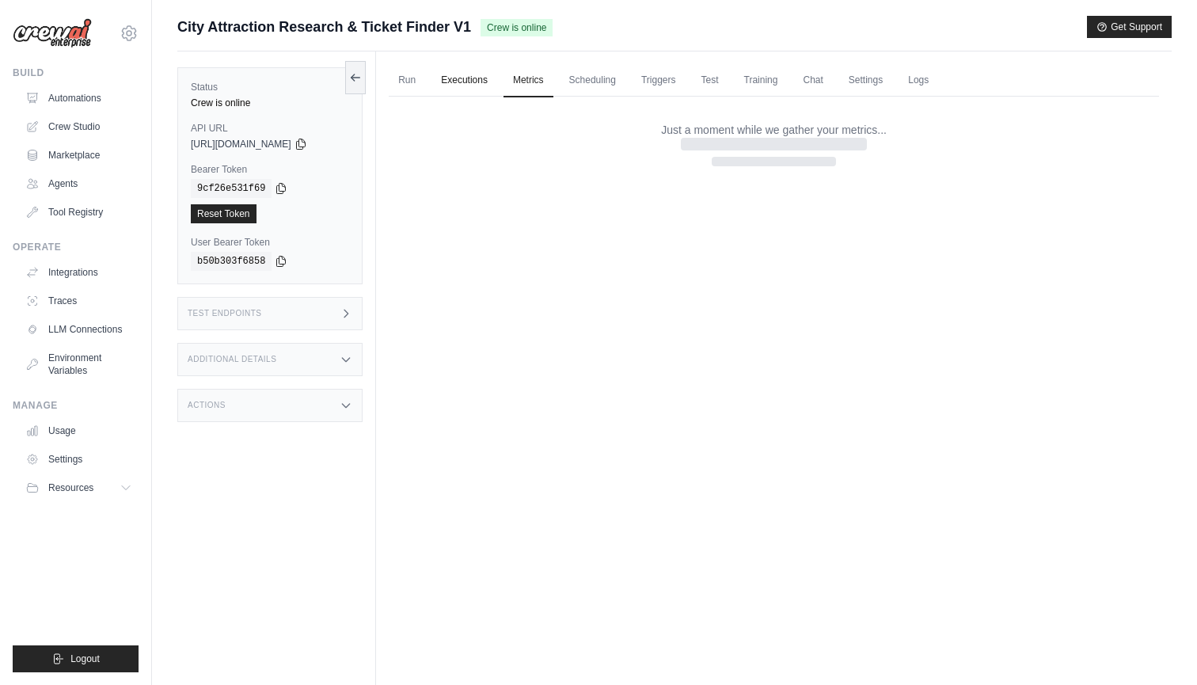
click at [471, 80] on link "Executions" at bounding box center [465, 80] width 66 height 33
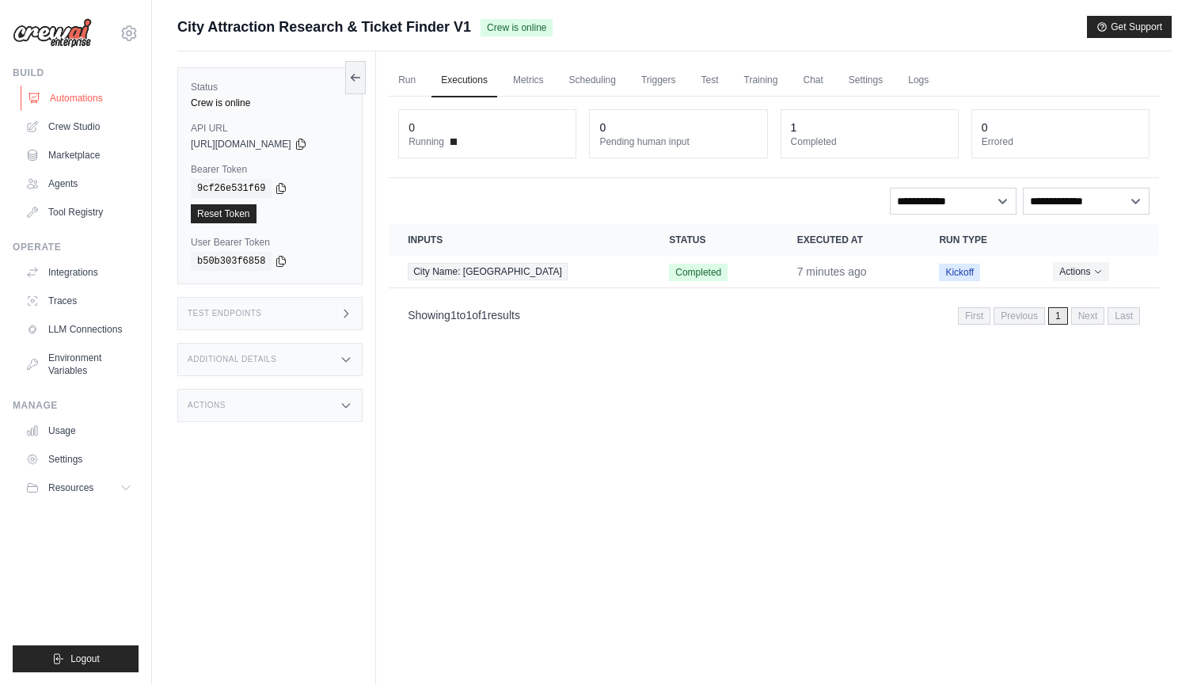
click at [86, 97] on link "Automations" at bounding box center [81, 98] width 120 height 25
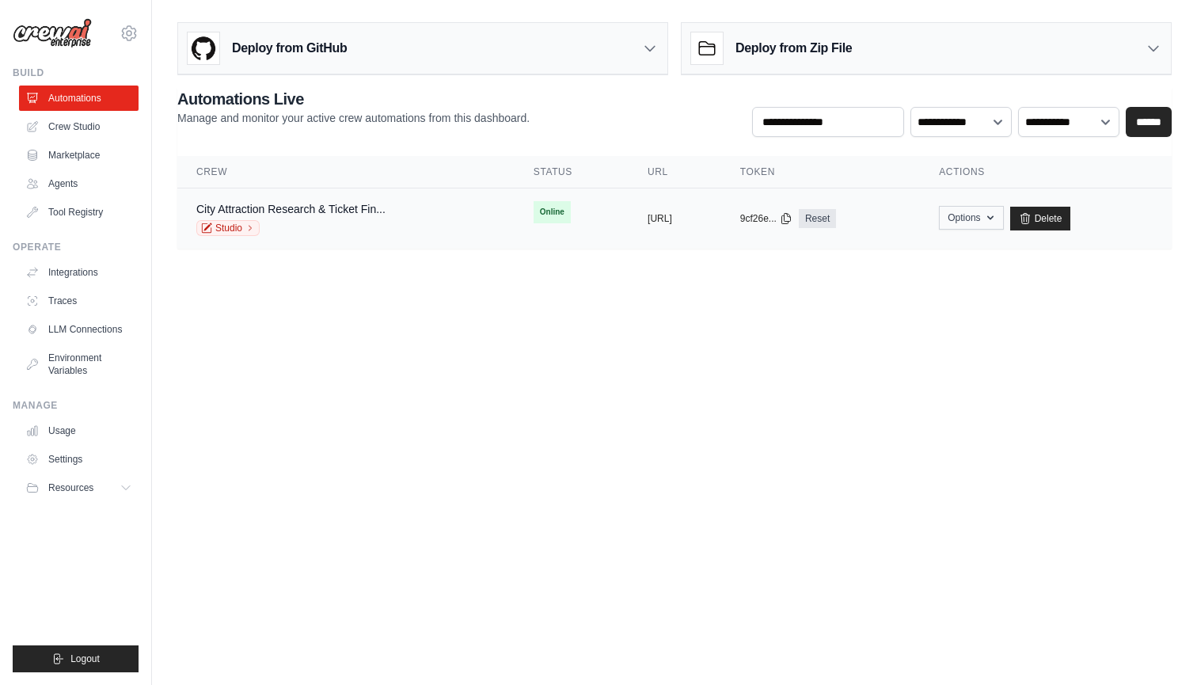
click at [997, 215] on icon "button" at bounding box center [990, 217] width 13 height 13
click at [315, 207] on link "City Attraction Research & Ticket Fin..." at bounding box center [290, 209] width 189 height 13
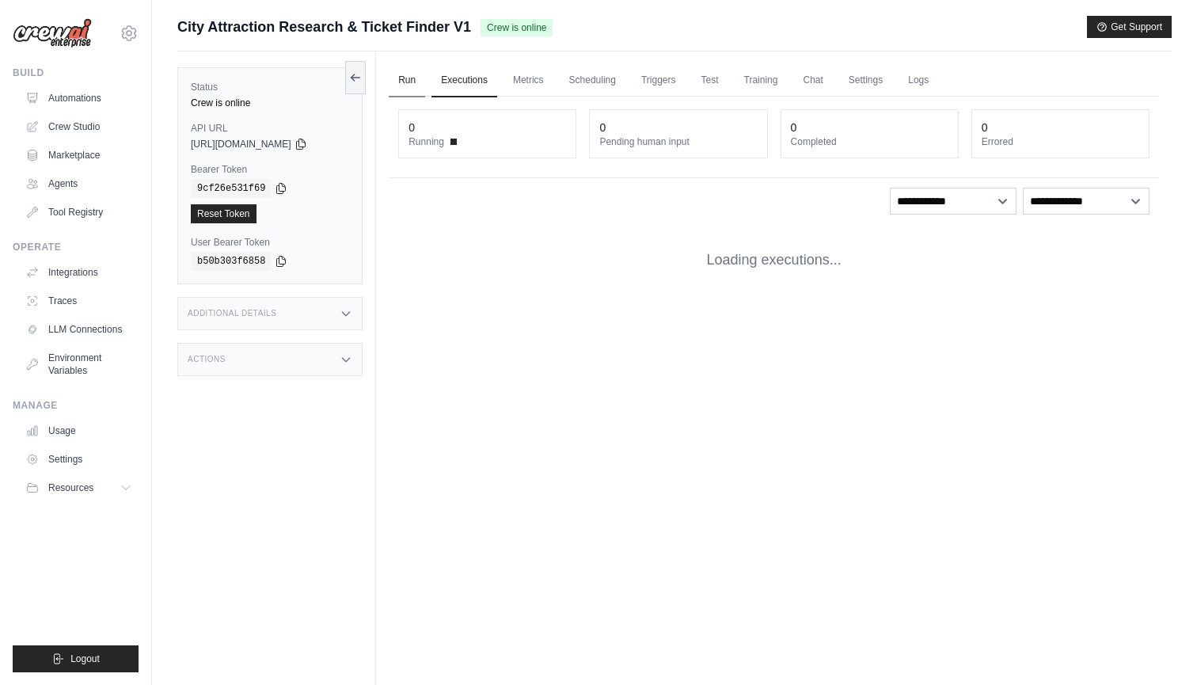
click at [401, 78] on link "Run" at bounding box center [407, 80] width 36 height 33
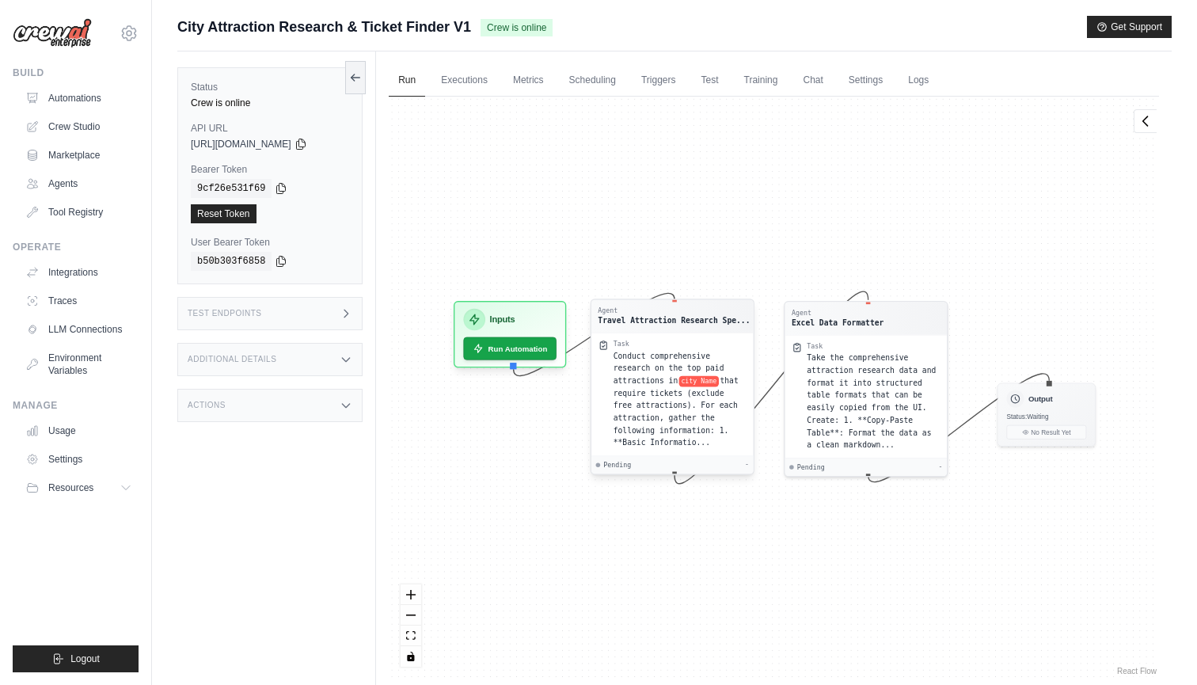
click at [653, 411] on div "Conduct comprehensive research on the top paid attractions in city Name that re…" at bounding box center [681, 399] width 134 height 100
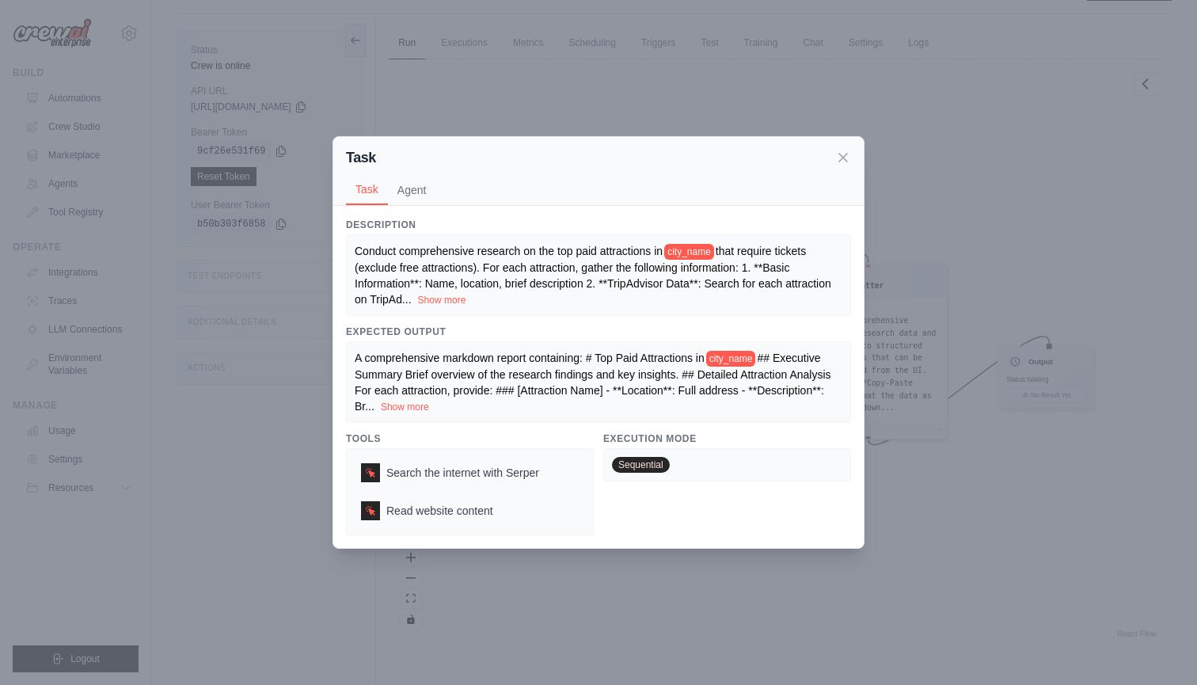
scroll to position [51, 0]
click at [418, 407] on button "Show more" at bounding box center [405, 406] width 48 height 13
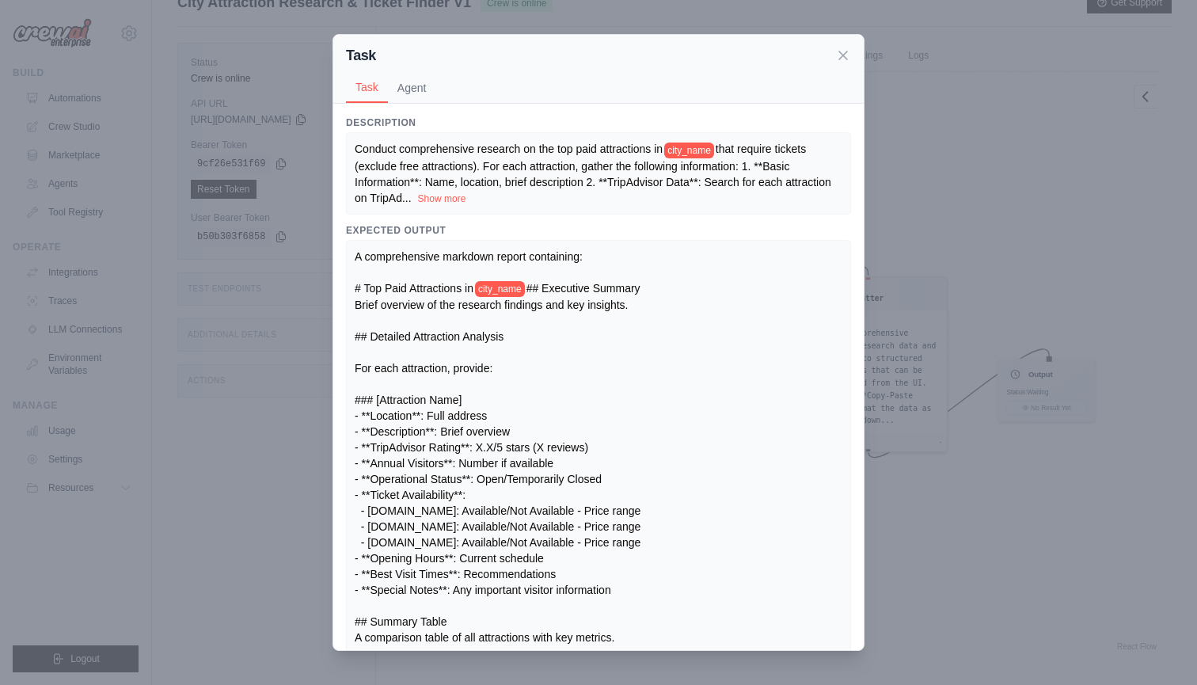
scroll to position [17, 0]
click at [445, 199] on button "Show more" at bounding box center [442, 198] width 48 height 13
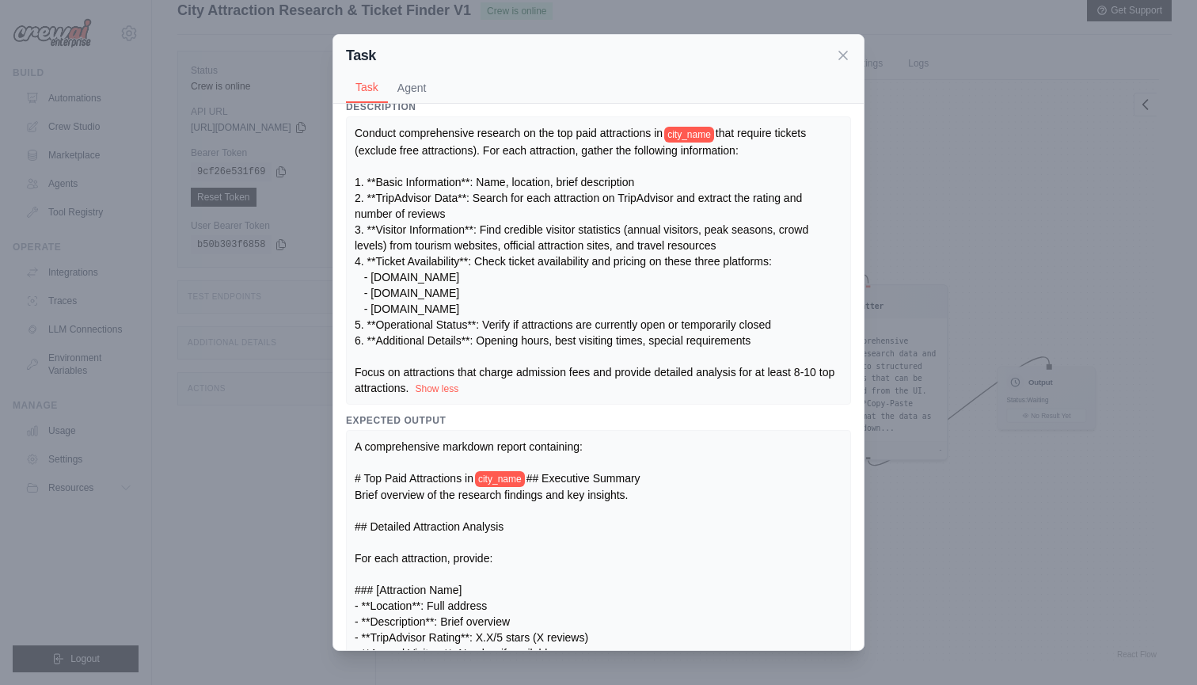
scroll to position [23, 0]
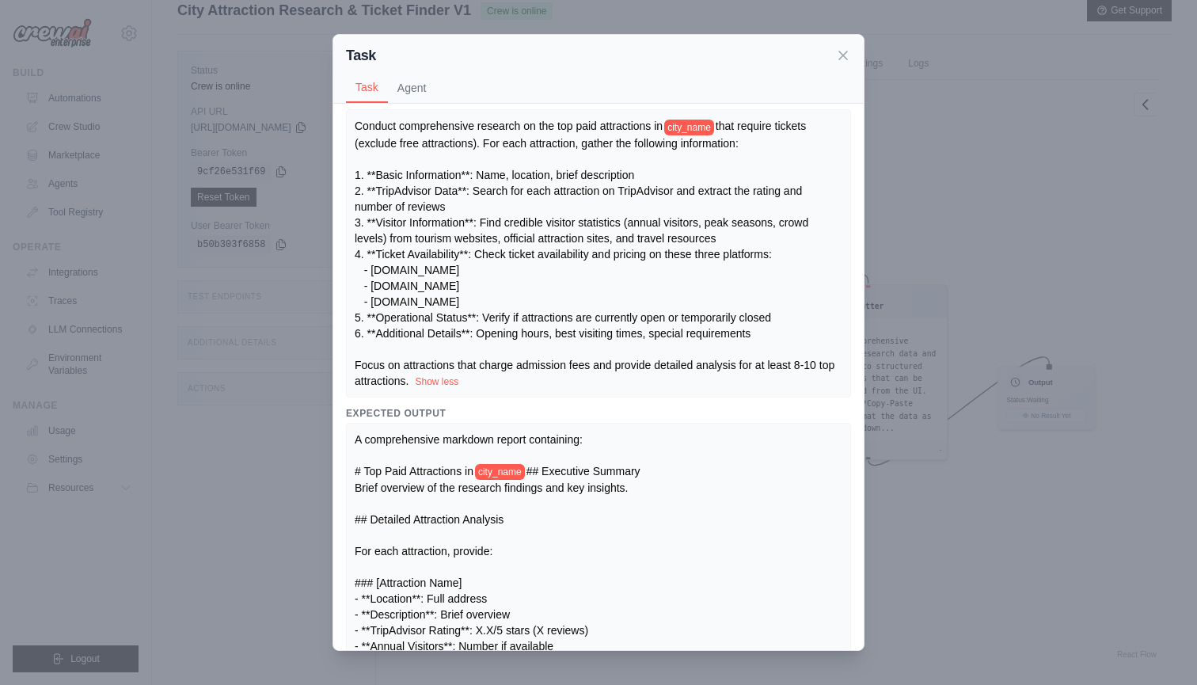
click at [489, 338] on span "that require tickets (exclude free attractions). For each attraction, gather th…" at bounding box center [596, 253] width 483 height 267
click at [413, 91] on button "Agent" at bounding box center [412, 87] width 48 height 30
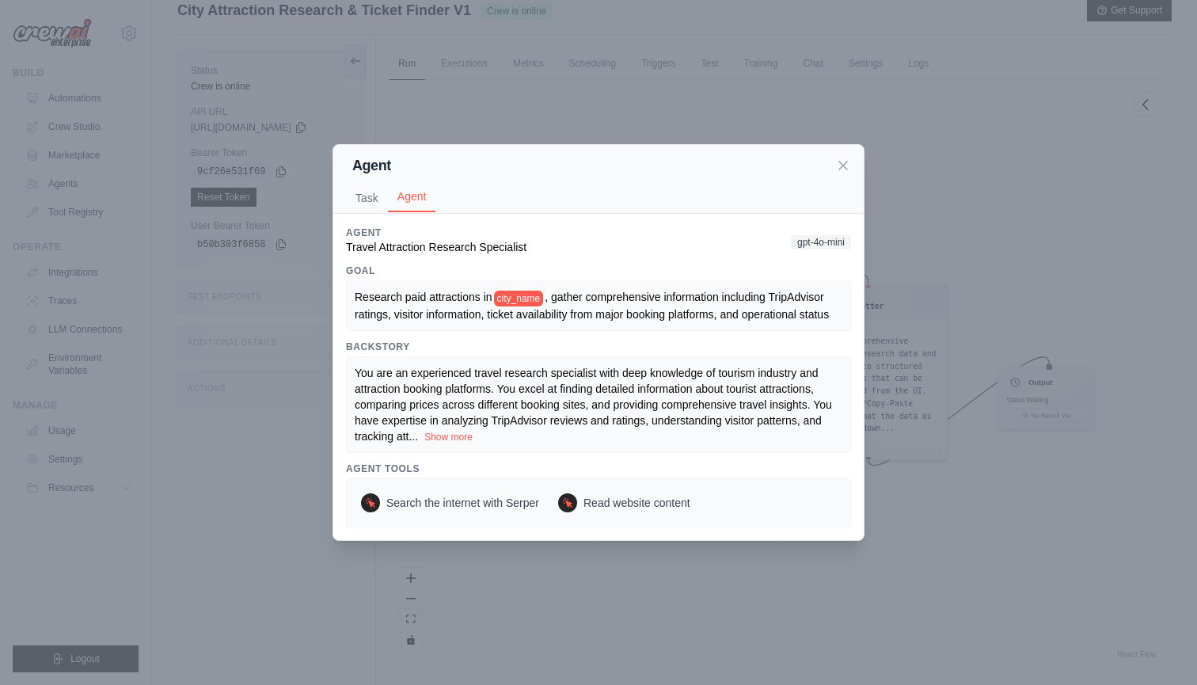
scroll to position [0, 0]
click at [364, 198] on button "Task" at bounding box center [367, 197] width 42 height 30
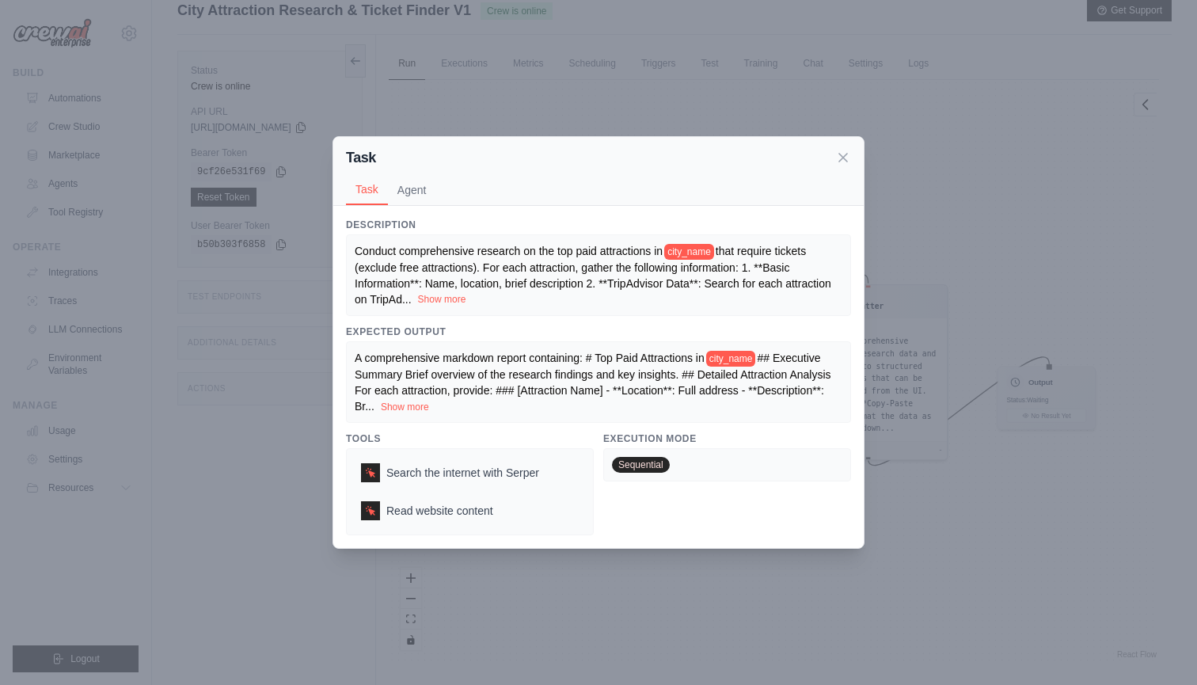
click at [443, 299] on button "Show more" at bounding box center [442, 299] width 48 height 13
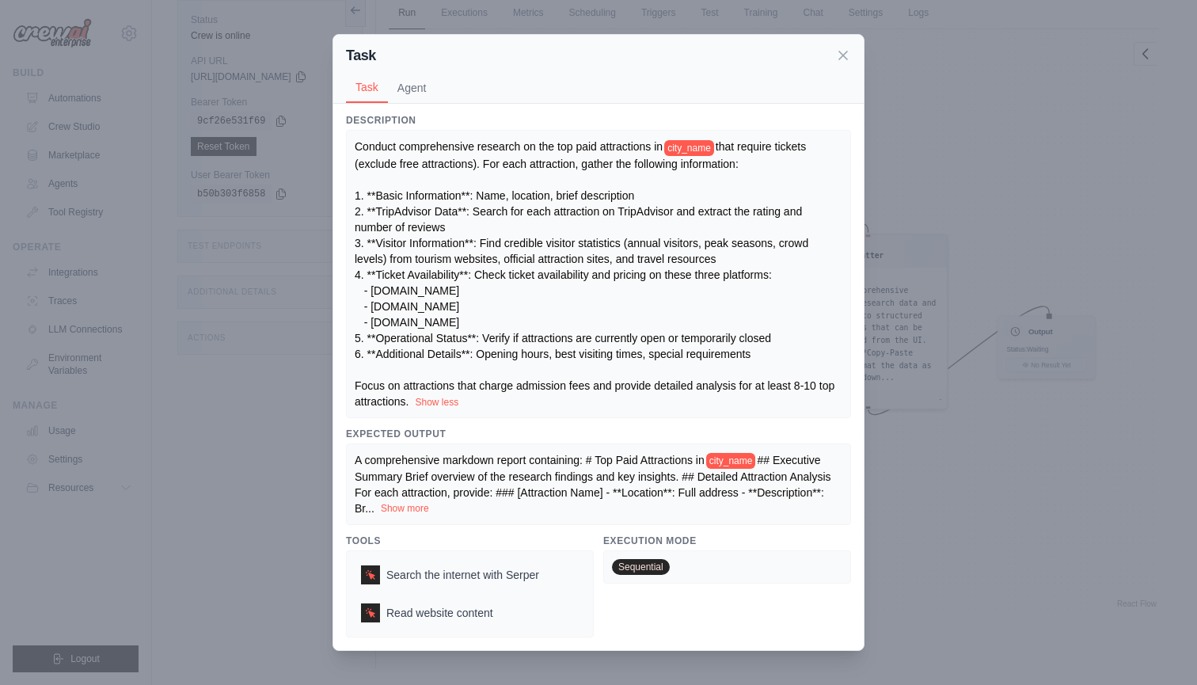
scroll to position [67, 0]
click at [397, 508] on button "Show more" at bounding box center [405, 508] width 48 height 13
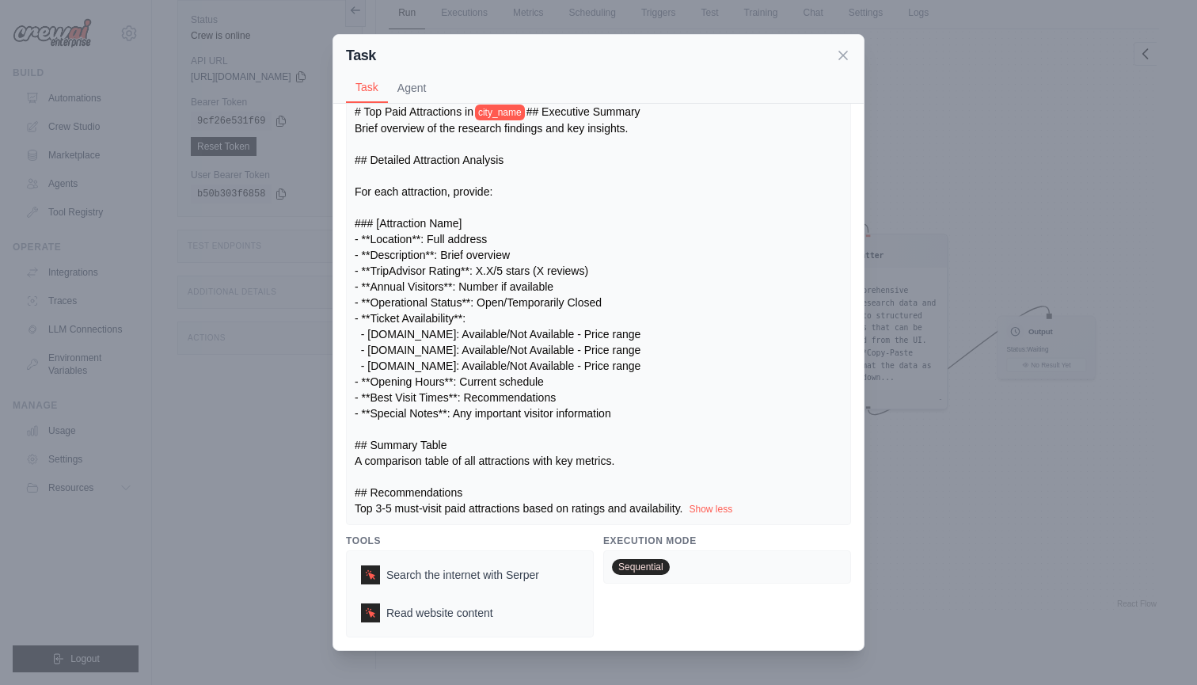
scroll to position [415, 0]
click at [846, 55] on icon at bounding box center [843, 55] width 16 height 16
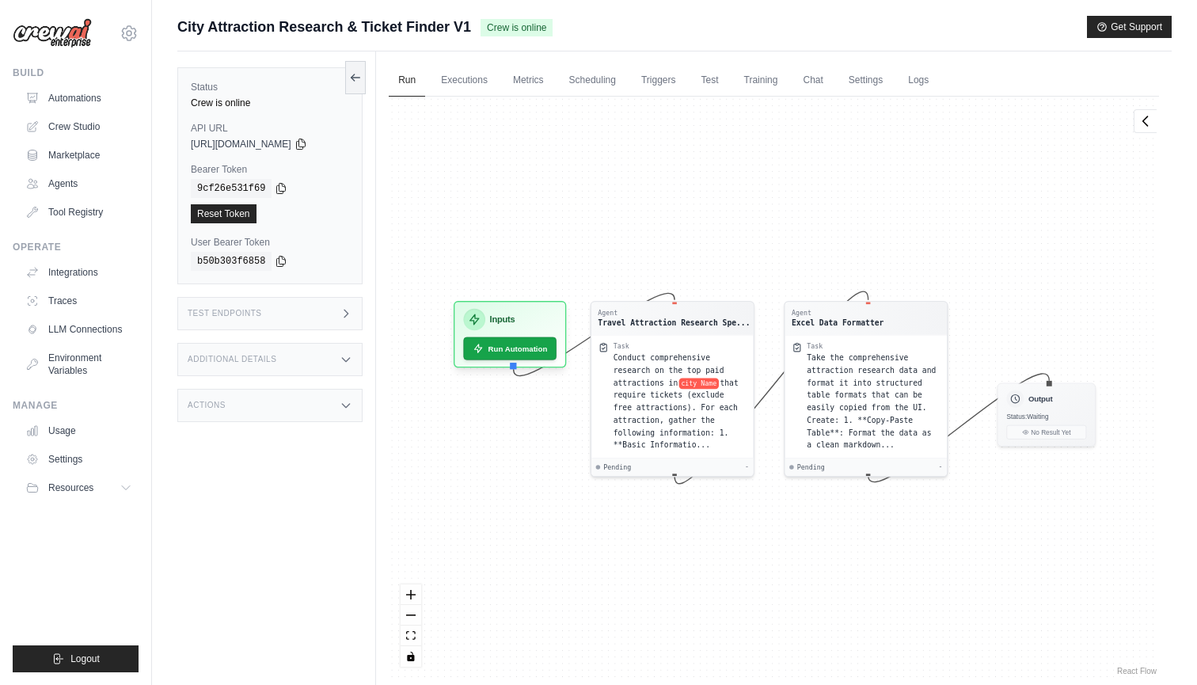
scroll to position [0, 0]
click at [826, 322] on div "Excel Data Formatter" at bounding box center [838, 320] width 92 height 11
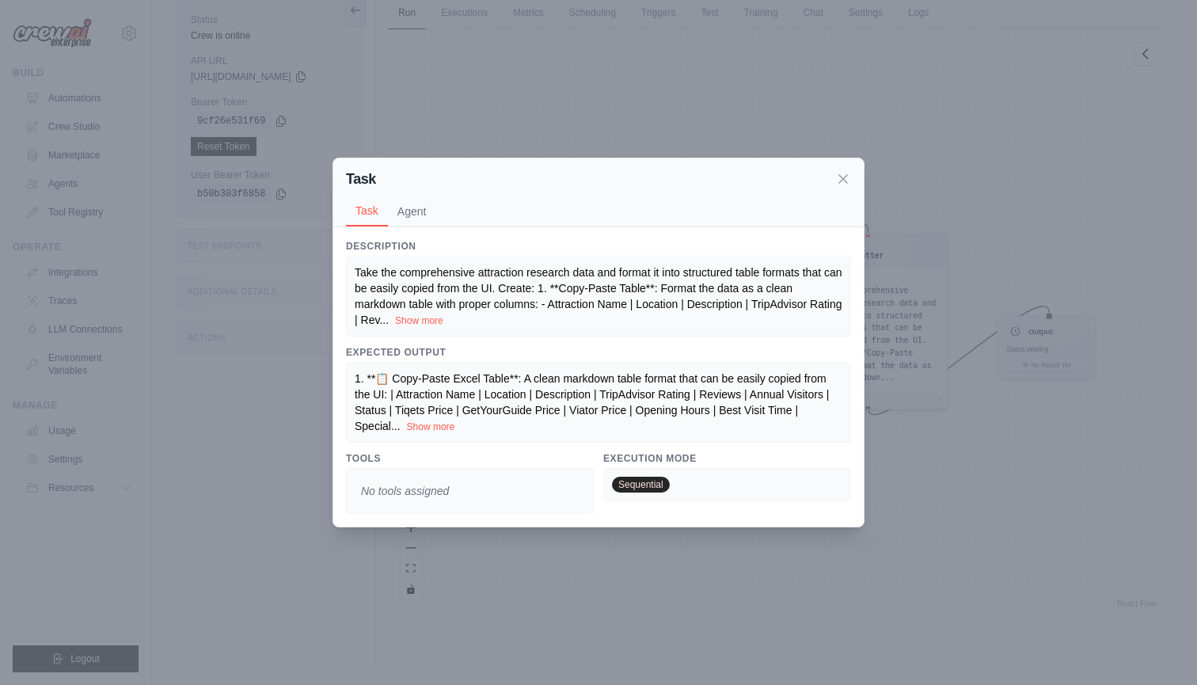
scroll to position [67, 0]
click at [408, 425] on button "Show more" at bounding box center [431, 426] width 48 height 13
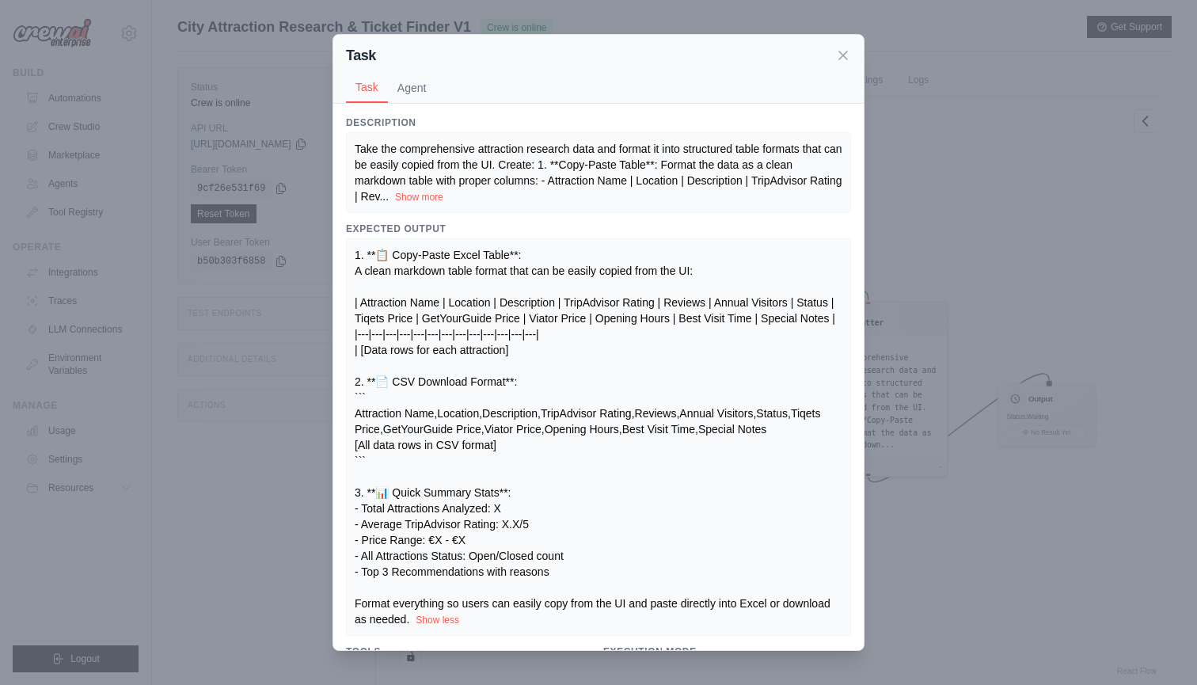
scroll to position [0, 0]
click at [443, 196] on button "Show more" at bounding box center [419, 196] width 48 height 13
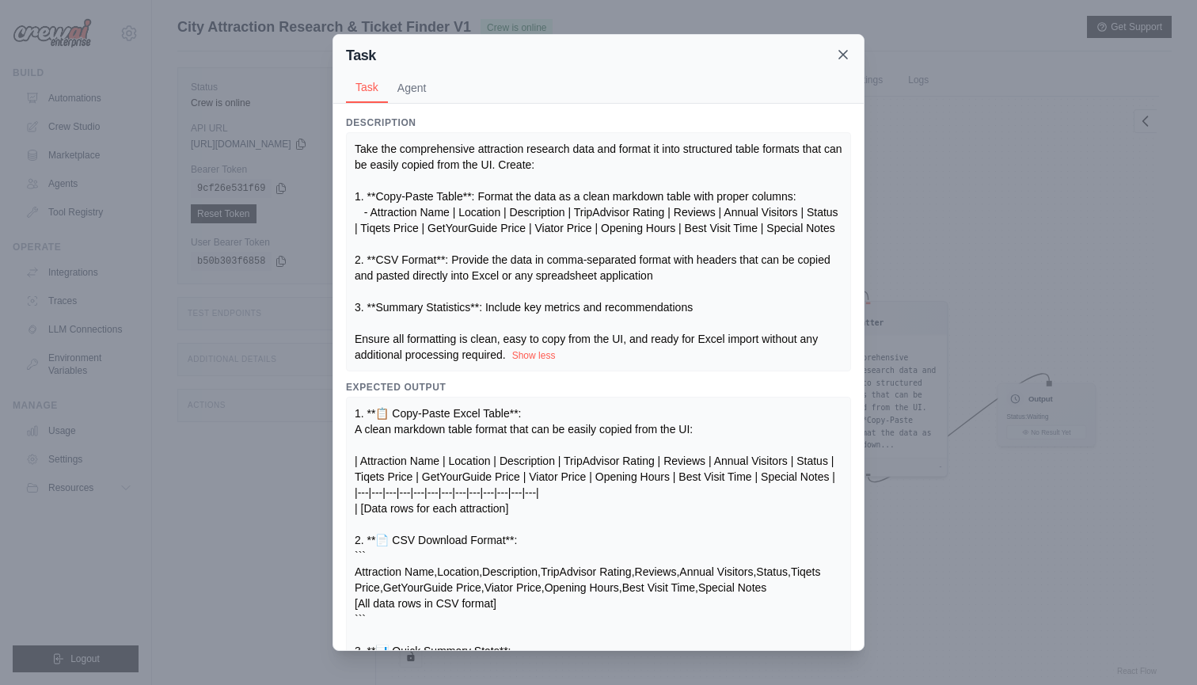
click at [840, 54] on icon at bounding box center [843, 55] width 16 height 16
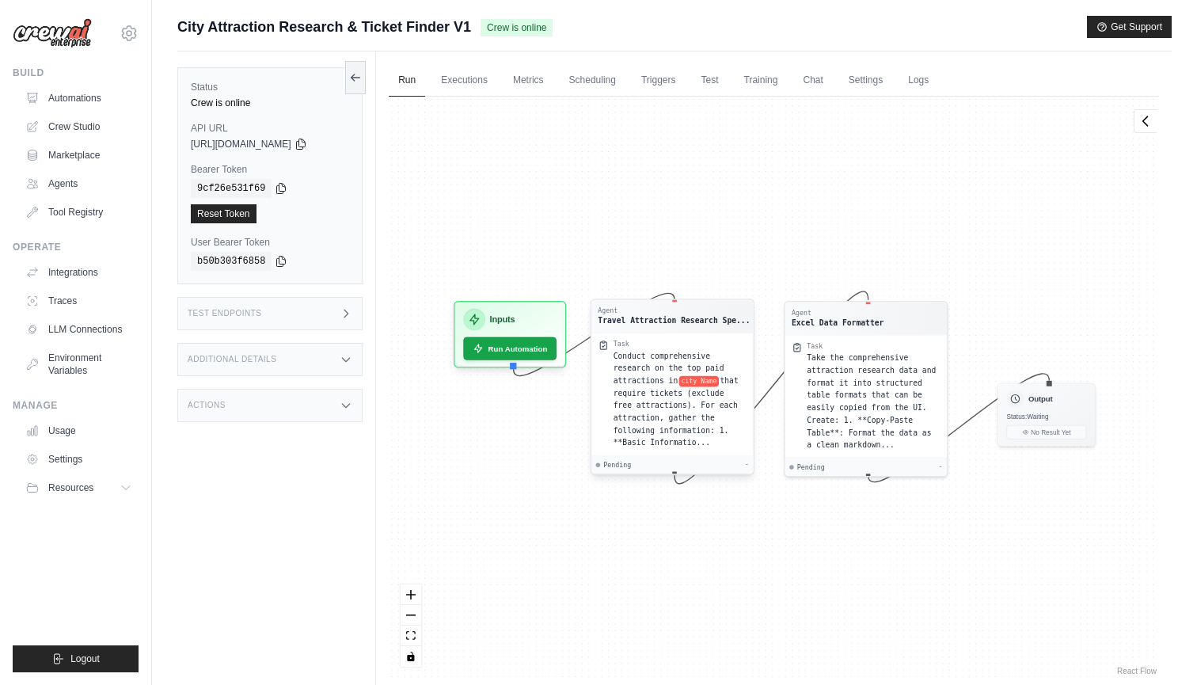
click at [682, 352] on span "Conduct comprehensive research on the top paid attractions in" at bounding box center [669, 368] width 111 height 33
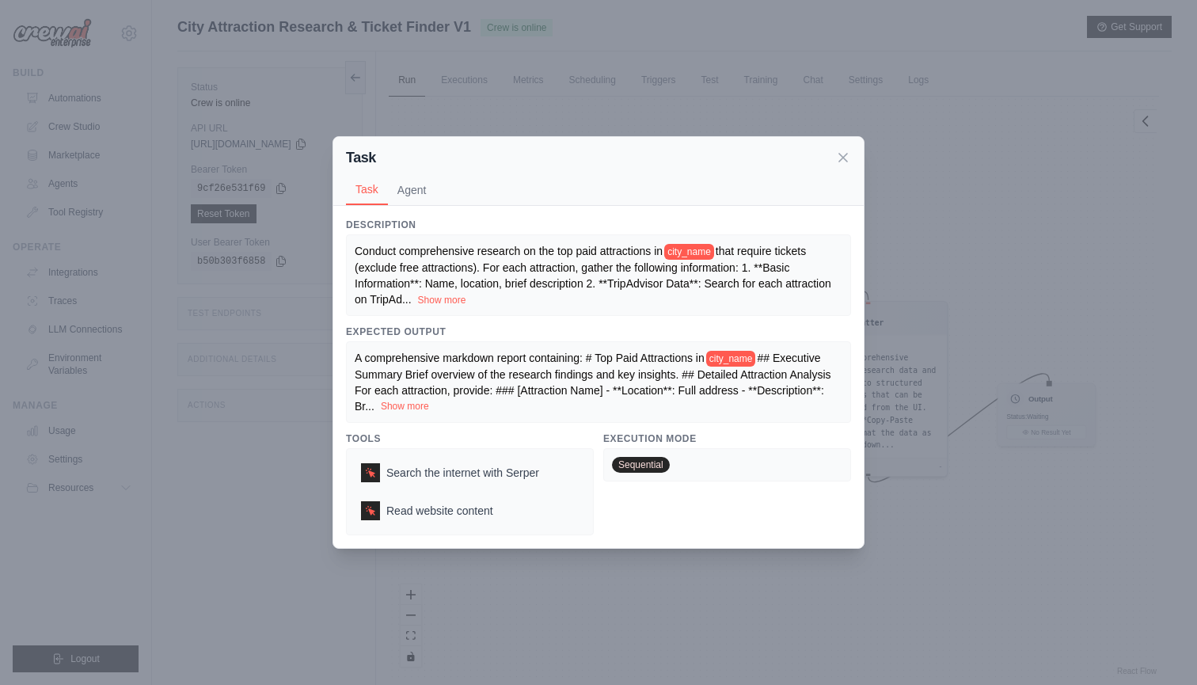
click at [417, 408] on button "Show more" at bounding box center [405, 406] width 48 height 13
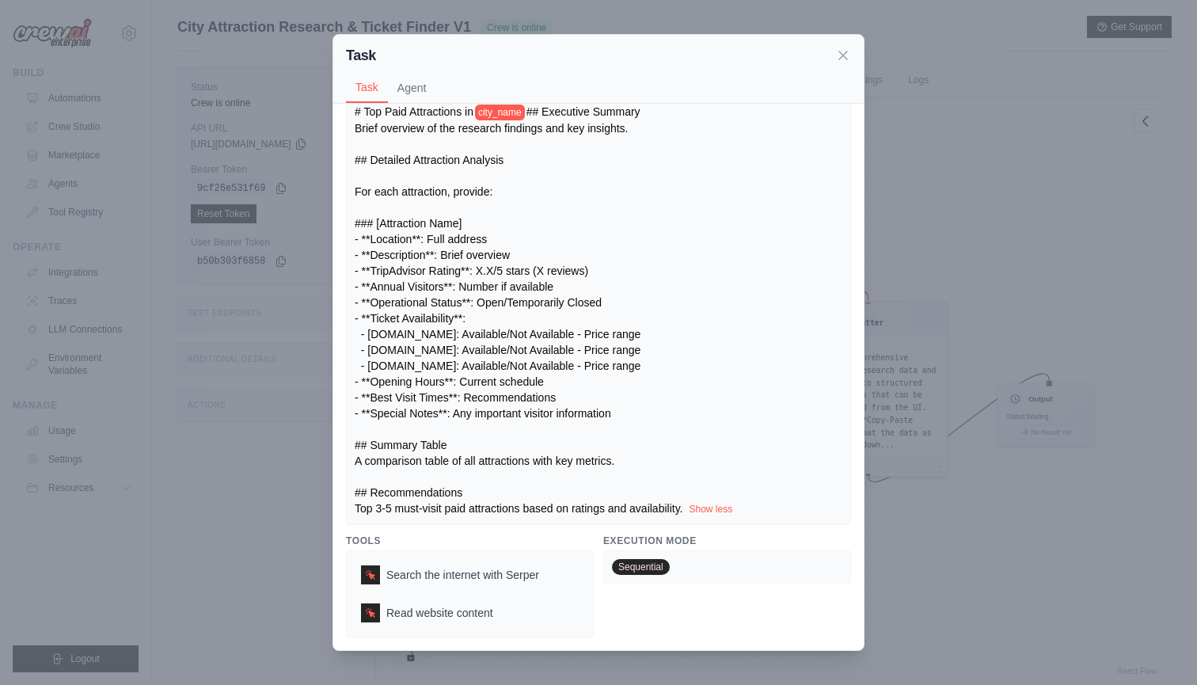
scroll to position [209, 0]
click at [844, 55] on icon at bounding box center [843, 55] width 8 height 8
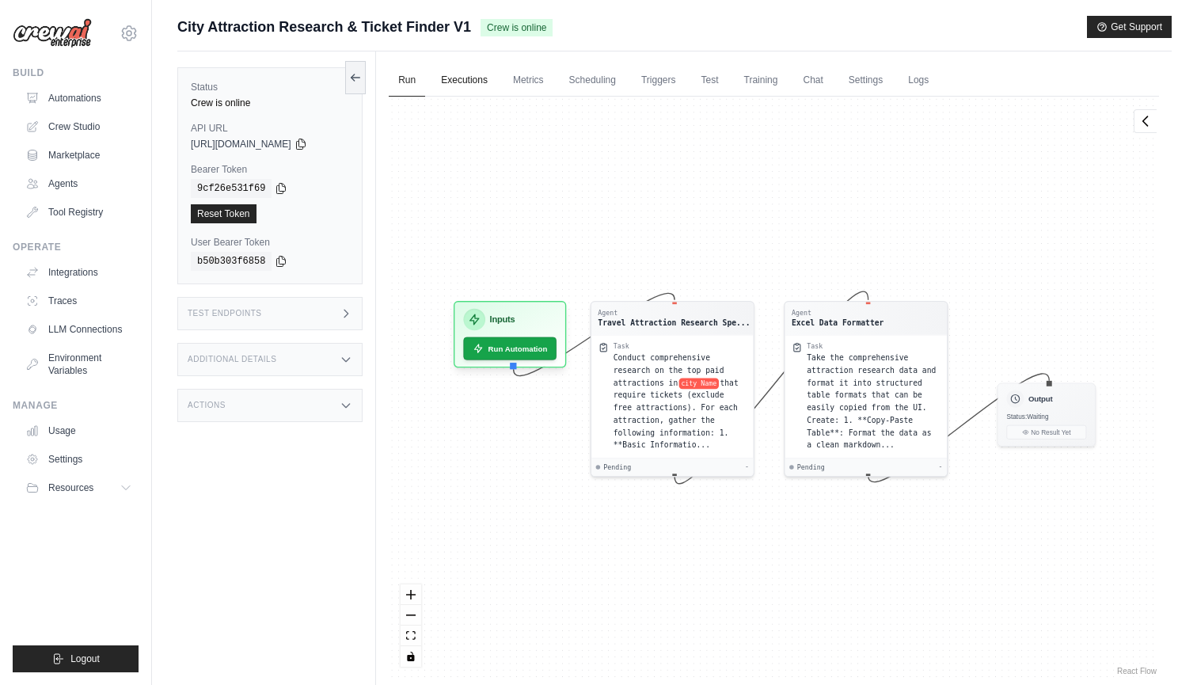
click at [470, 82] on link "Executions" at bounding box center [465, 80] width 66 height 33
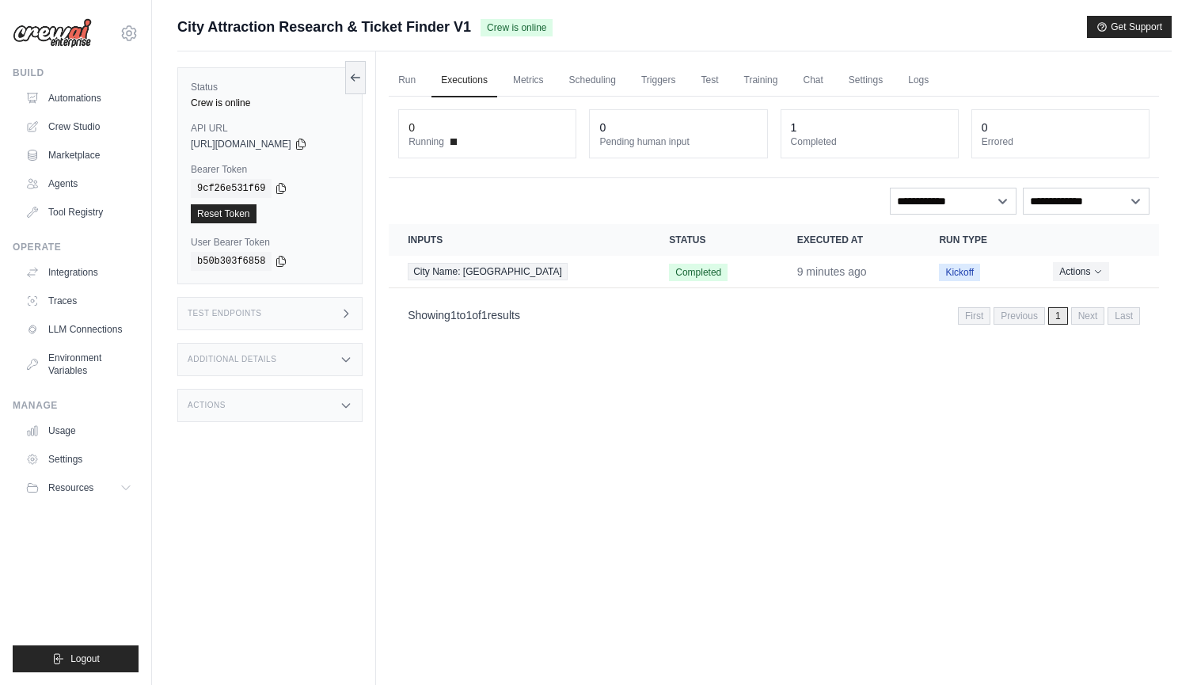
click at [815, 142] on dt "Completed" at bounding box center [870, 141] width 158 height 13
click at [474, 272] on span "City Name: Lisbon" at bounding box center [488, 271] width 160 height 17
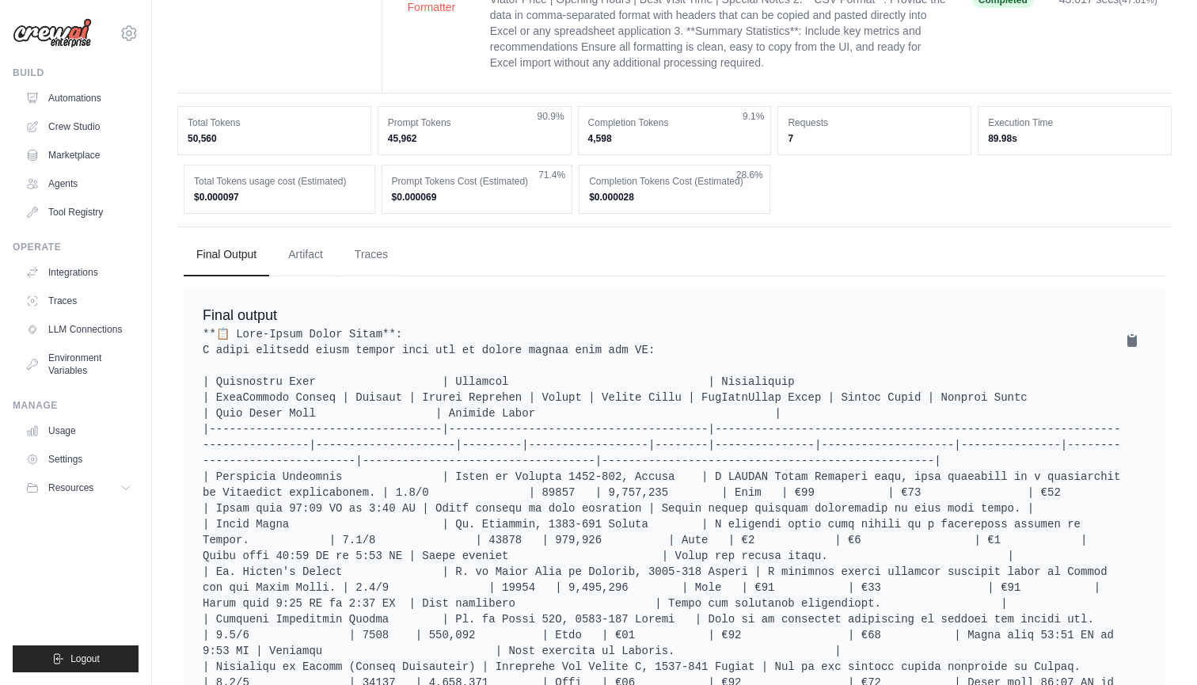
scroll to position [401, 0]
click at [1130, 337] on icon at bounding box center [1133, 339] width 10 height 12
